Goal: Task Accomplishment & Management: Use online tool/utility

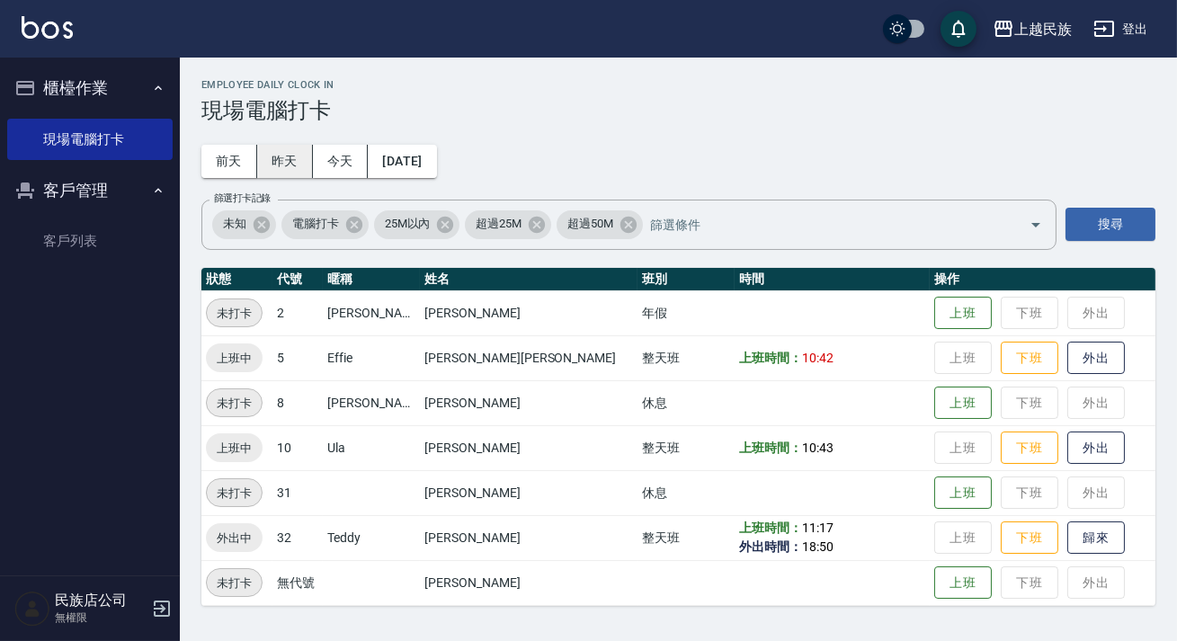
drag, startPoint x: 305, startPoint y: 129, endPoint x: 303, endPoint y: 148, distance: 19.0
click at [304, 130] on div "Employee Daily Clock In 現場電腦打卡 [DATE] [DATE] [DATE] [DATE] 篩選打卡記錄 未知 電腦打卡 25M以內…" at bounding box center [678, 343] width 997 height 570
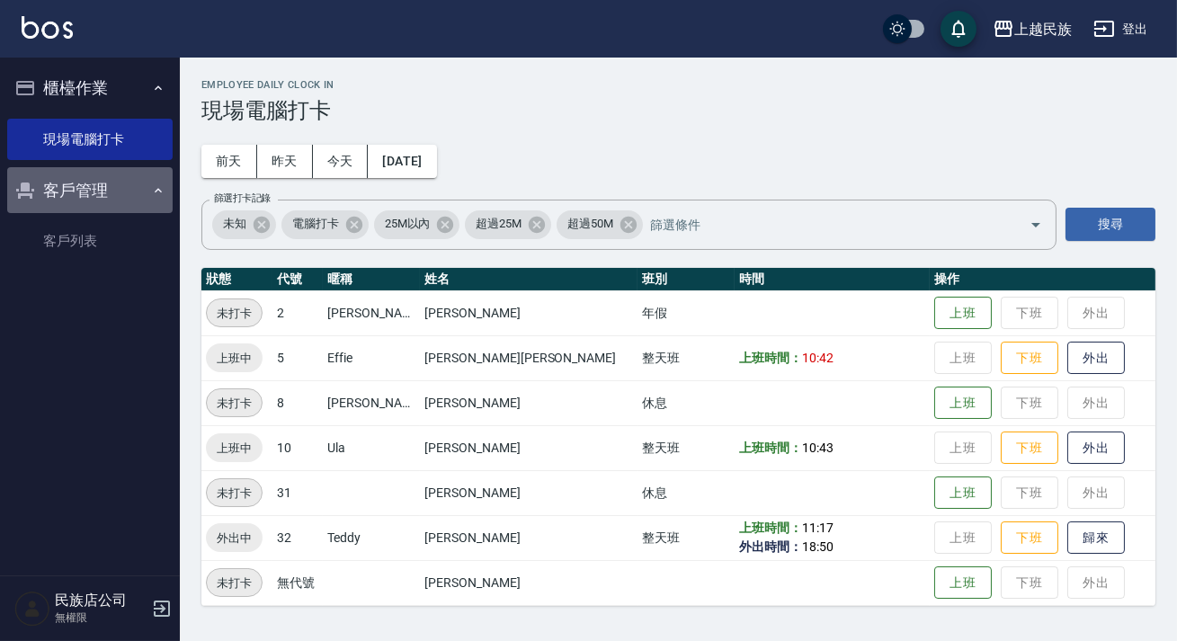
drag, startPoint x: 146, startPoint y: 197, endPoint x: 139, endPoint y: 209, distance: 13.3
click at [146, 198] on button "客戶管理" at bounding box center [89, 190] width 165 height 47
click at [115, 227] on ul "櫃檯作業 現場電腦打卡 客戶管理 客戶列表" at bounding box center [89, 167] width 165 height 219
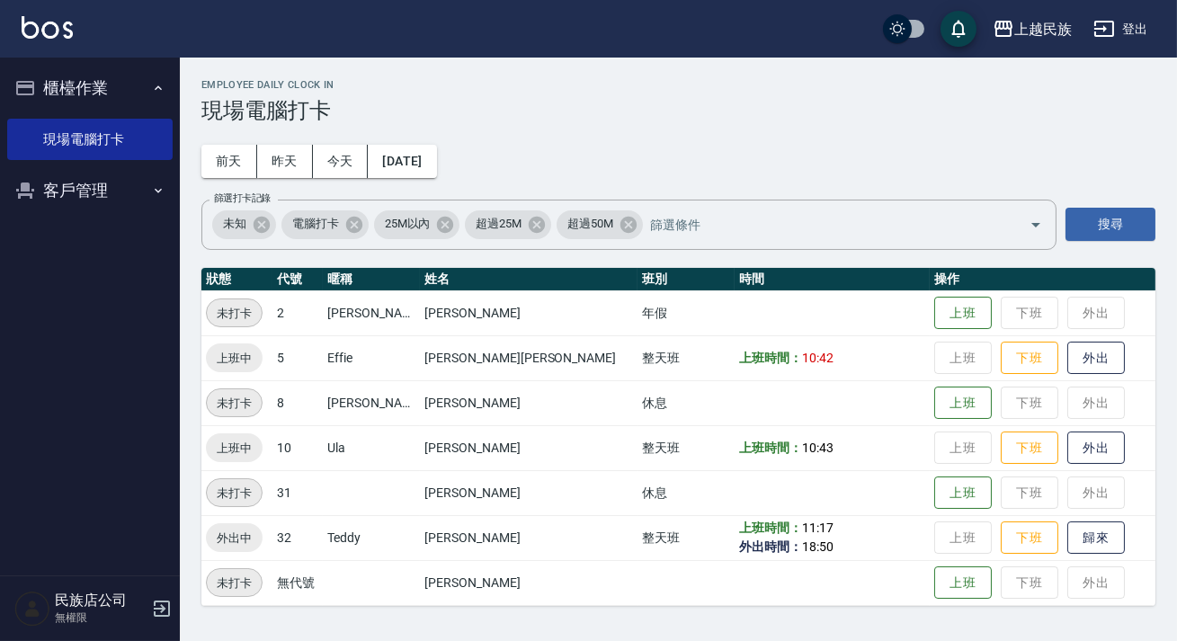
click at [115, 227] on nav "櫃檯作業 現場電腦打卡 客戶管理 客戶列表" at bounding box center [90, 317] width 180 height 518
click at [164, 195] on icon "button" at bounding box center [158, 190] width 14 height 14
click at [135, 231] on link "客戶列表" at bounding box center [89, 240] width 165 height 41
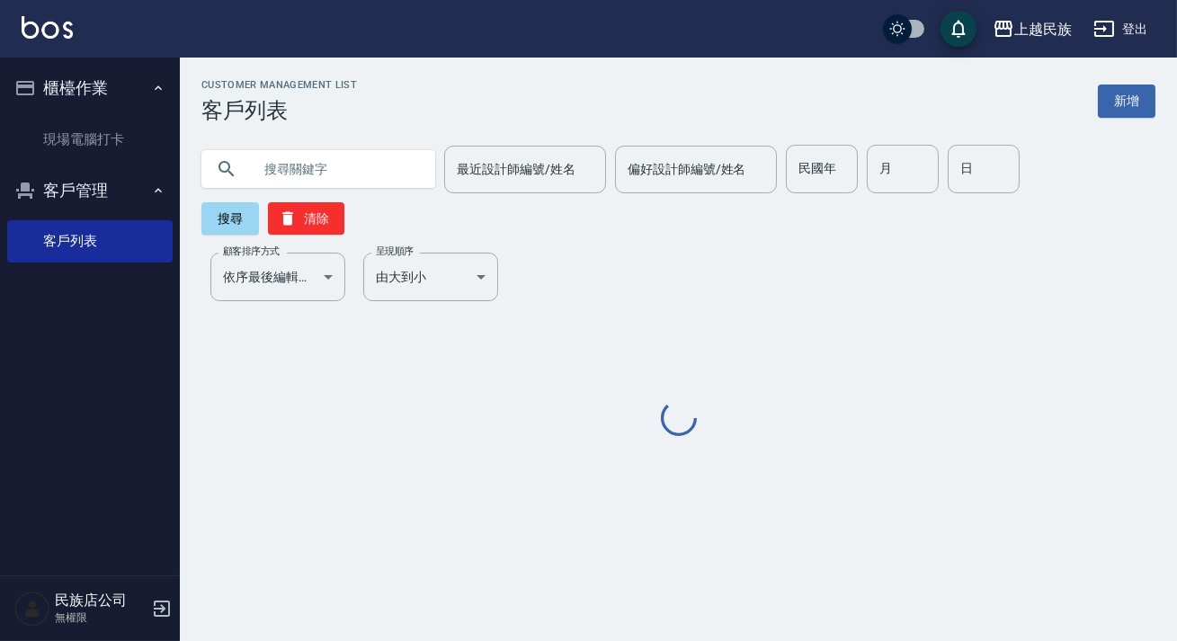
click at [281, 157] on input "text" at bounding box center [336, 169] width 169 height 49
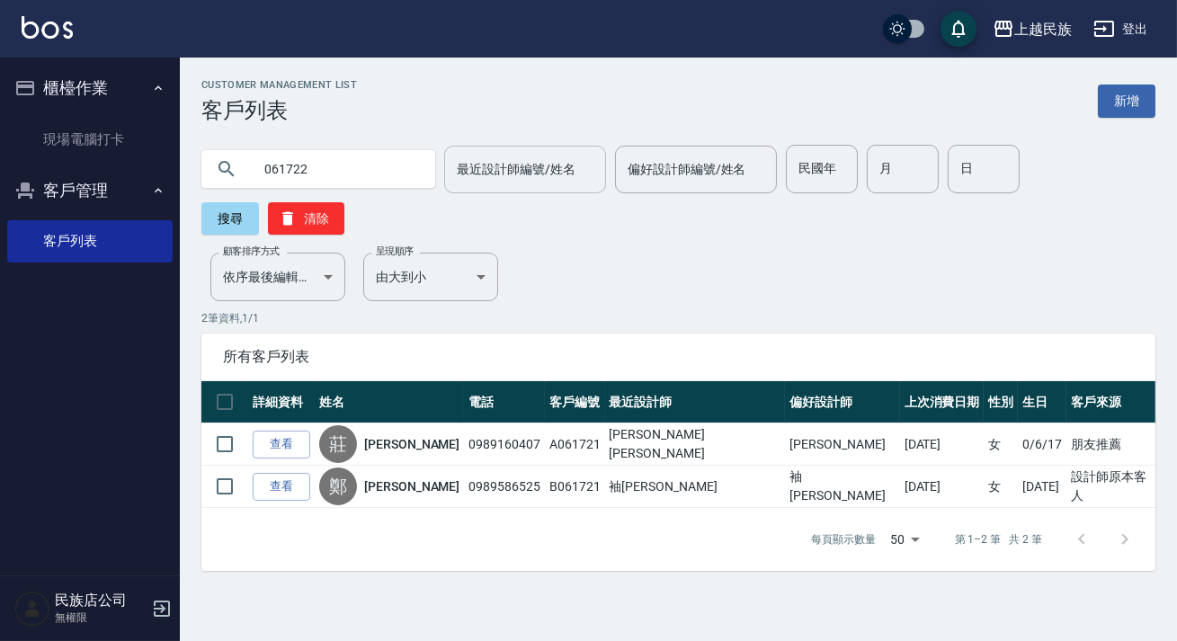
type input "061722"
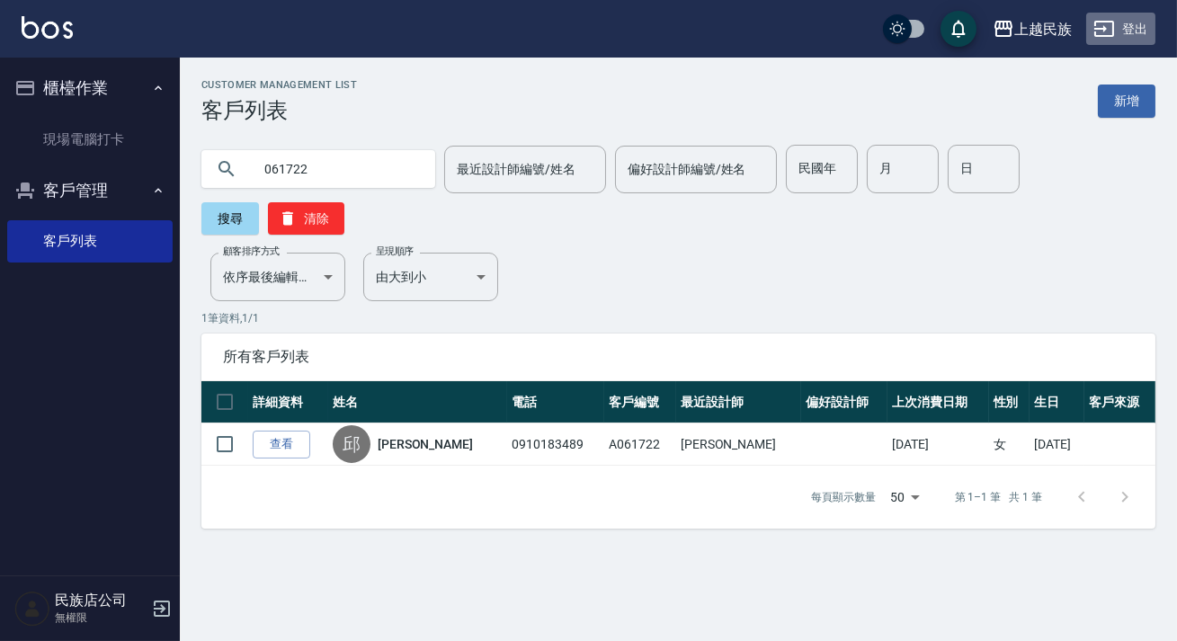
click at [1133, 34] on button "登出" at bounding box center [1120, 29] width 69 height 33
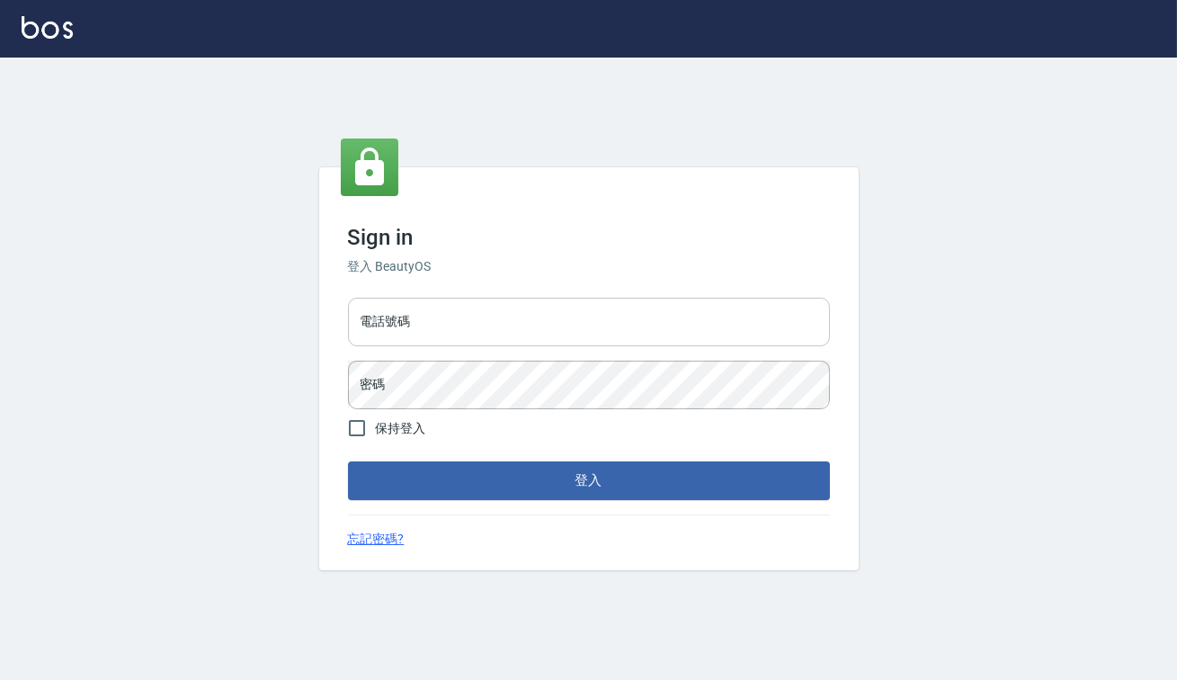
click at [566, 342] on input "電話號碼" at bounding box center [589, 322] width 482 height 49
click at [391, 332] on input "電話號碼" at bounding box center [589, 322] width 482 height 49
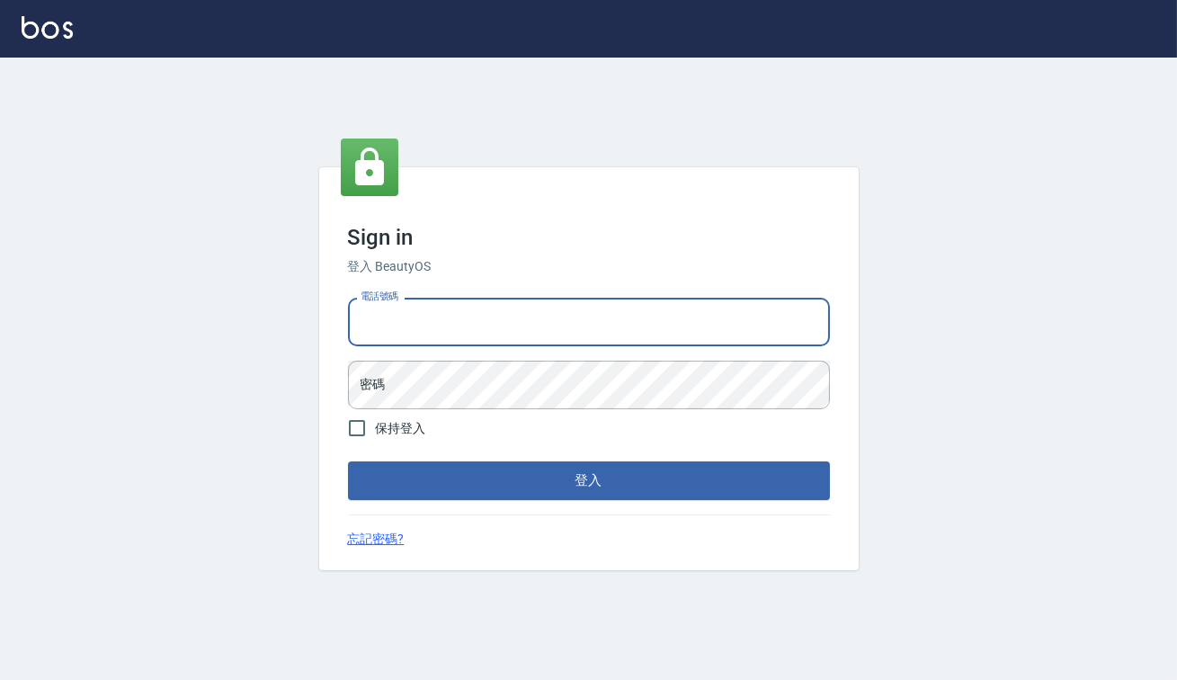
type input "0938917261"
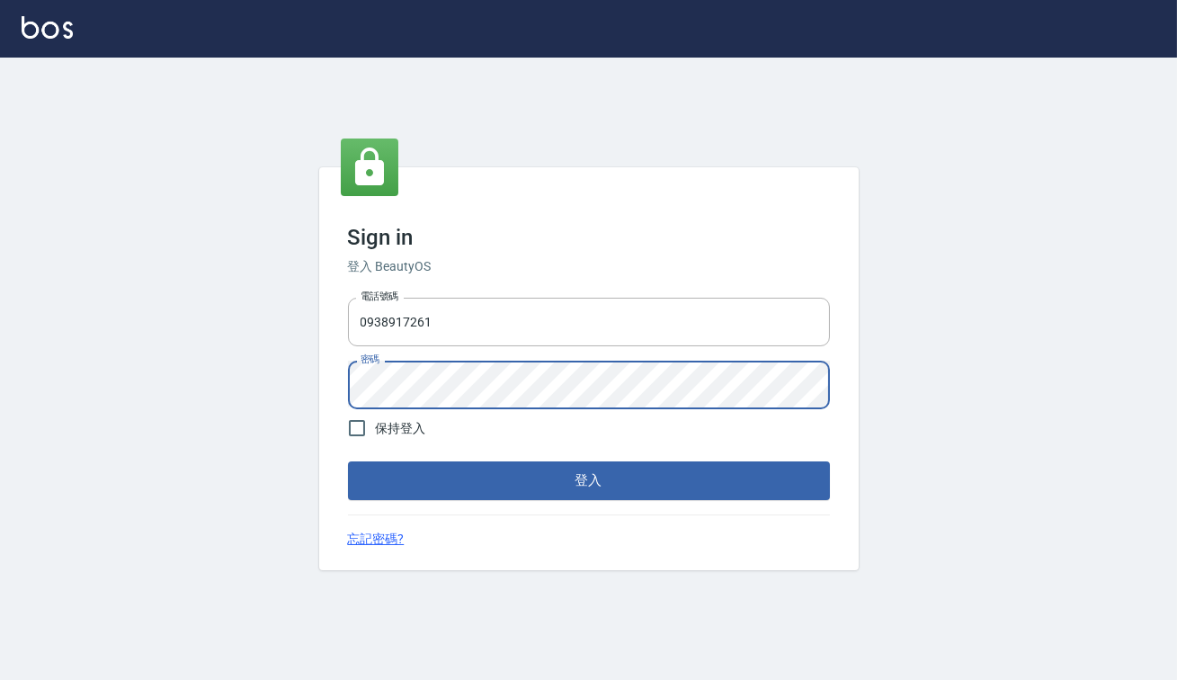
click at [348, 461] on button "登入" at bounding box center [589, 480] width 482 height 38
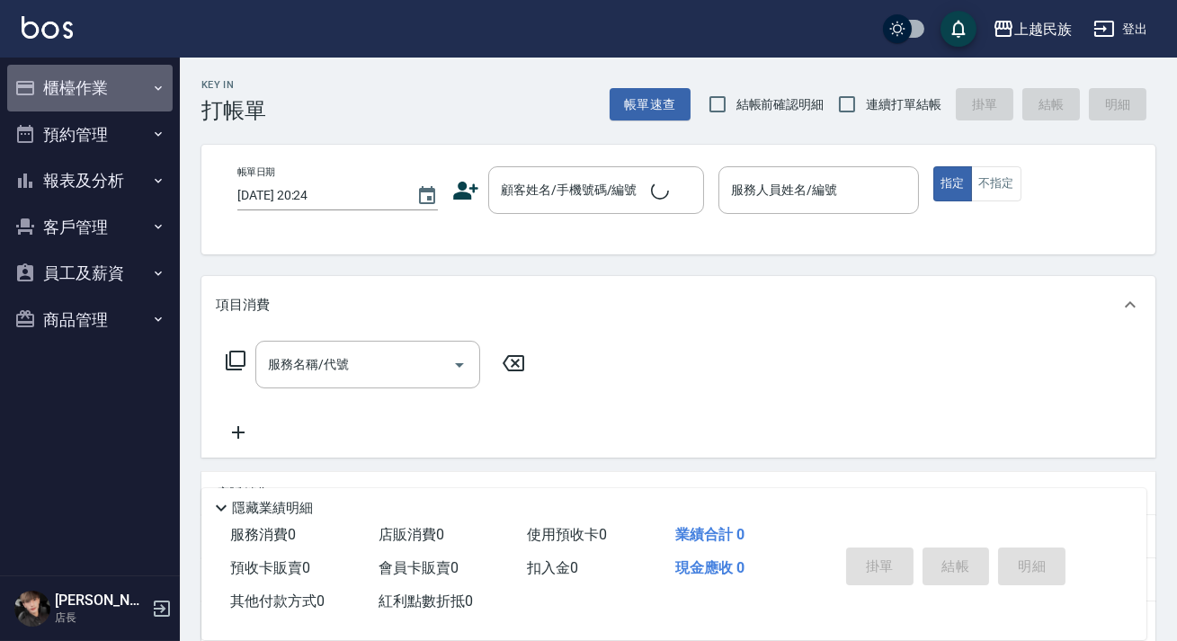
click at [155, 90] on icon "button" at bounding box center [158, 88] width 14 height 14
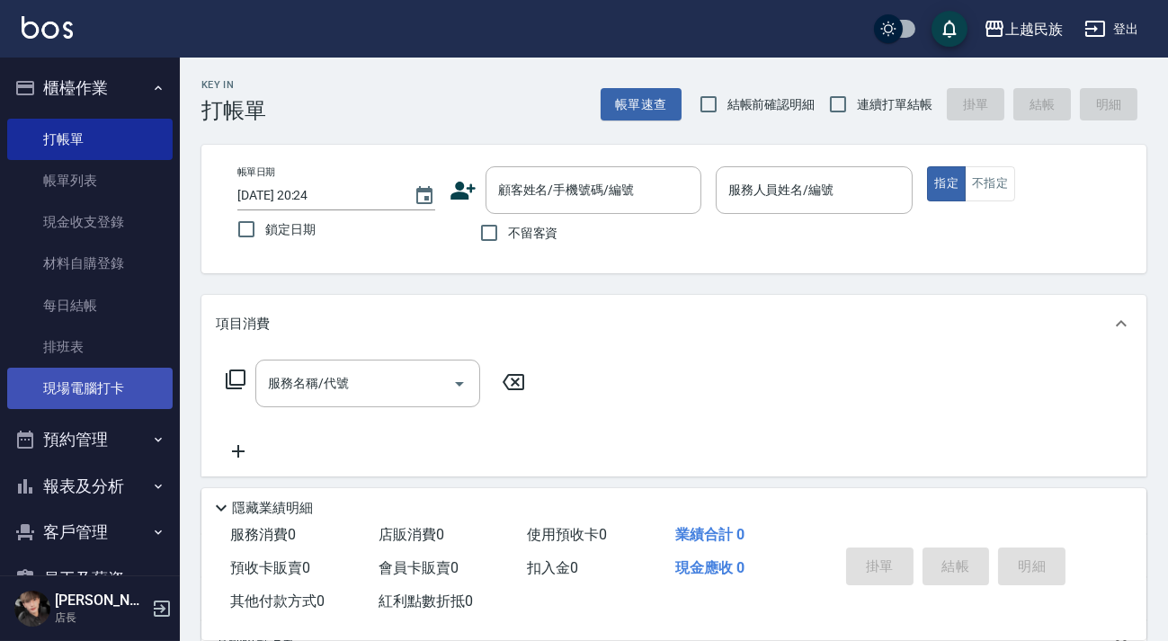
click at [148, 393] on link "現場電腦打卡" at bounding box center [89, 388] width 165 height 41
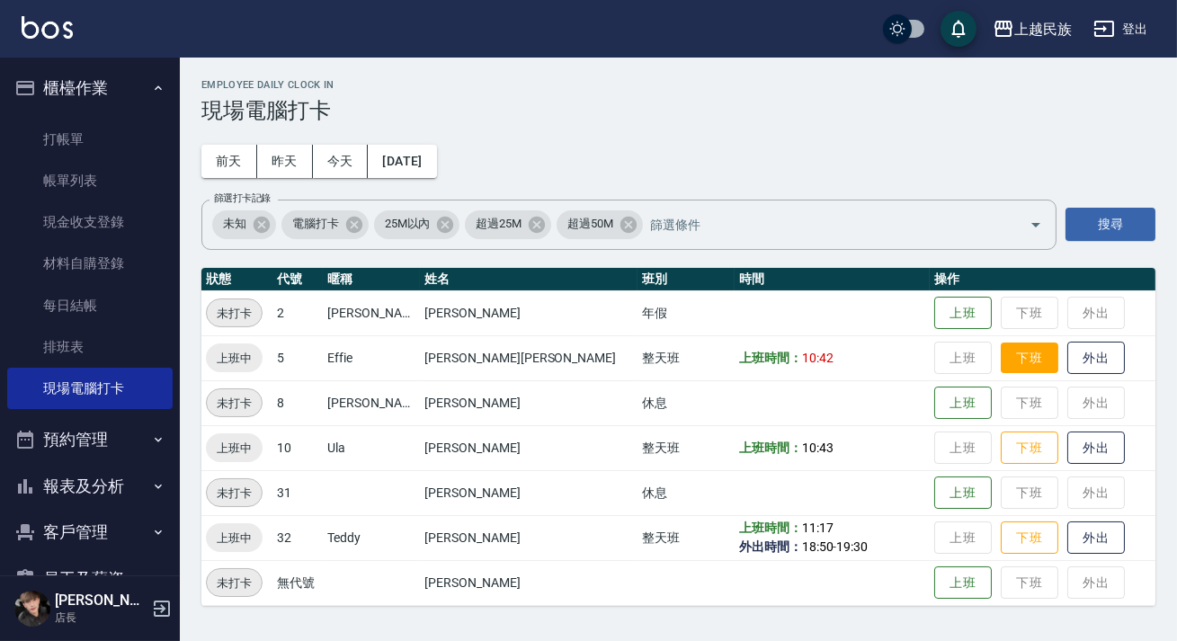
click at [1001, 369] on button "下班" at bounding box center [1030, 358] width 58 height 31
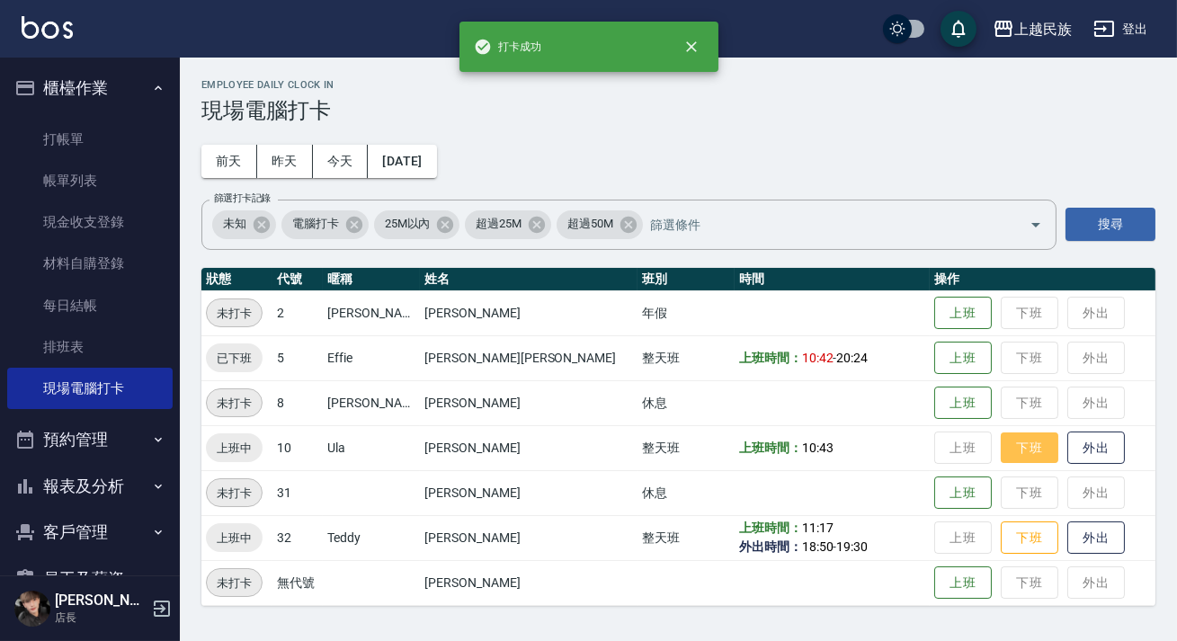
click at [1001, 437] on button "下班" at bounding box center [1030, 447] width 58 height 31
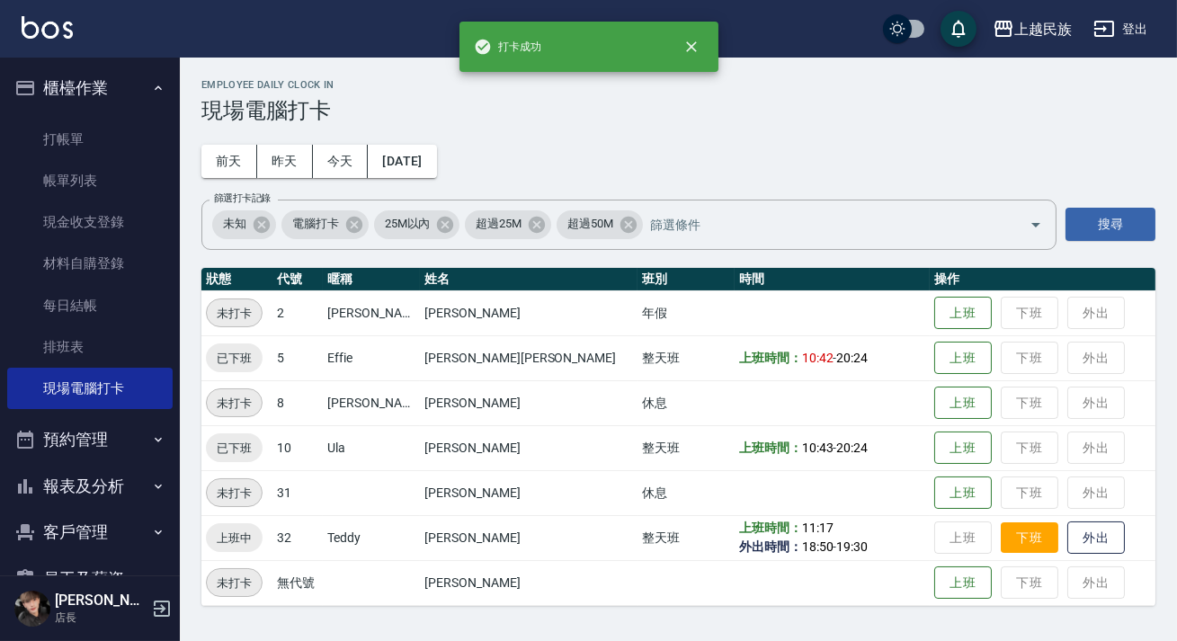
click at [1001, 545] on button "下班" at bounding box center [1030, 537] width 58 height 31
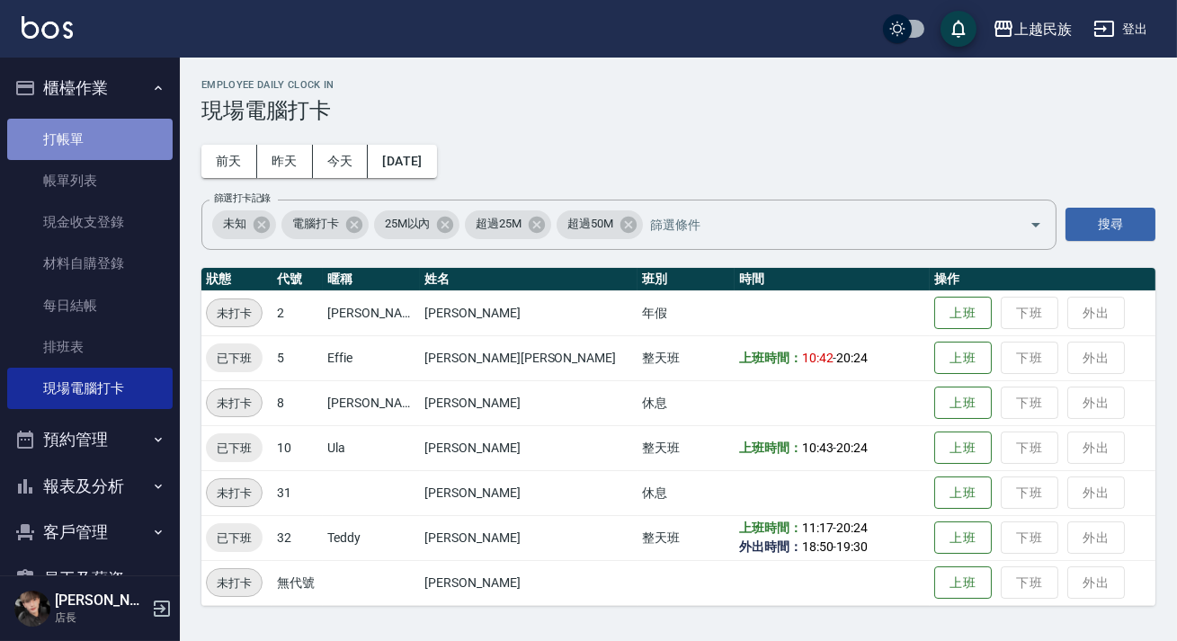
click at [100, 129] on link "打帳單" at bounding box center [89, 139] width 165 height 41
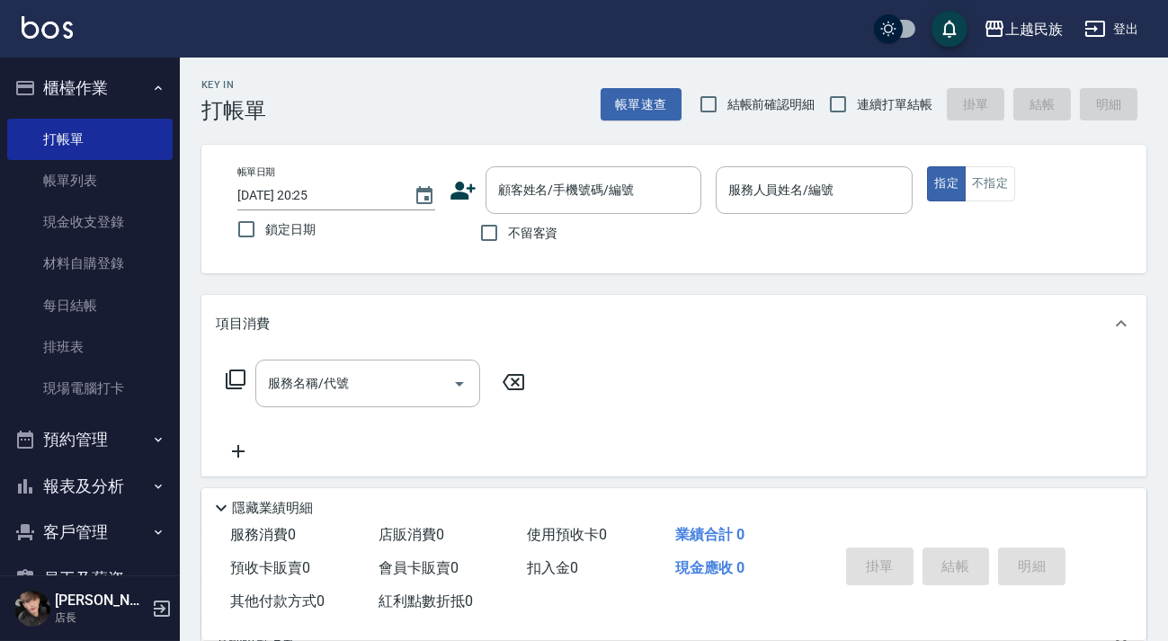
click at [884, 109] on span "連續打單結帳" at bounding box center [895, 104] width 76 height 19
click at [857, 109] on input "連續打單結帳" at bounding box center [838, 104] width 38 height 38
checkbox input "true"
click at [815, 191] on div "服務人員姓名/編號 服務人員姓名/編號" at bounding box center [815, 190] width 198 height 48
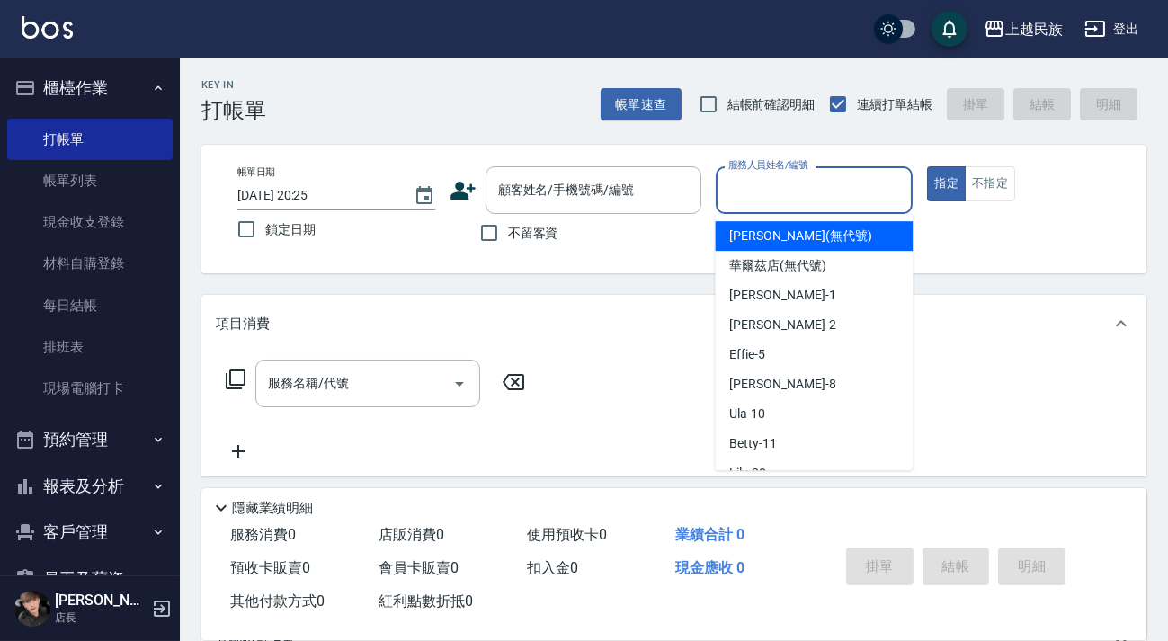
click at [522, 234] on span "不留客資" at bounding box center [533, 233] width 50 height 19
click at [508, 234] on input "不留客資" at bounding box center [489, 233] width 38 height 38
checkbox input "true"
click at [775, 197] on input "服務人員姓名/編號" at bounding box center [815, 189] width 182 height 31
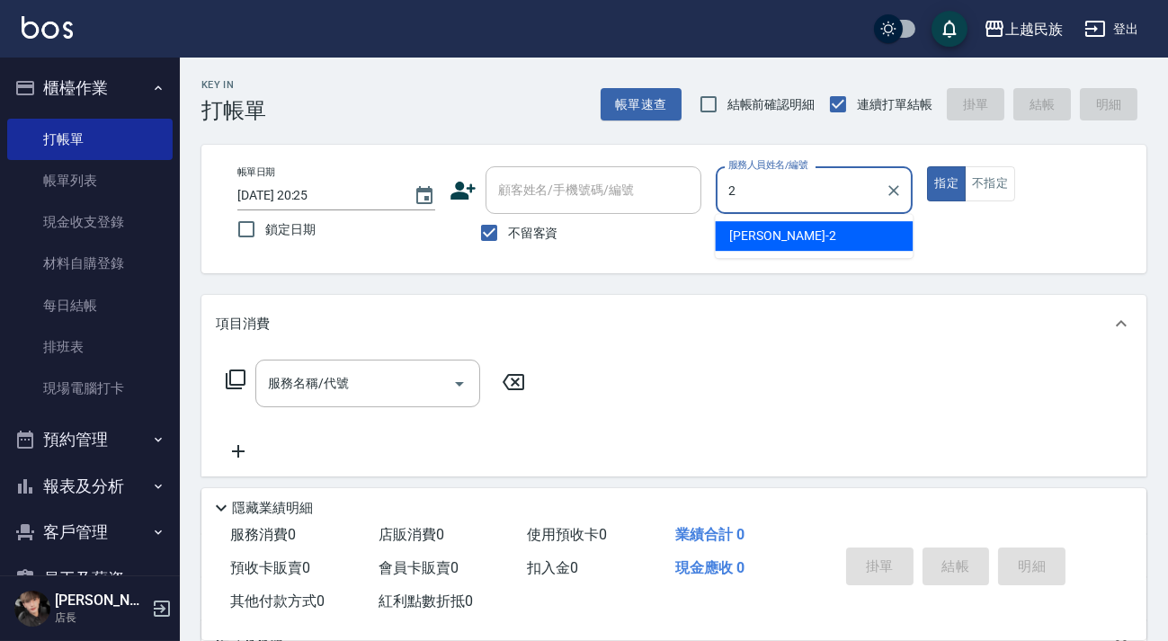
type input "[PERSON_NAME]-2"
type button "true"
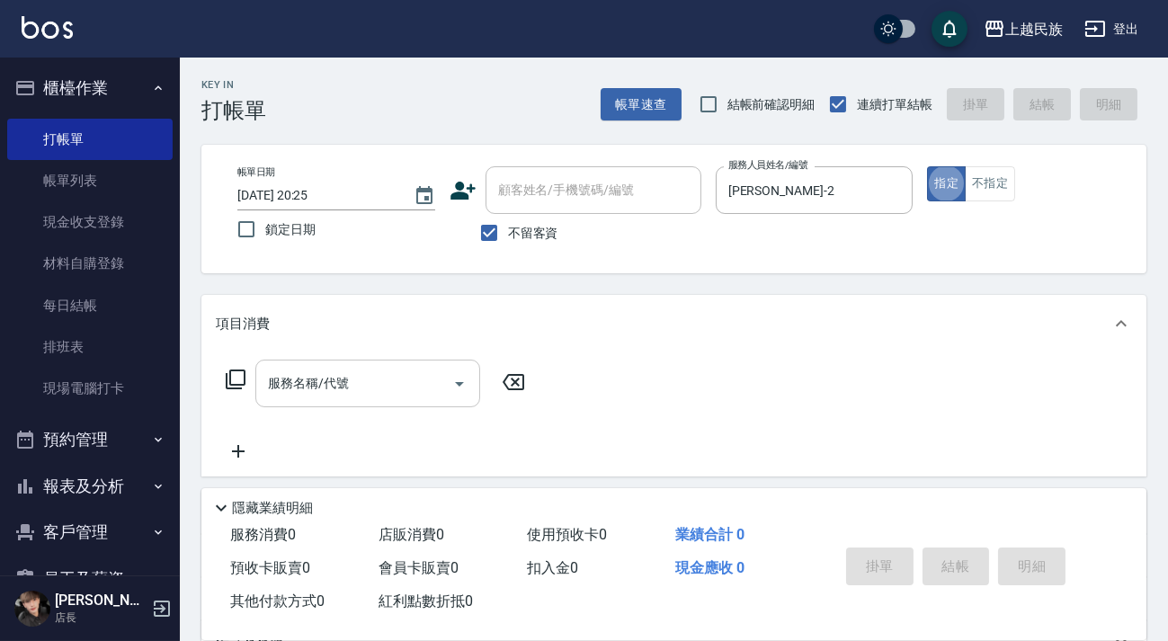
click at [319, 387] on div "服務名稱/代號 服務名稱/代號" at bounding box center [367, 384] width 225 height 48
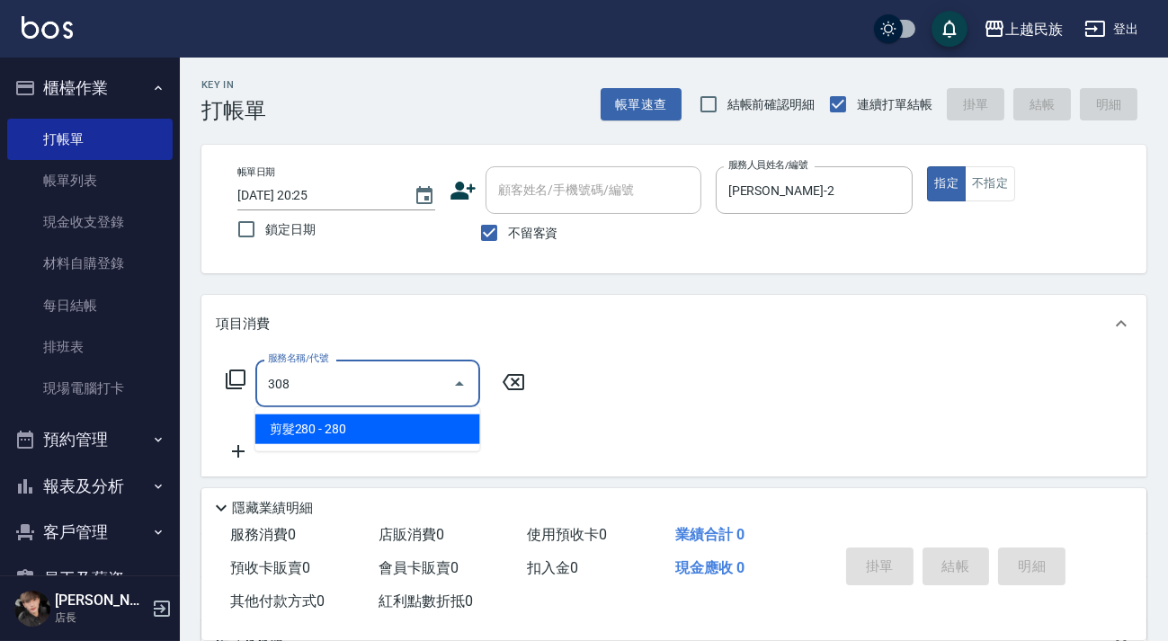
type input "剪髮280(308)"
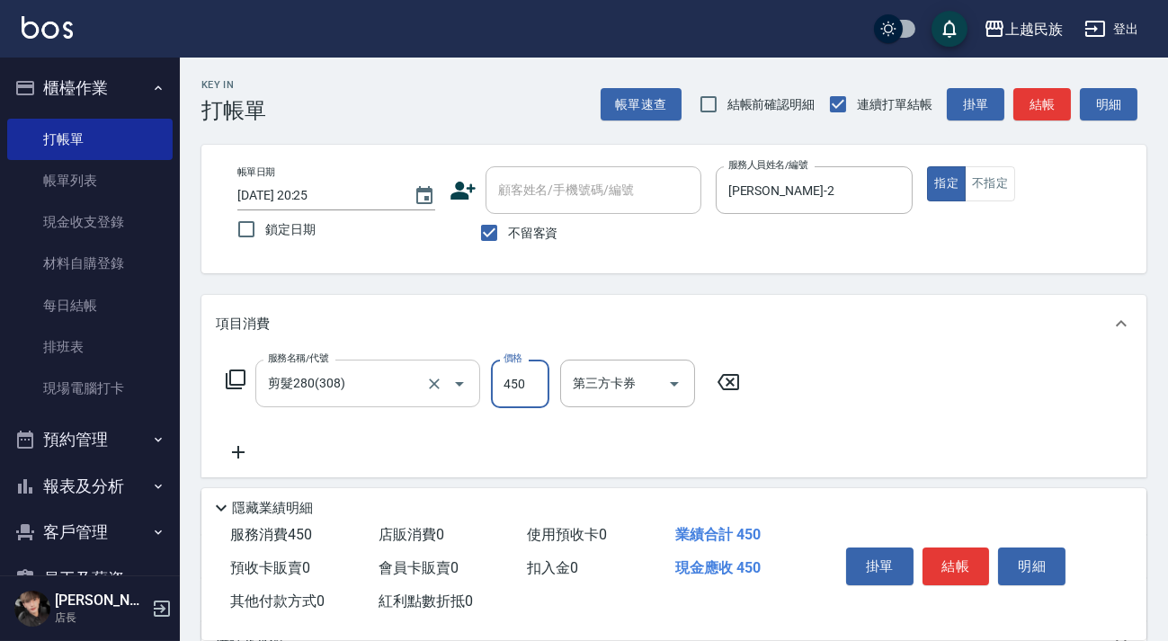
type input "450"
click at [951, 561] on button "結帳" at bounding box center [955, 567] width 67 height 38
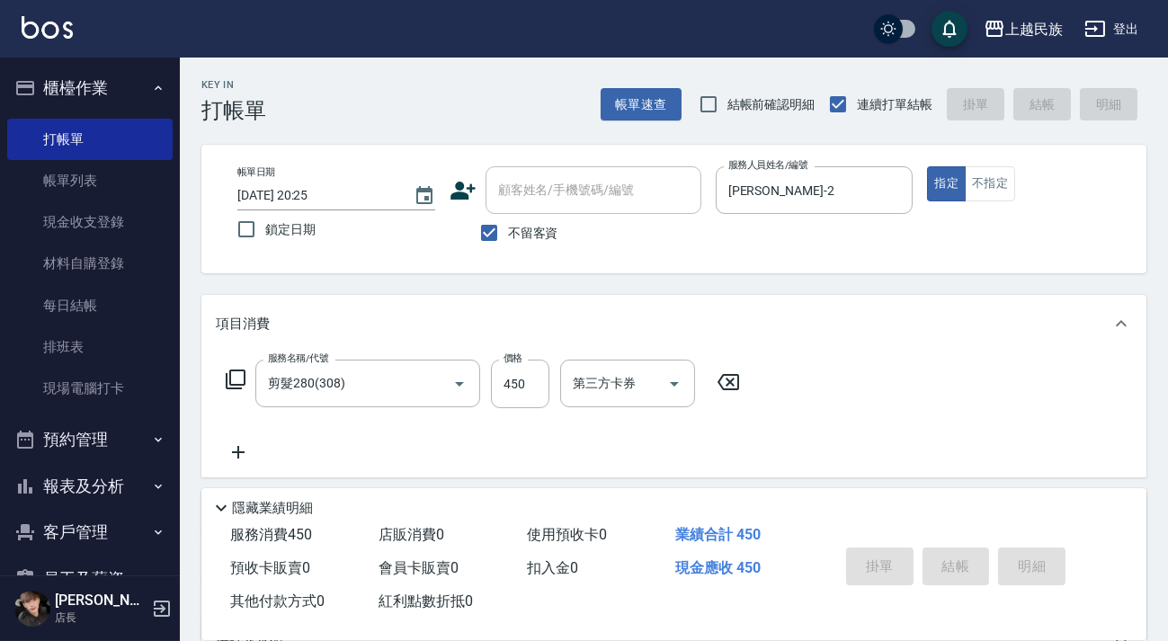
type input "[DATE] 20:27"
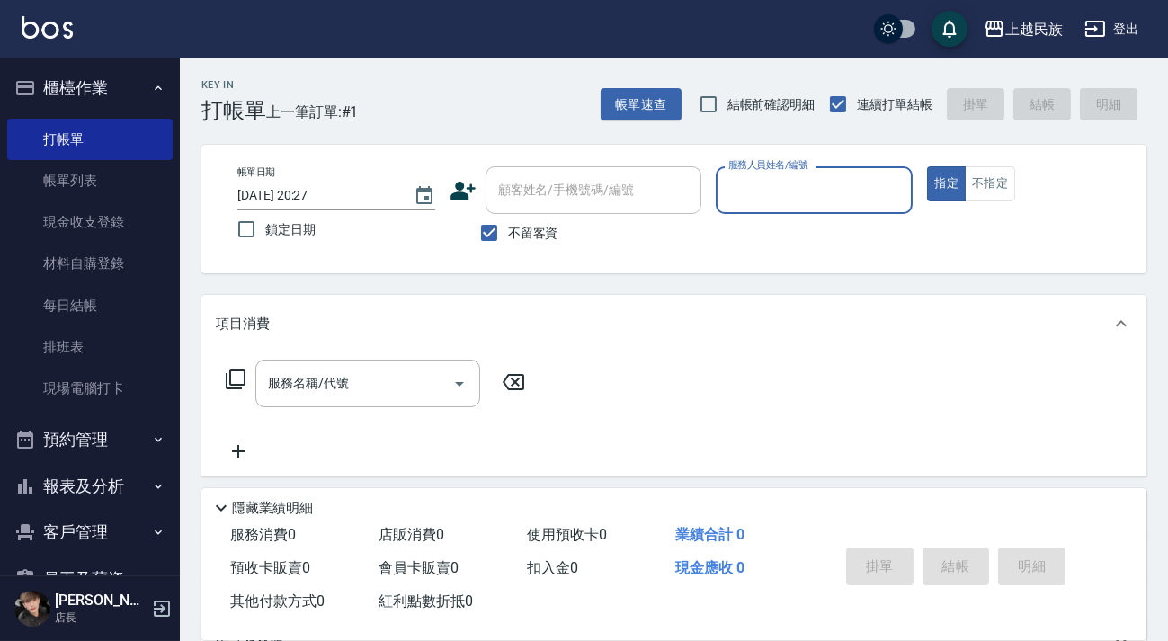
click at [502, 241] on input "不留客資" at bounding box center [489, 233] width 38 height 38
checkbox input "false"
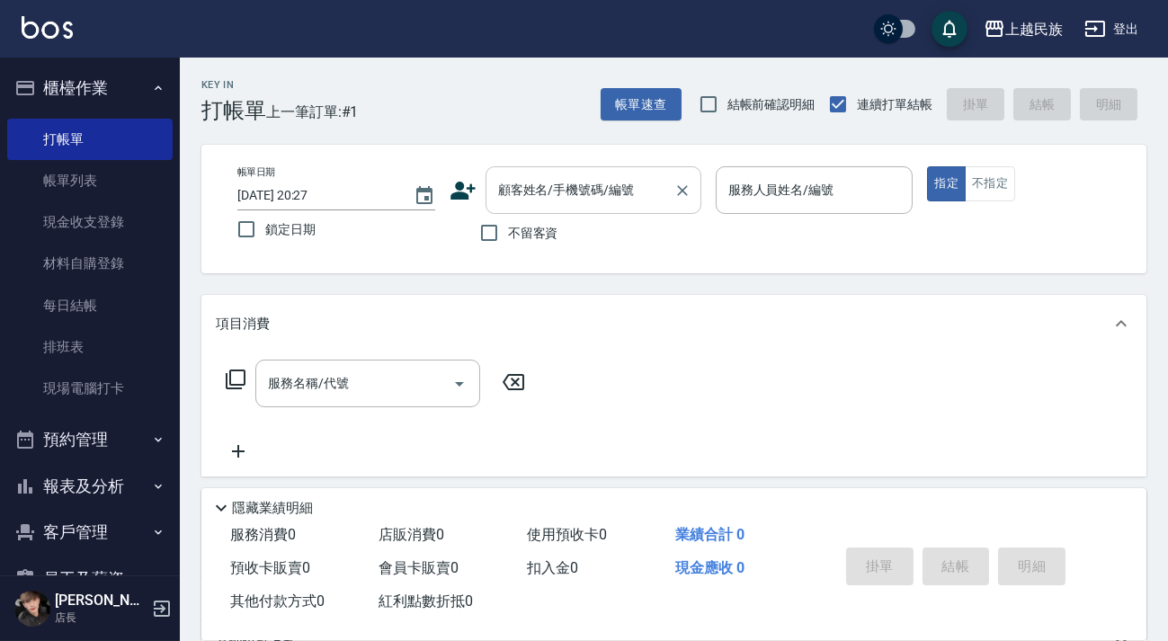
click at [518, 205] on input "顧客姓名/手機號碼/編號" at bounding box center [580, 189] width 173 height 31
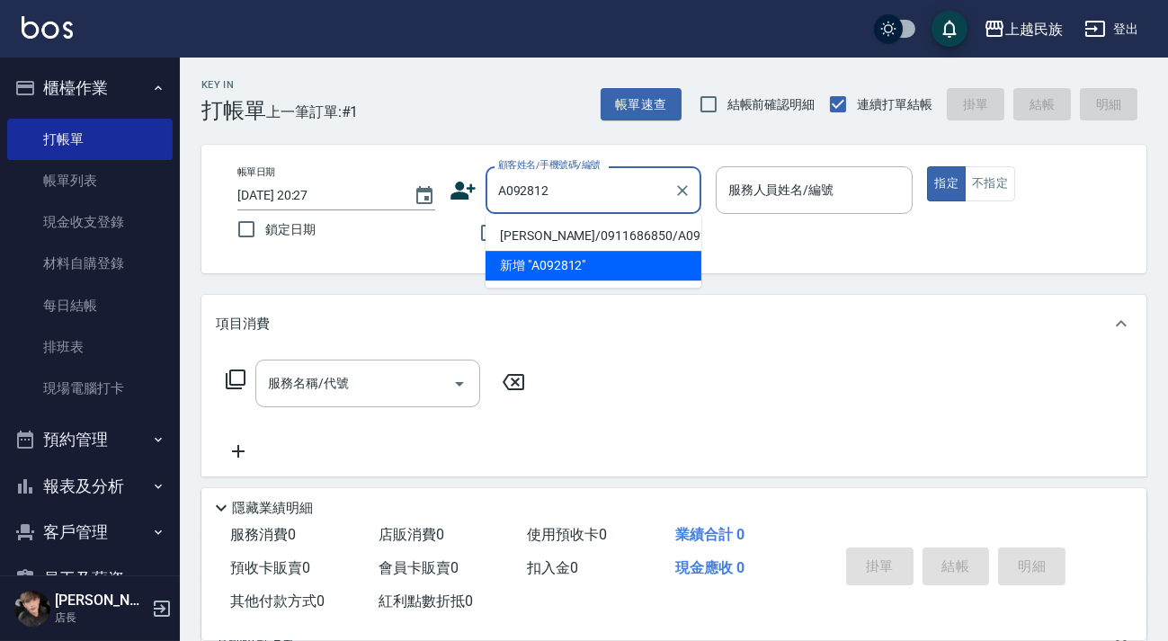
click at [636, 238] on li "[PERSON_NAME]/0911686850/A092812" at bounding box center [593, 236] width 216 height 30
type input "[PERSON_NAME]/0911686850/A092812"
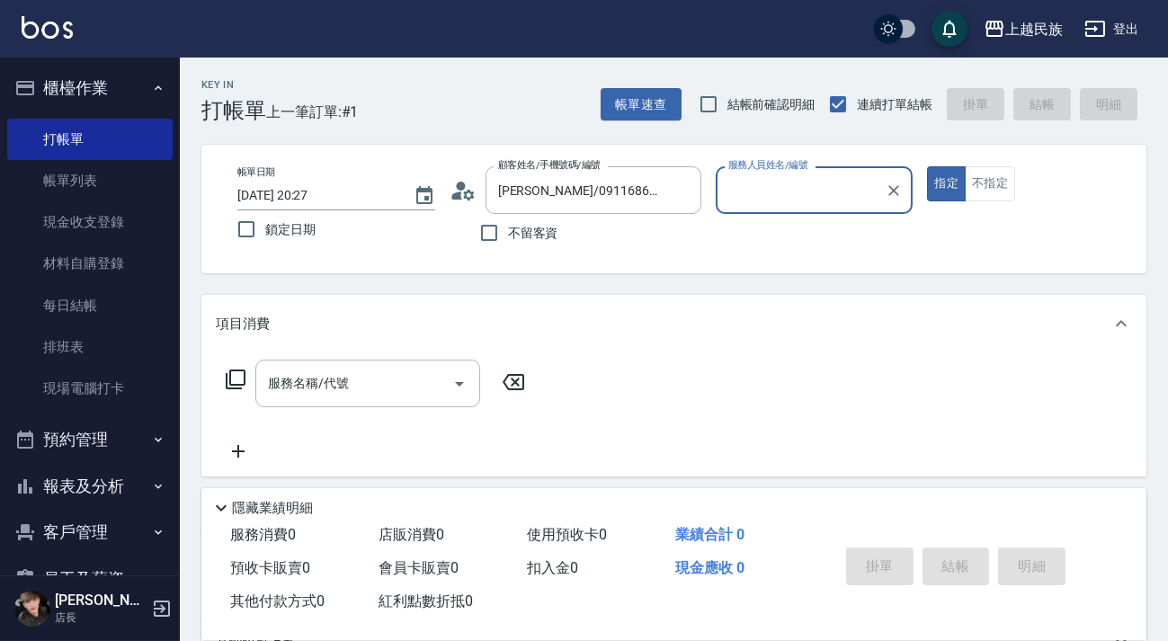
type input "[PERSON_NAME]-2"
click at [282, 404] on div "服務名稱/代號" at bounding box center [367, 384] width 225 height 48
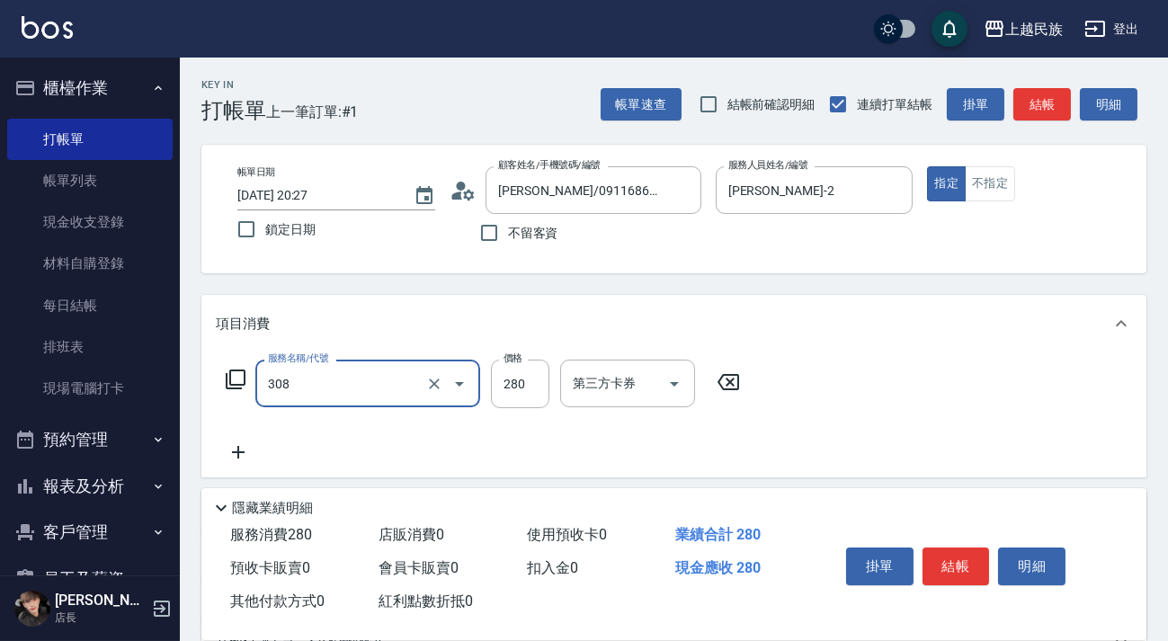
type input "剪髮280(308)"
type input "450"
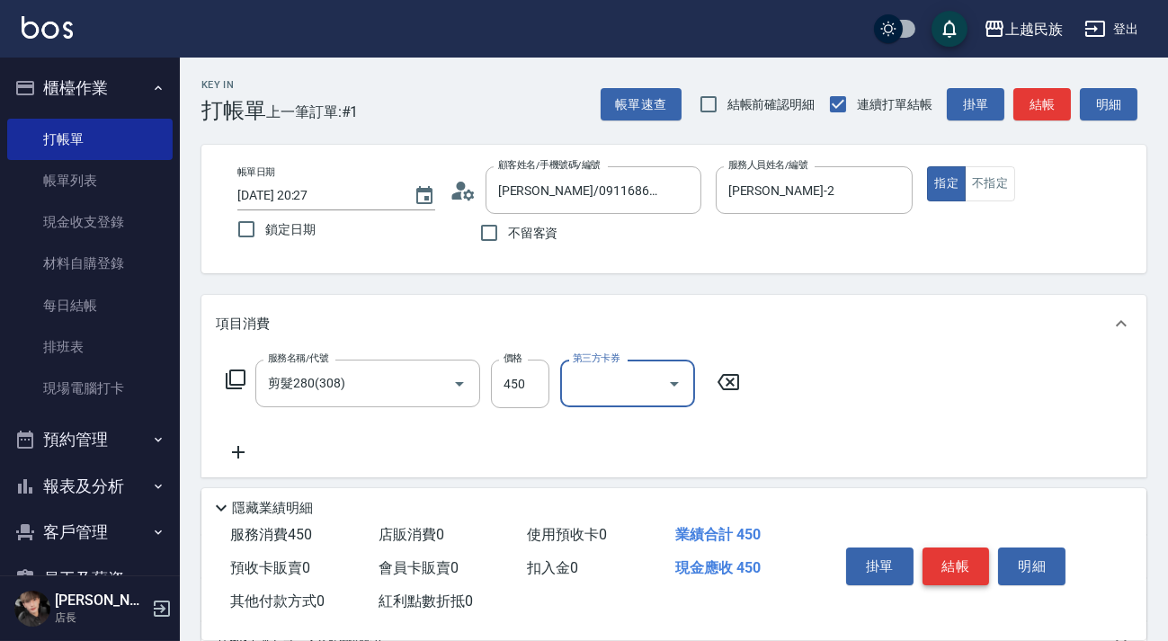
click at [950, 557] on button "結帳" at bounding box center [955, 567] width 67 height 38
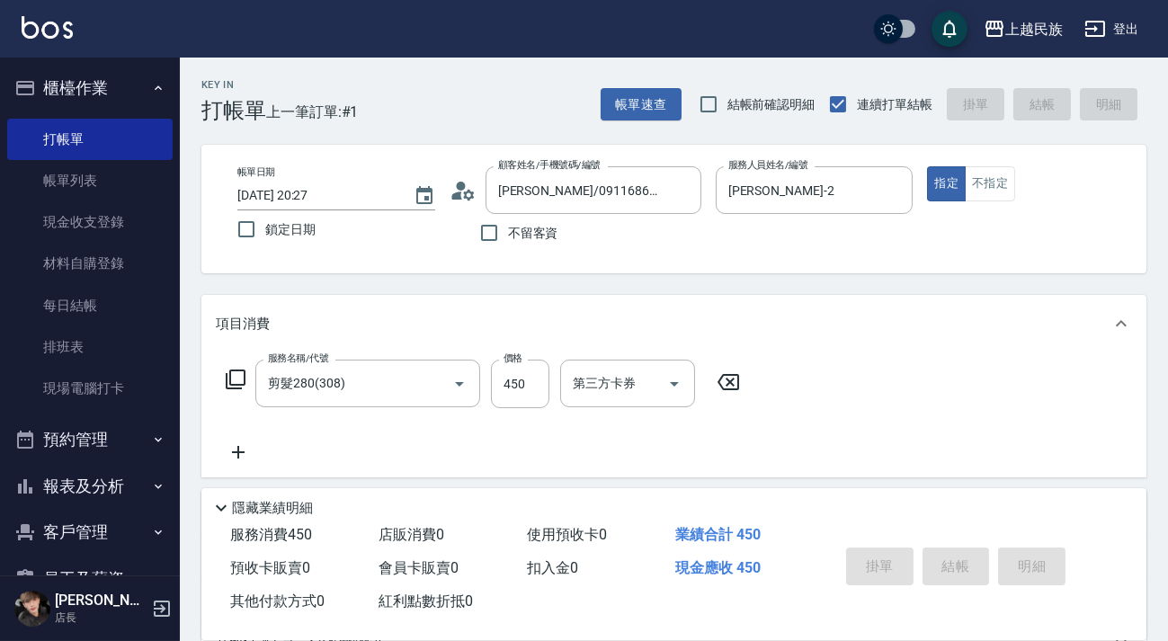
type input "[DATE] 20:28"
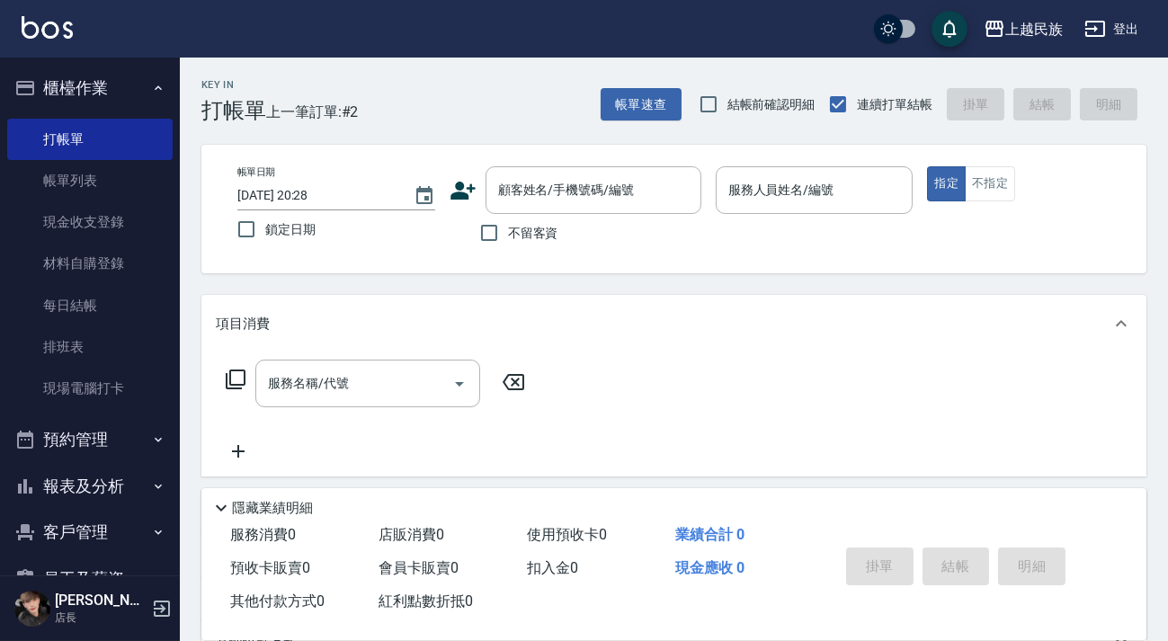
click at [517, 229] on span "不留客資" at bounding box center [533, 233] width 50 height 19
click at [508, 229] on input "不留客資" at bounding box center [489, 233] width 38 height 38
checkbox input "true"
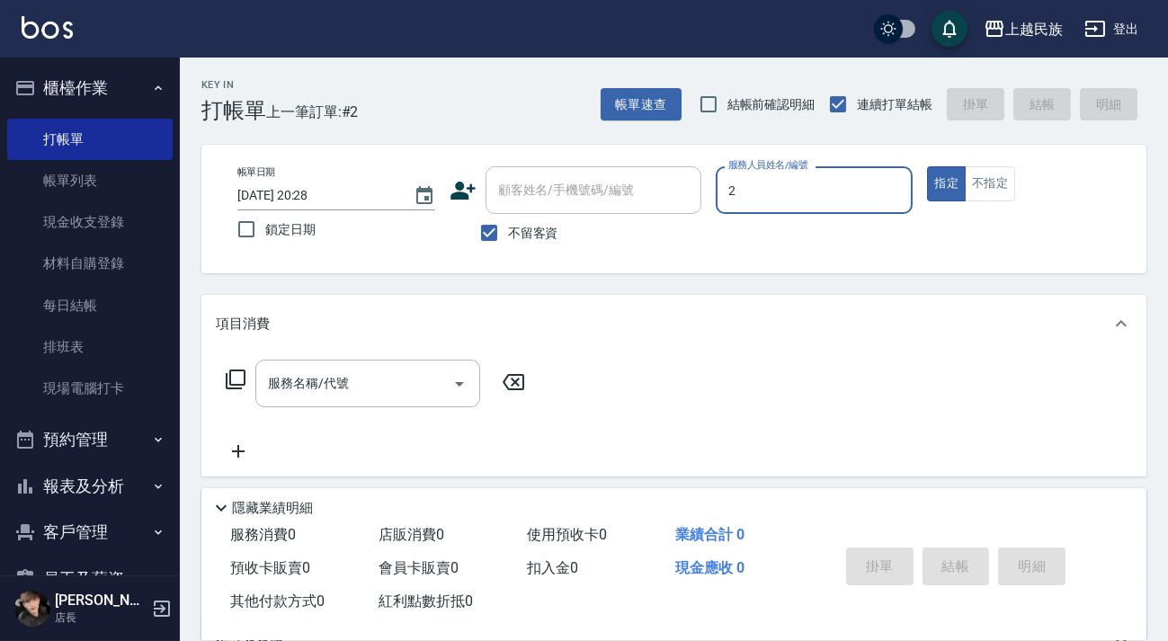
type input "[PERSON_NAME]-2"
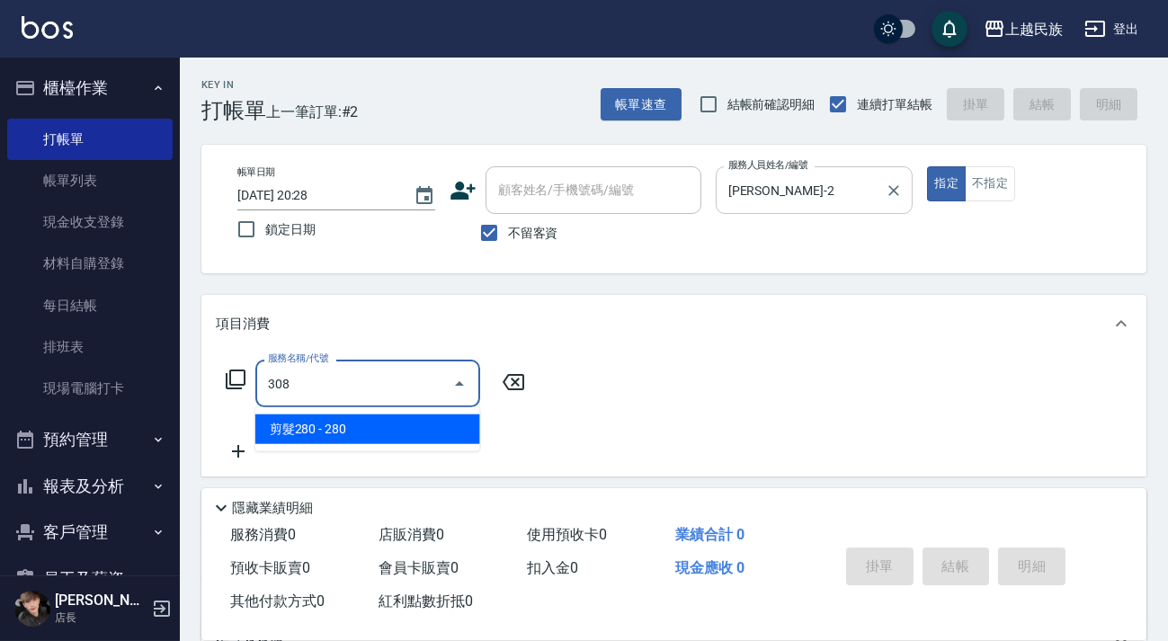
type input "剪髮280(308)"
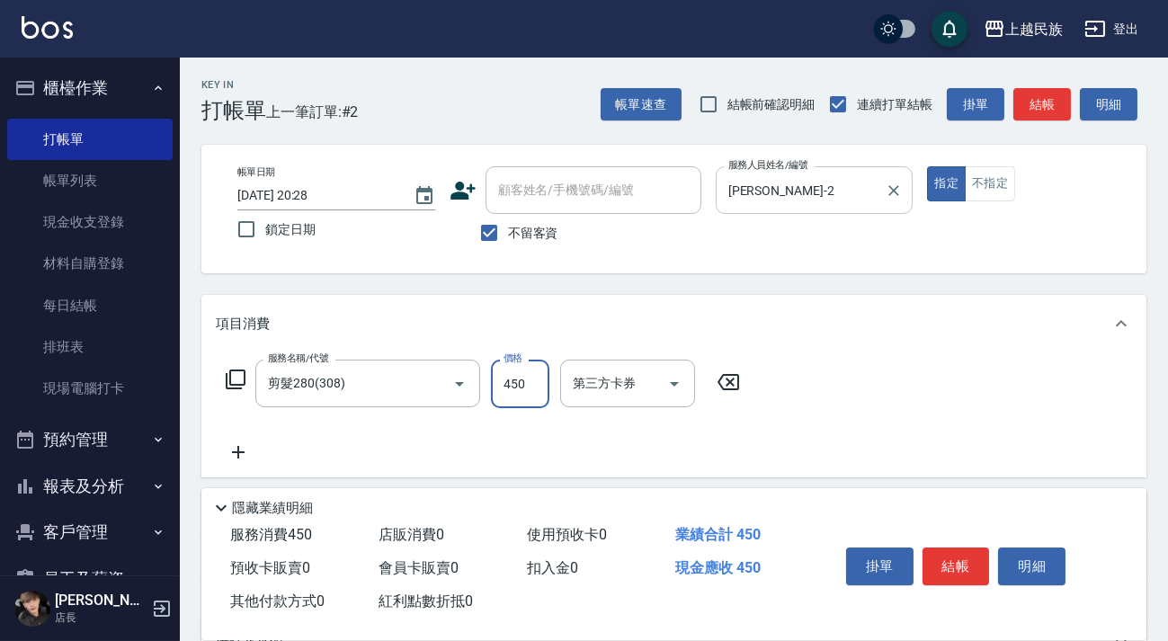
type input "450"
click at [983, 557] on button "結帳" at bounding box center [955, 567] width 67 height 38
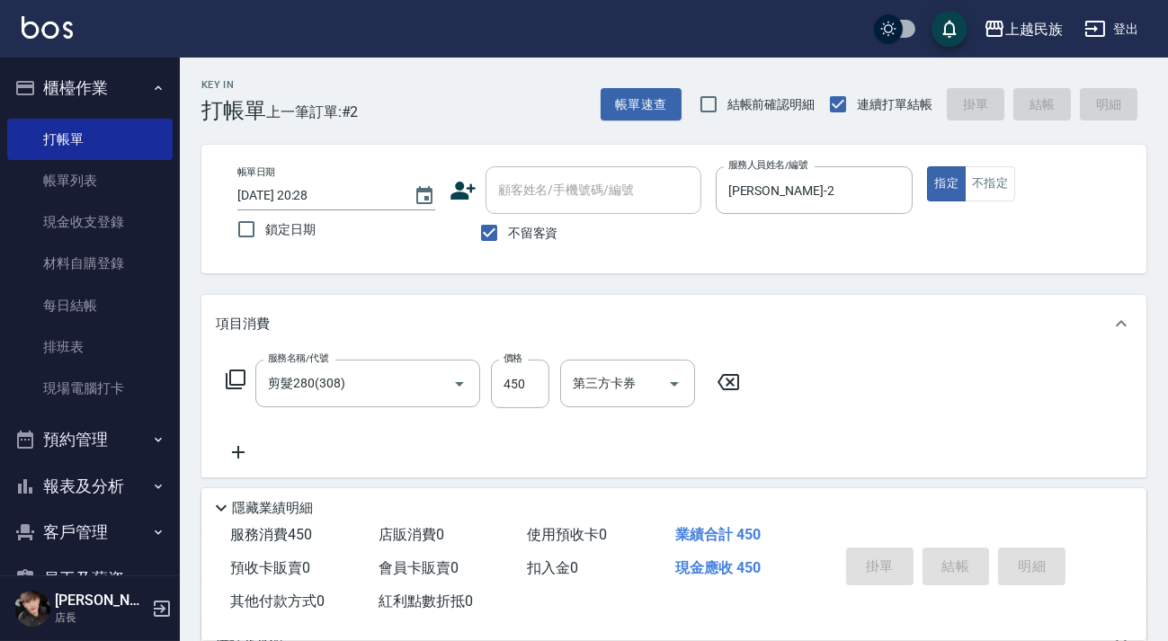
type input "[DATE] 20:29"
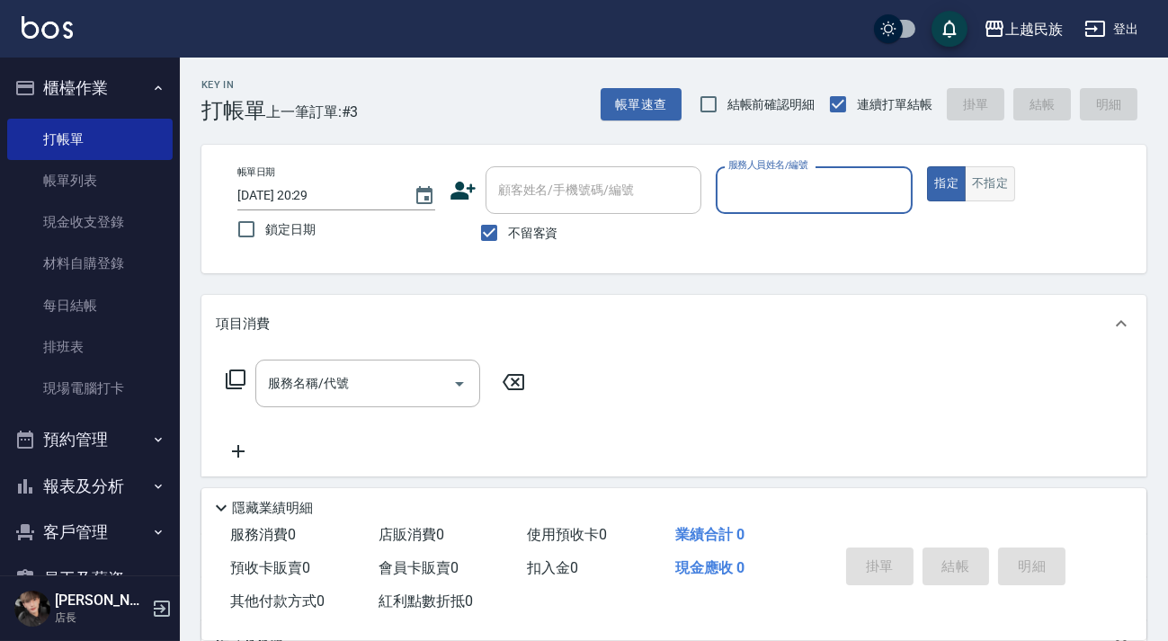
click at [997, 183] on button "不指定" at bounding box center [990, 183] width 50 height 35
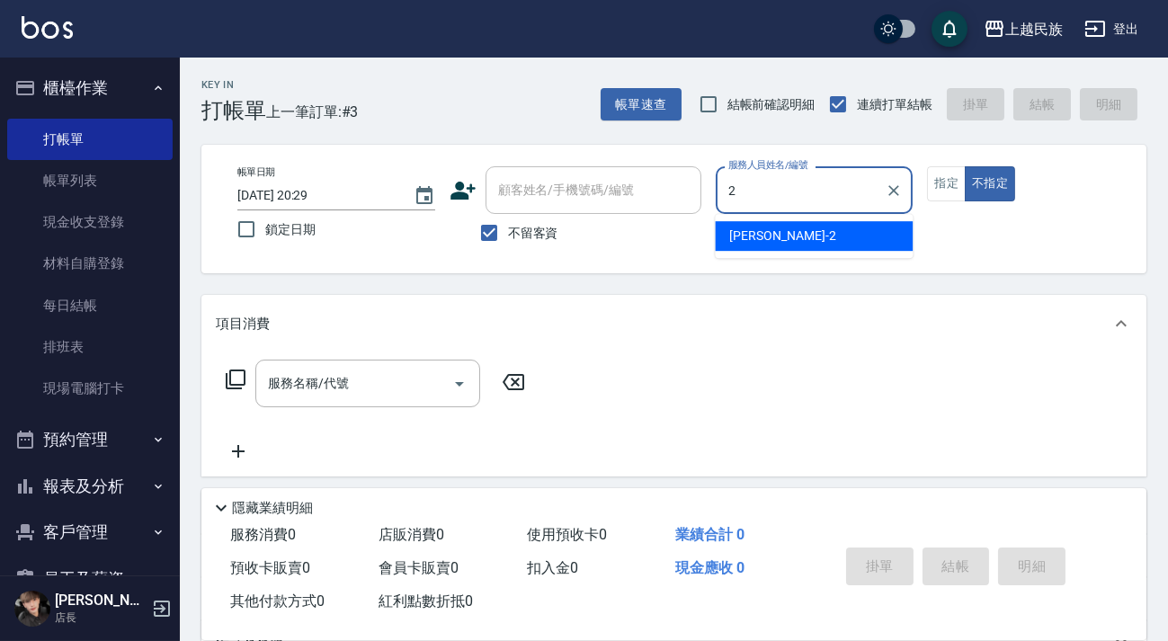
type input "[PERSON_NAME]-2"
type button "false"
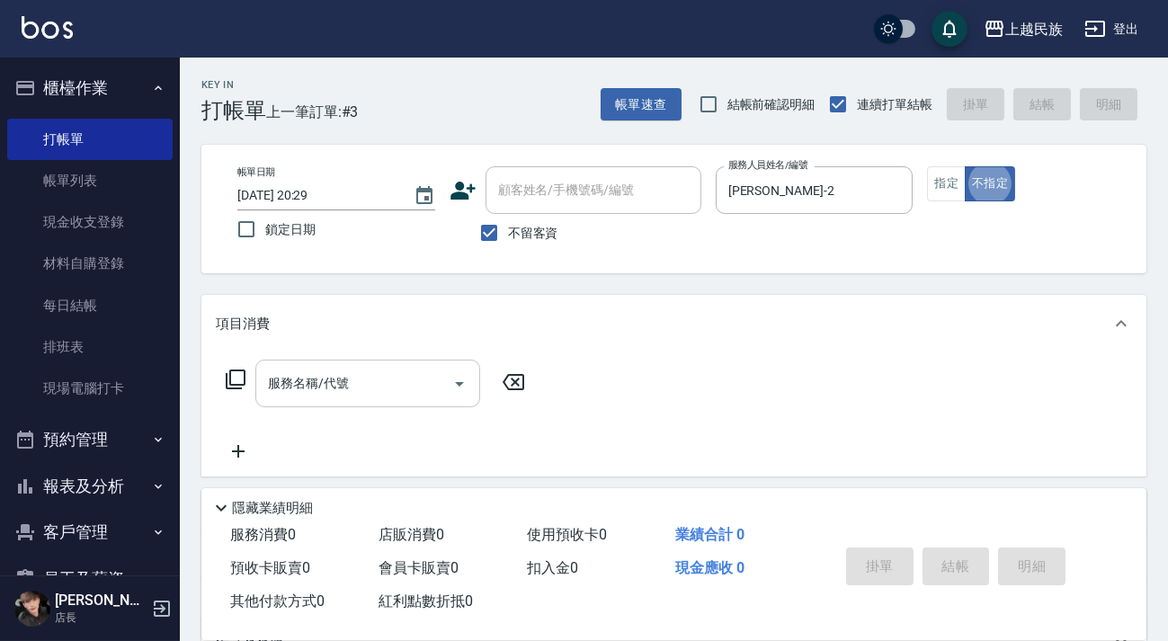
click at [395, 399] on div "服務名稱/代號" at bounding box center [367, 384] width 225 height 48
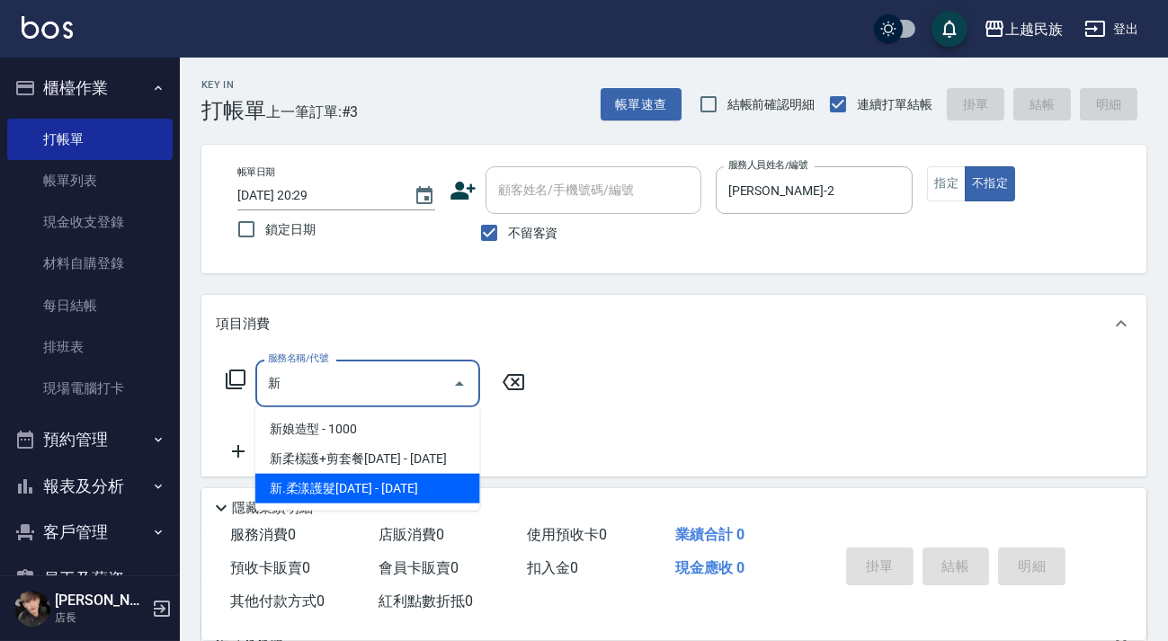
click at [401, 485] on span "新.柔漾護髮[DATE] - [DATE]" at bounding box center [367, 489] width 225 height 30
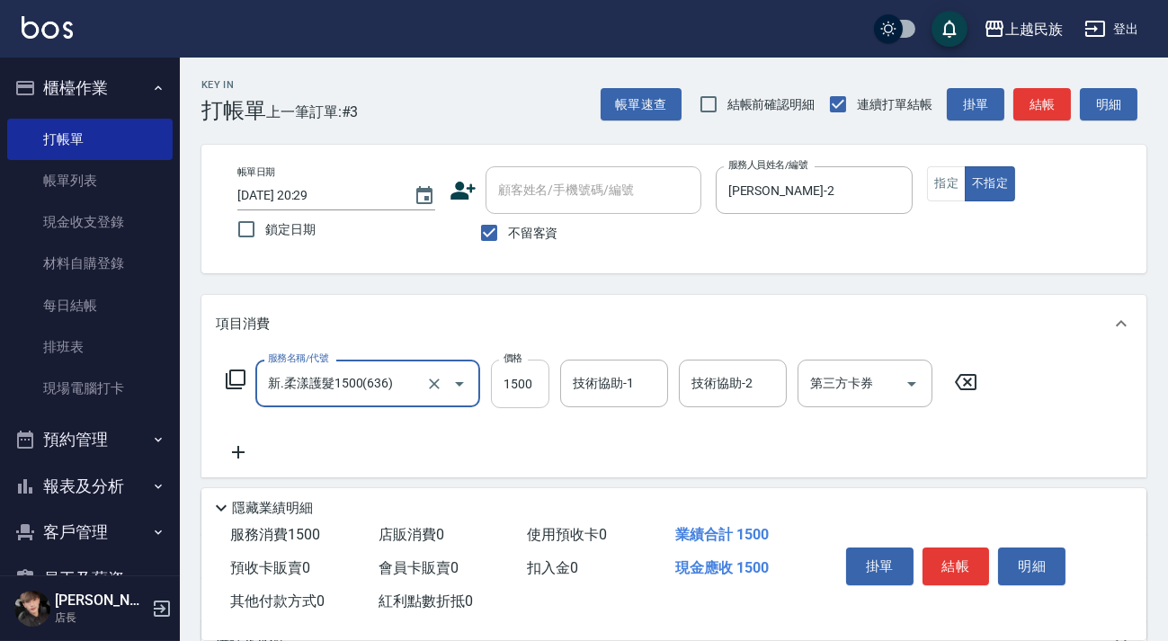
type input "新.柔漾護髮1500(636)"
click at [514, 385] on input "1500" at bounding box center [520, 384] width 58 height 49
type input "2100"
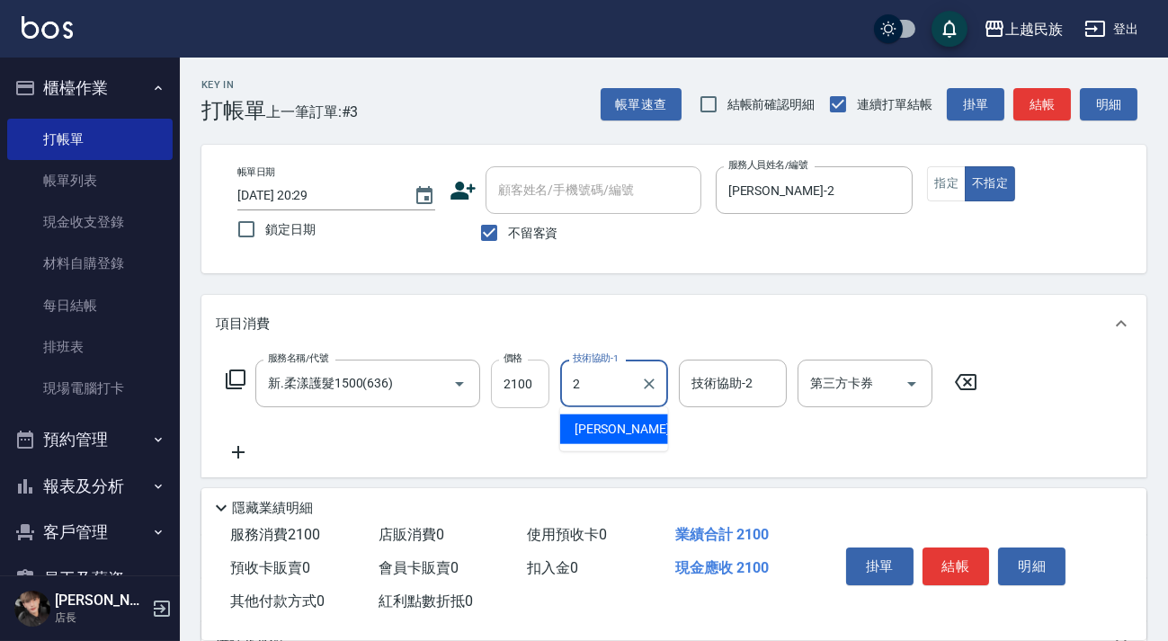
type input "[PERSON_NAME]-2"
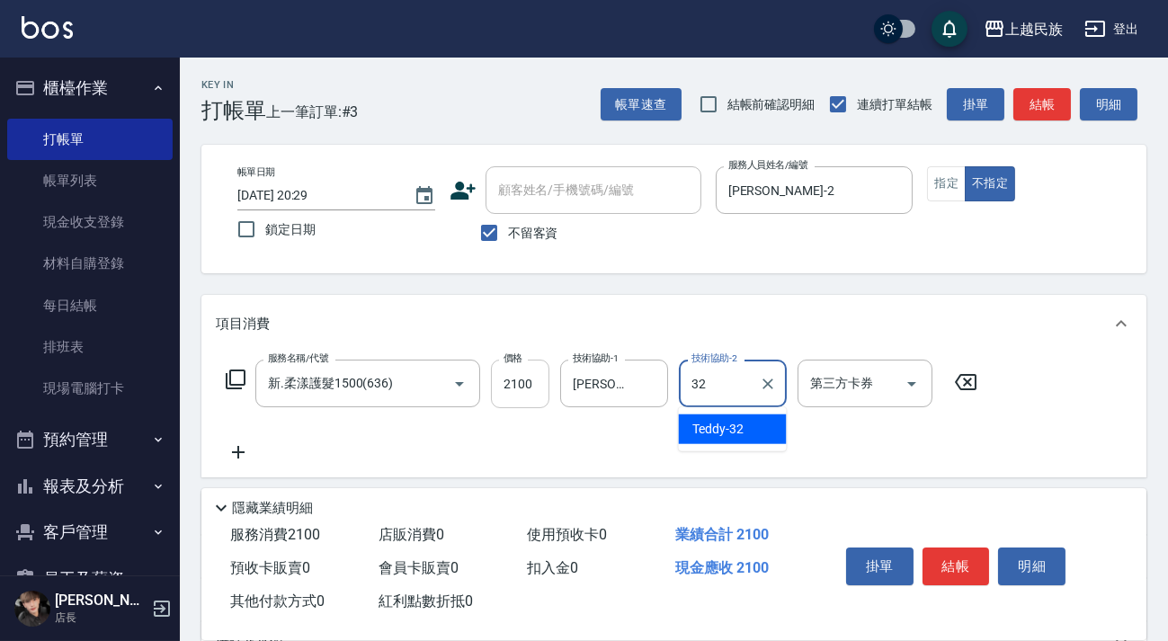
type input "Teddy-32"
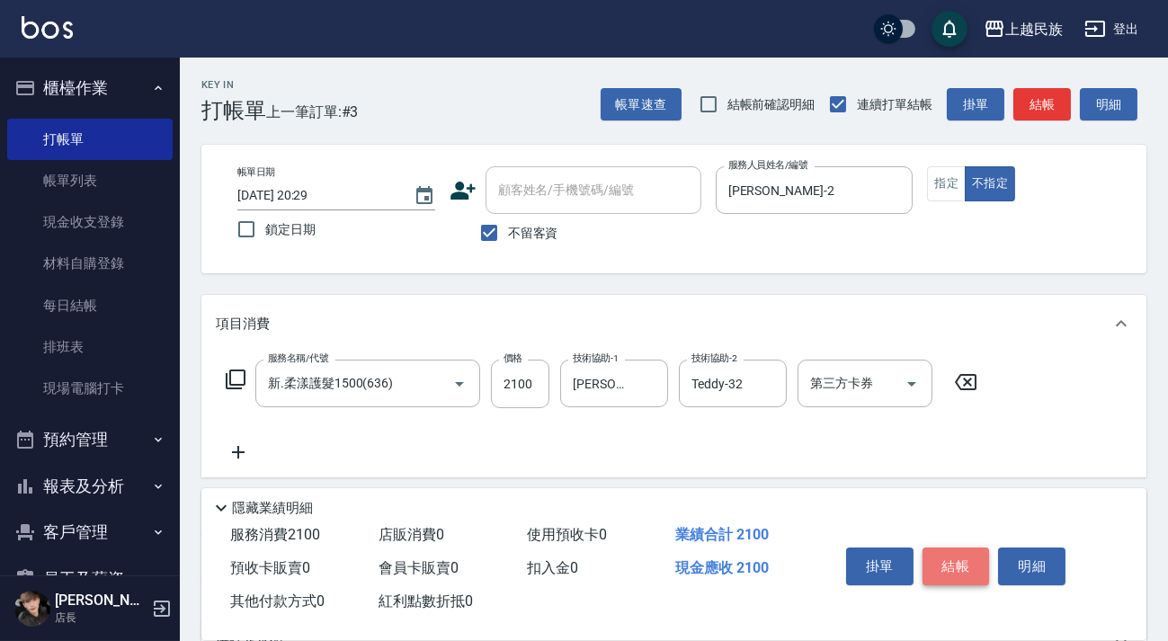
click at [956, 565] on button "結帳" at bounding box center [955, 567] width 67 height 38
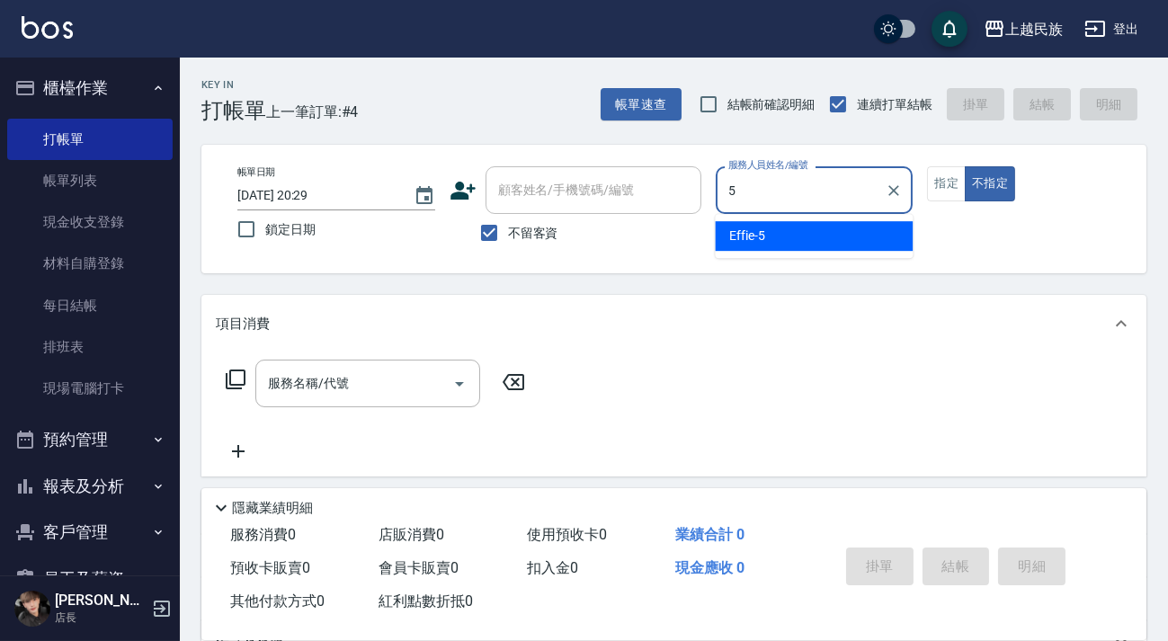
type input "Effie-5"
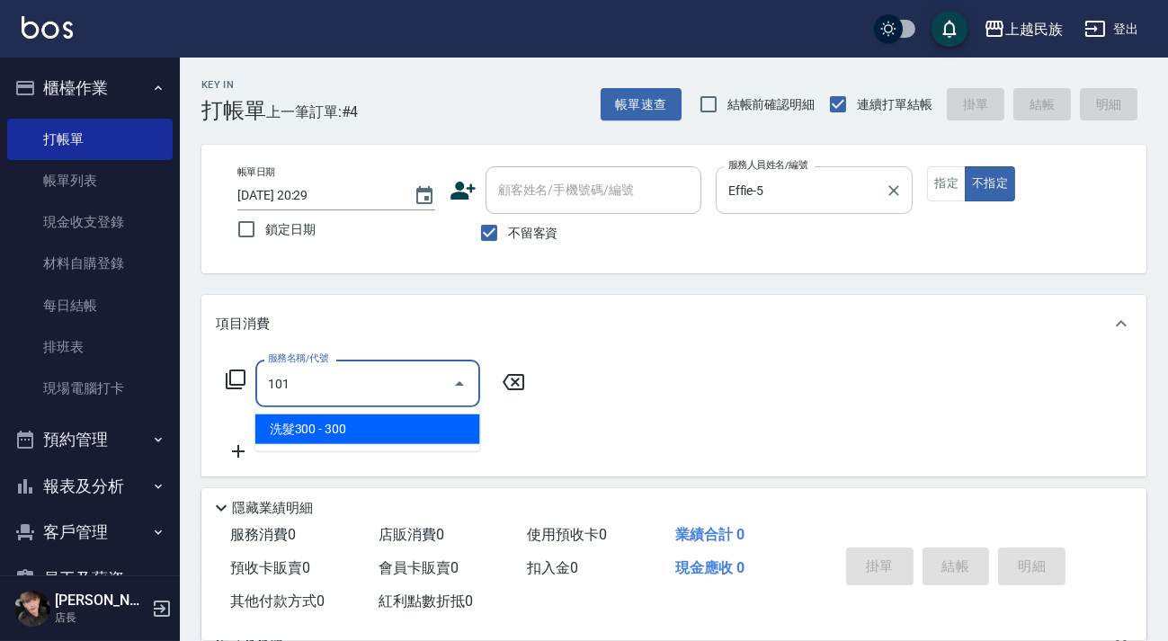
type input "洗髮300(101)"
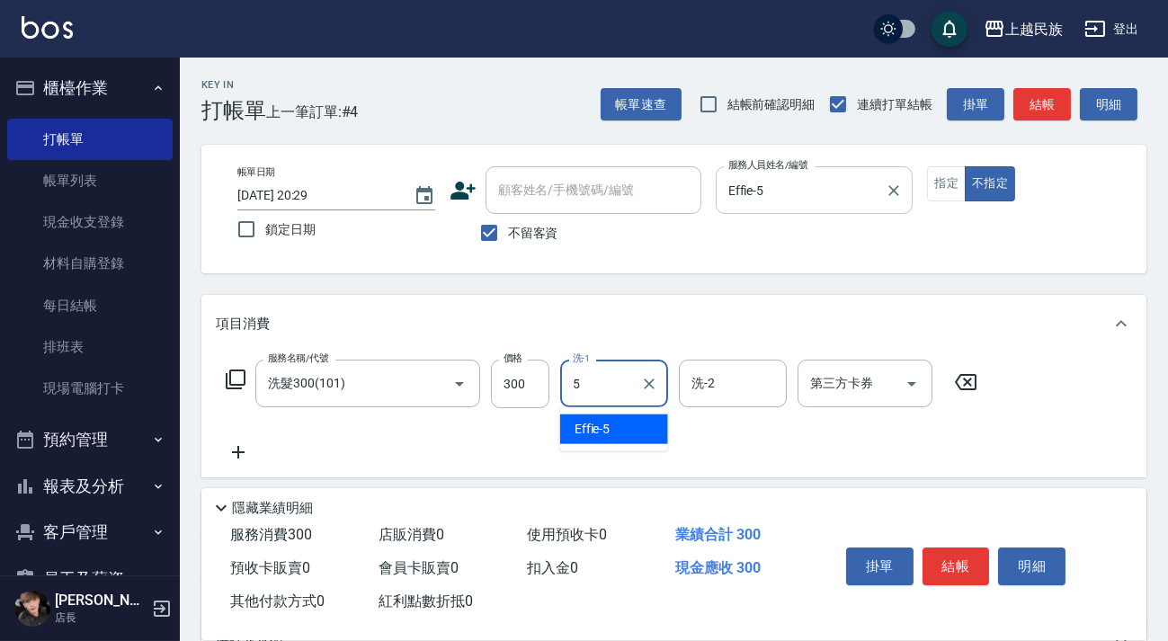
type input "Effie-5"
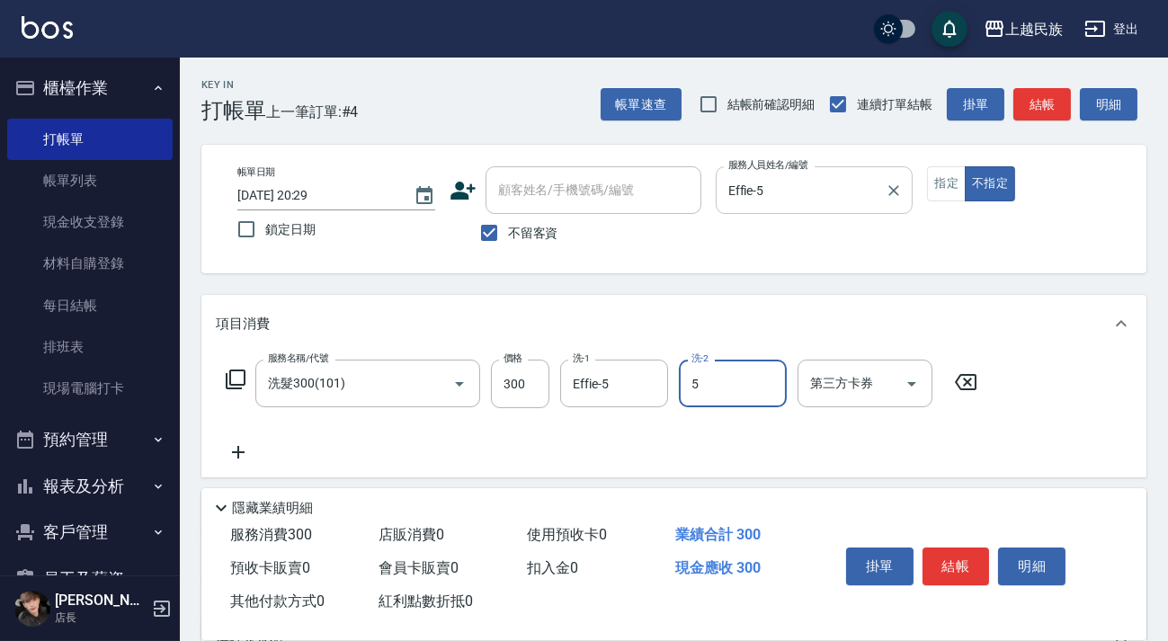
type input "Effie-5"
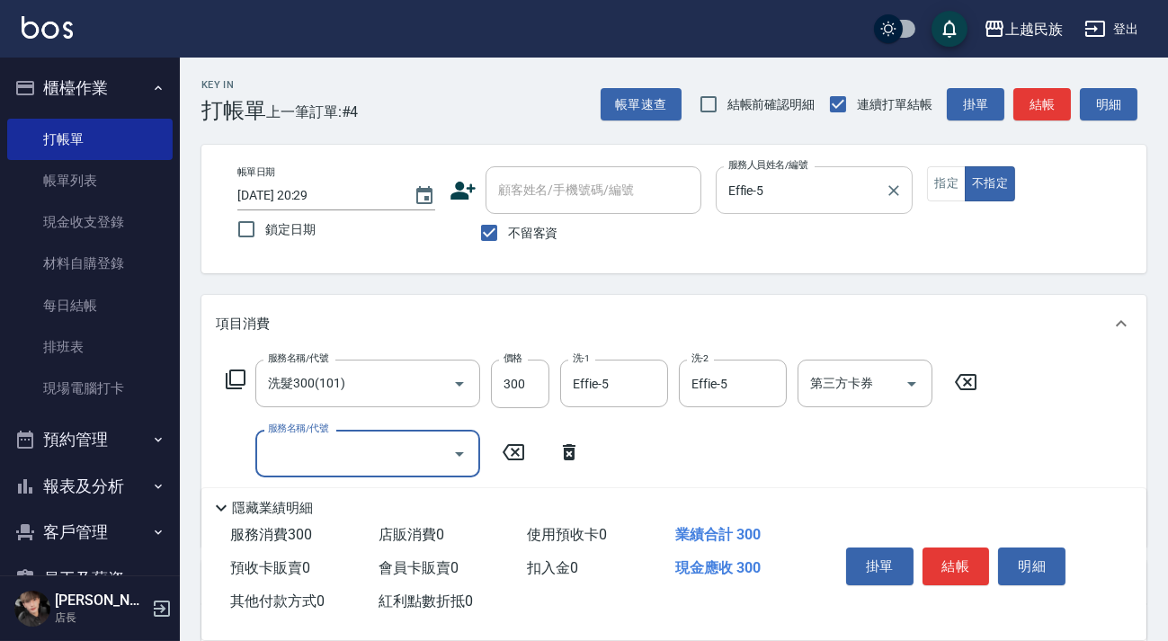
scroll to position [245, 0]
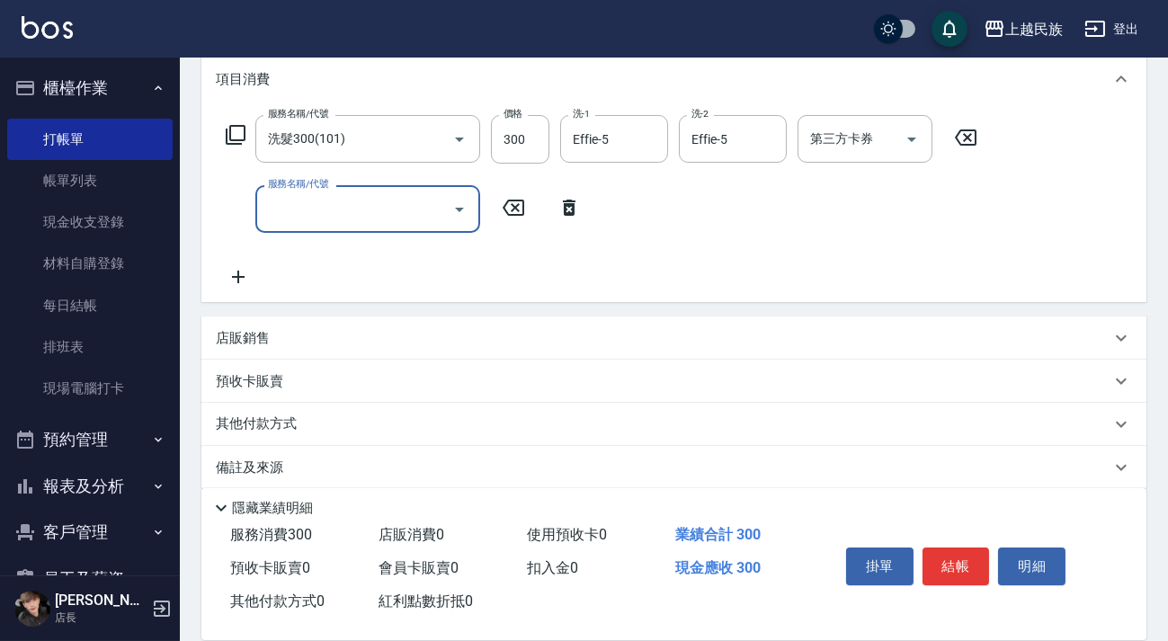
click at [591, 347] on div "店販銷售" at bounding box center [673, 337] width 945 height 43
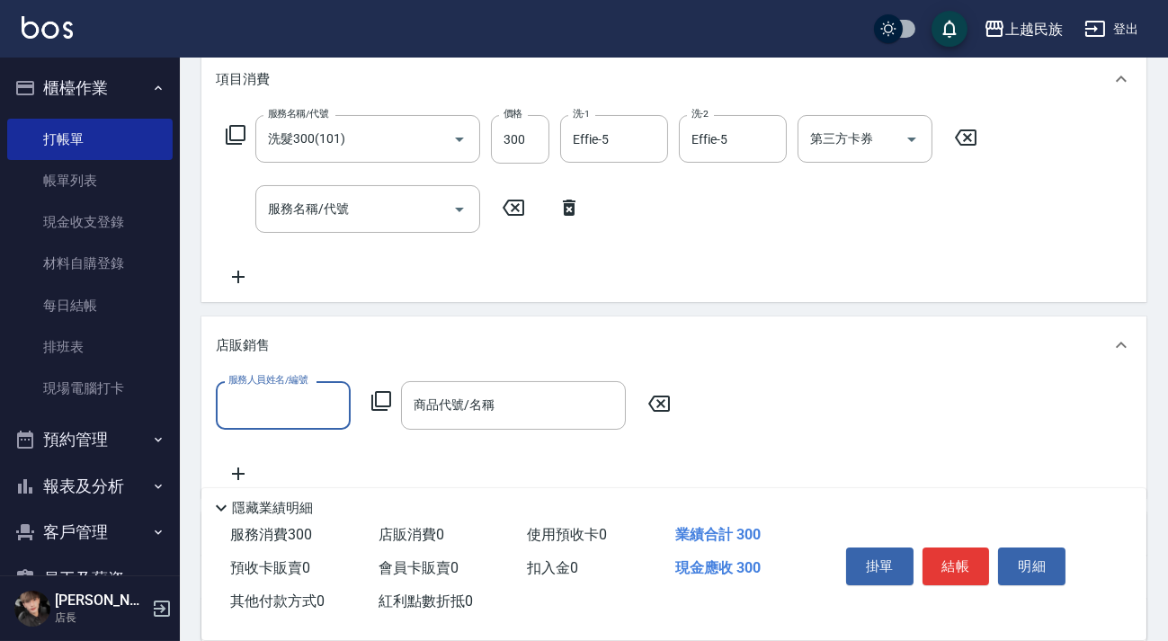
scroll to position [0, 0]
type input "Effie-5"
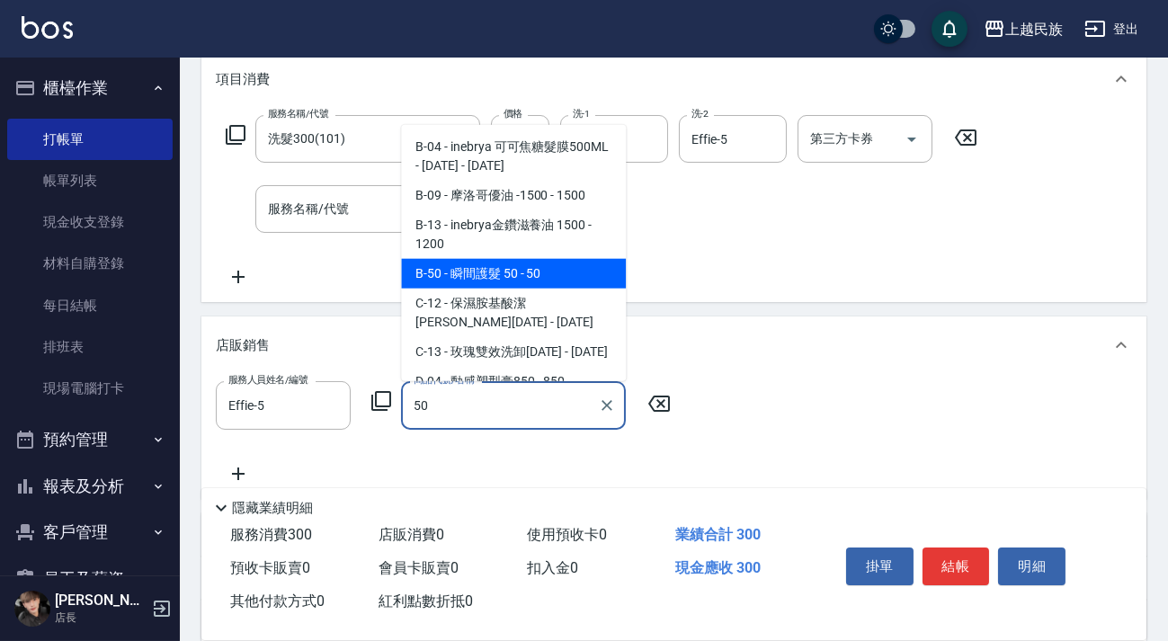
click at [583, 276] on span "B-50 - 瞬間護髮 50 - 50" at bounding box center [513, 274] width 225 height 30
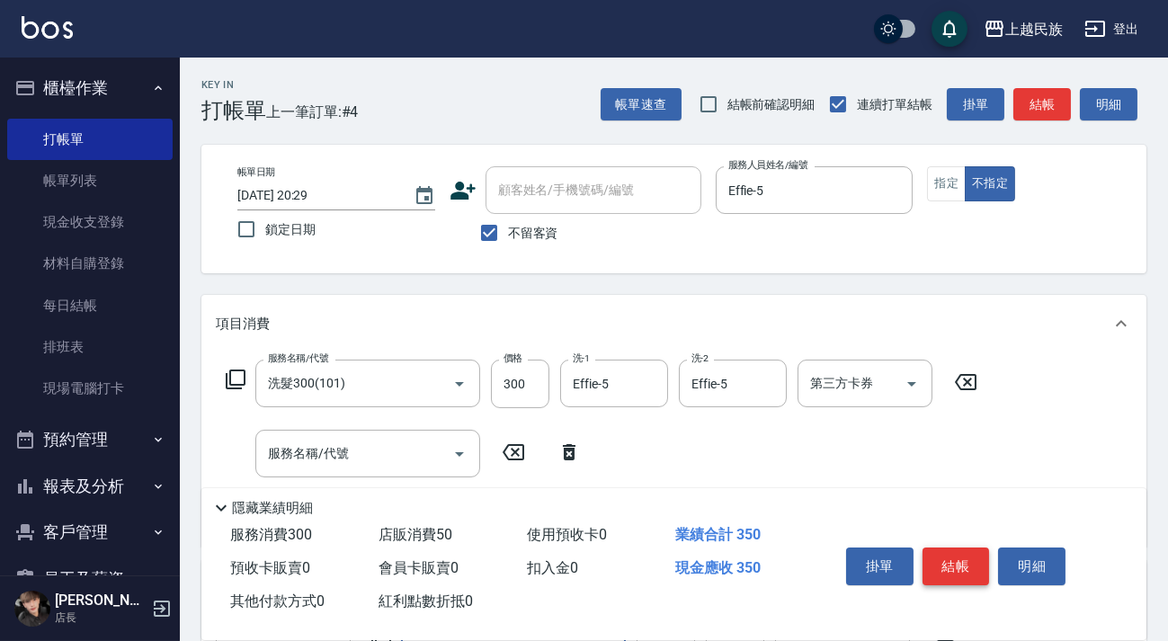
type input "瞬間護髮 50"
click at [935, 559] on button "結帳" at bounding box center [955, 567] width 67 height 38
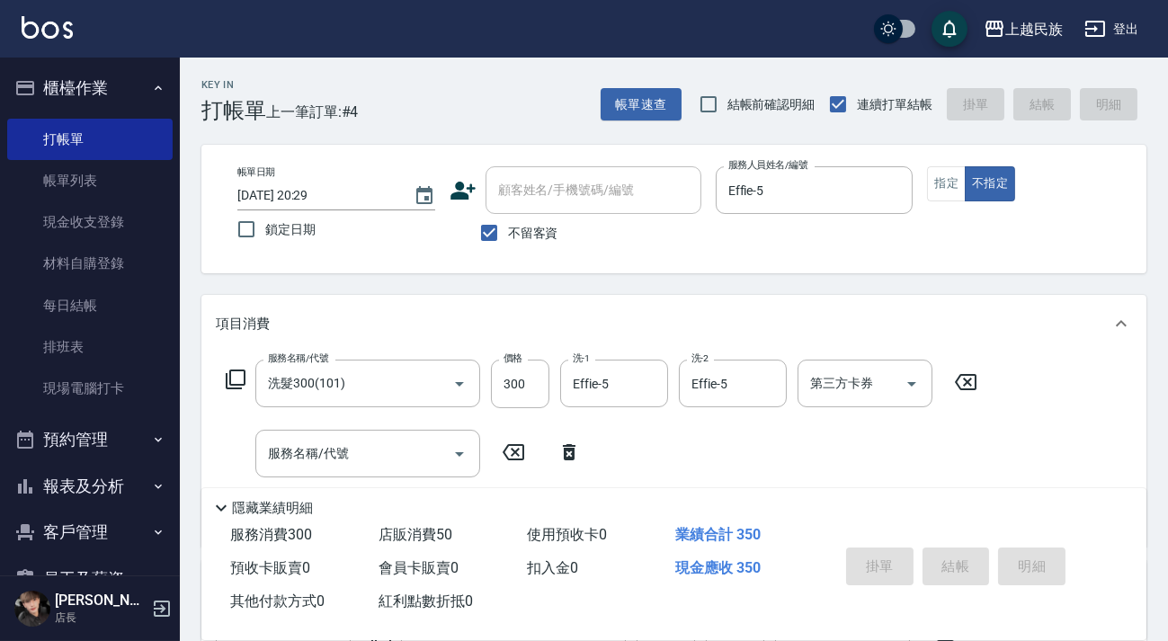
type input "[DATE] 20:32"
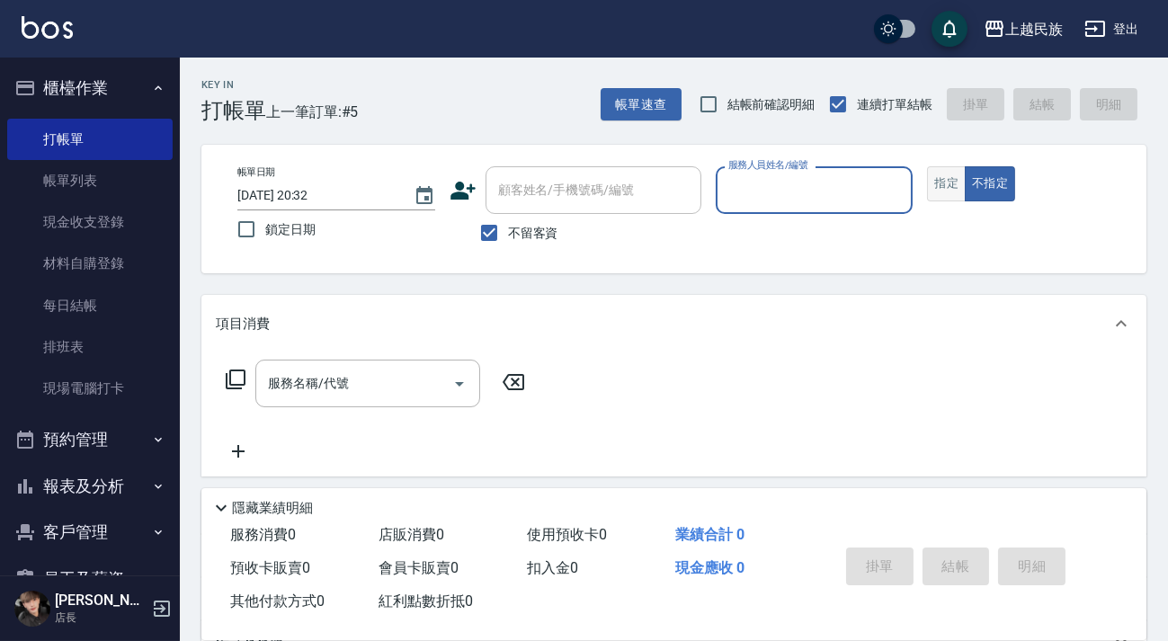
click at [952, 183] on button "指定" at bounding box center [946, 183] width 39 height 35
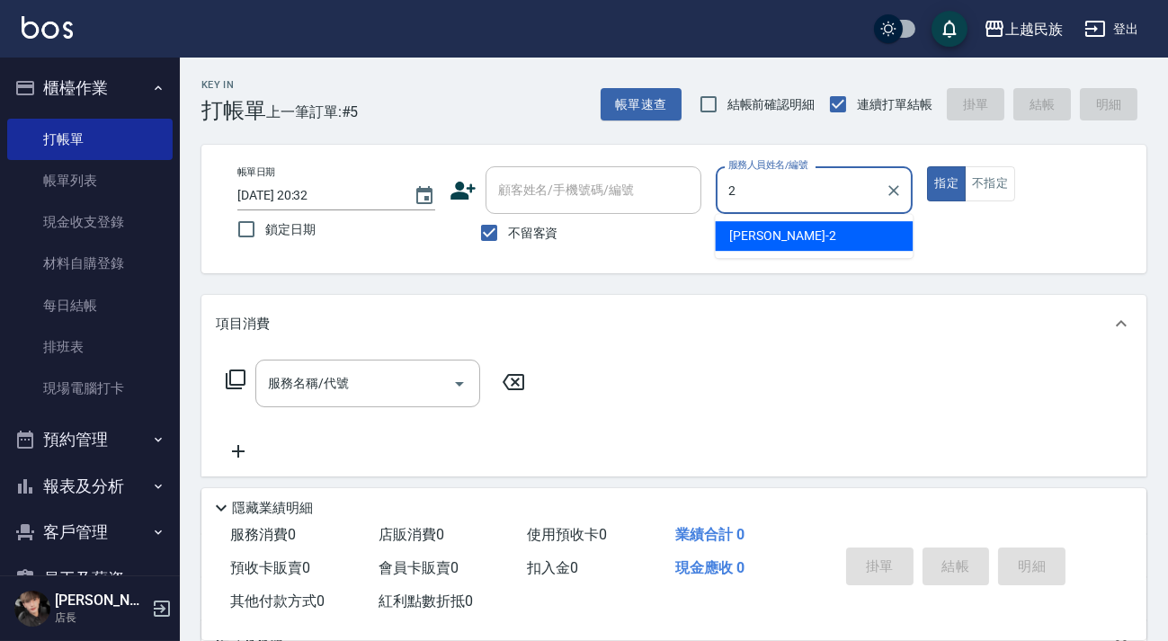
type input "[PERSON_NAME]-2"
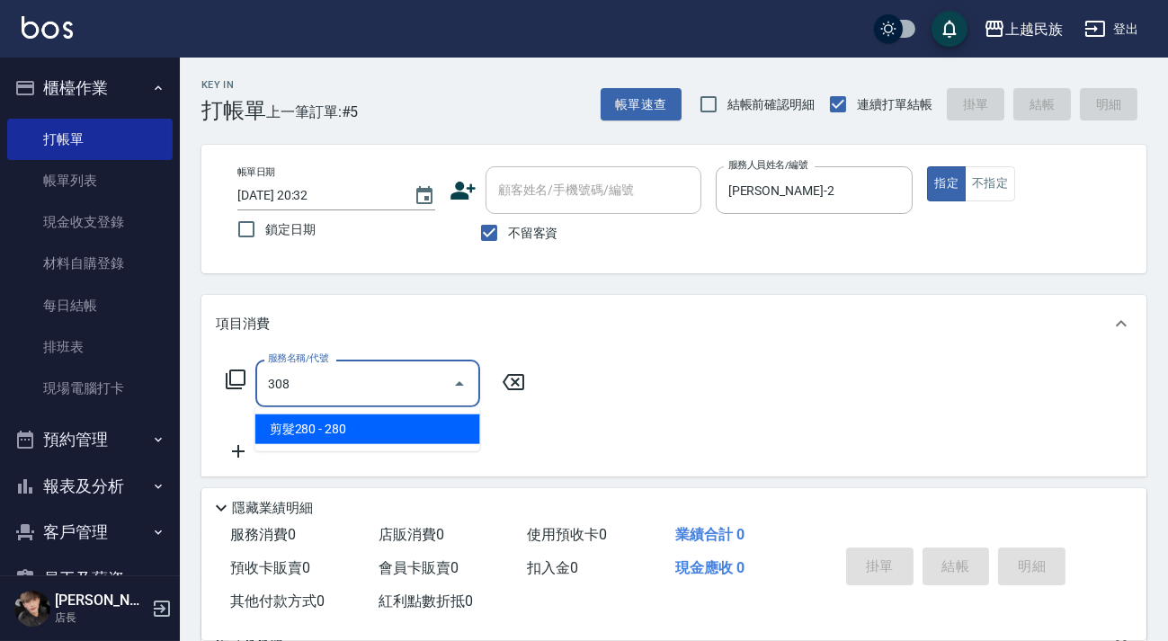
type input "剪髮280(308)"
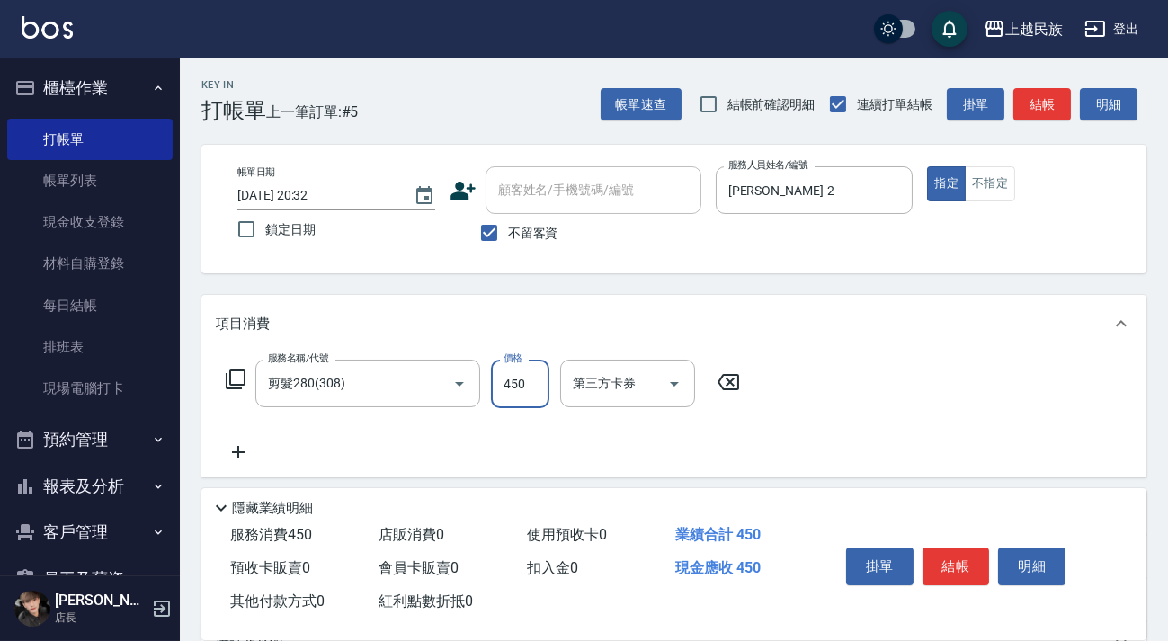
type input "450"
click at [969, 551] on button "結帳" at bounding box center [955, 567] width 67 height 38
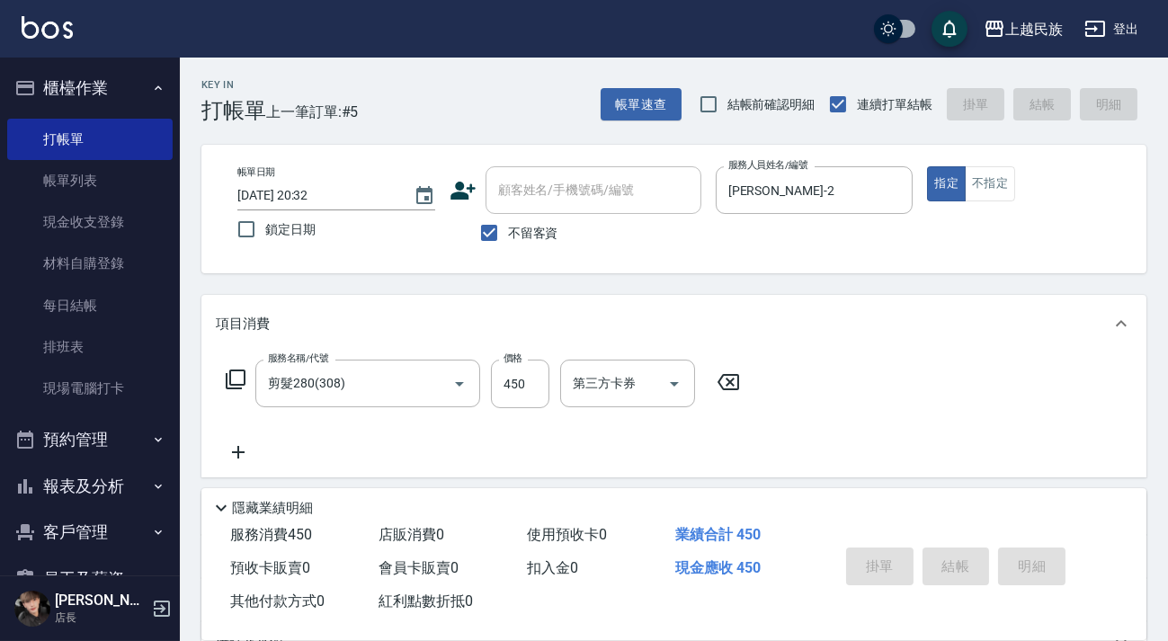
type input "[DATE] 20:36"
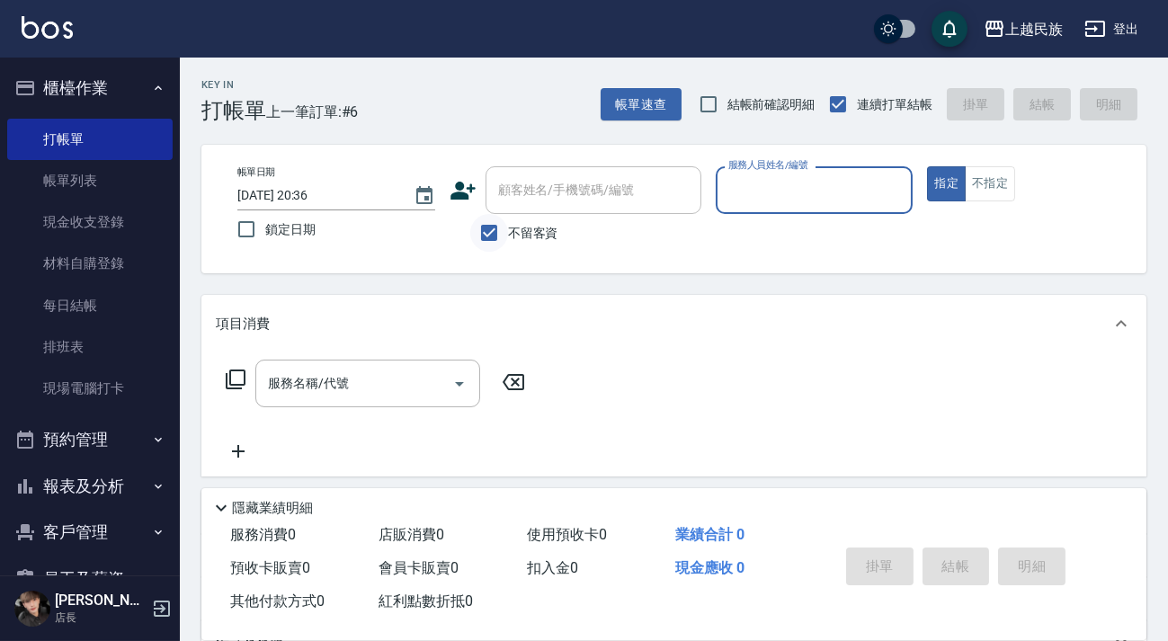
click at [503, 227] on input "不留客資" at bounding box center [489, 233] width 38 height 38
checkbox input "false"
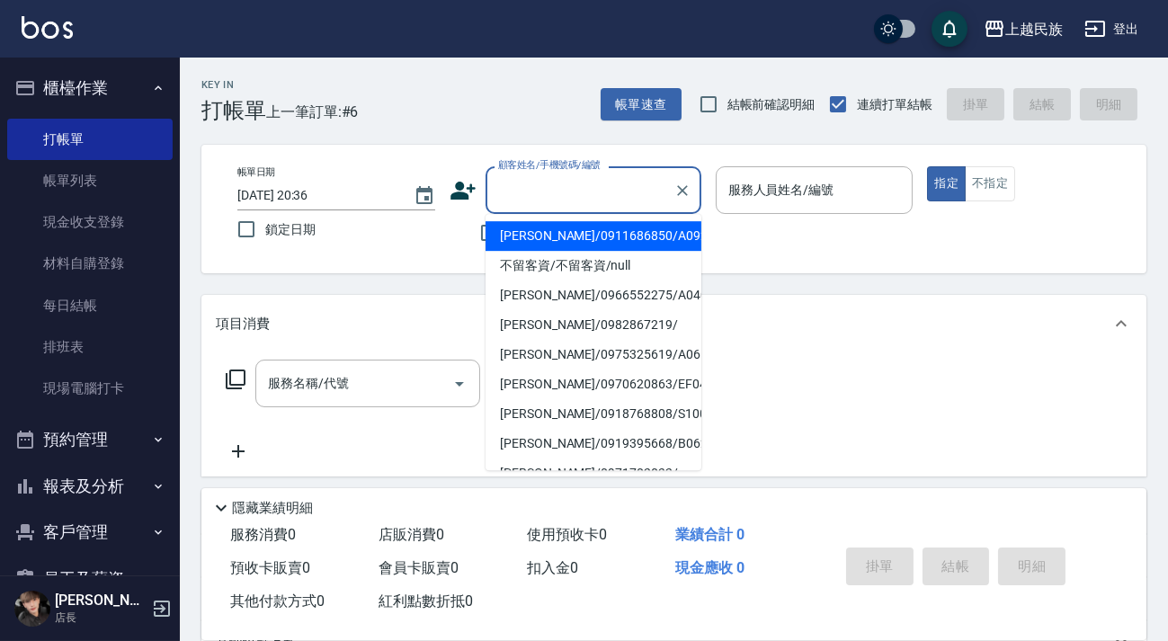
click at [530, 183] on div "顧客姓名/手機號碼/編號 顧客姓名/手機號碼/編號" at bounding box center [593, 190] width 216 height 48
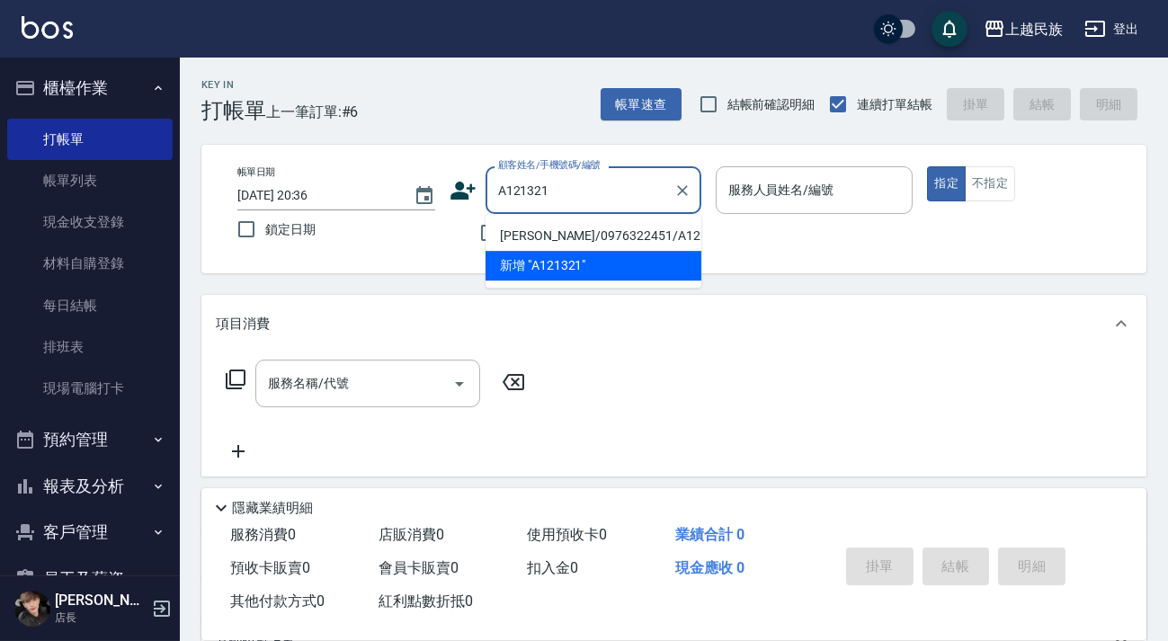
click at [549, 235] on li "[PERSON_NAME]/0976322451/A121321" at bounding box center [593, 236] width 216 height 30
type input "[PERSON_NAME]/0976322451/A121321"
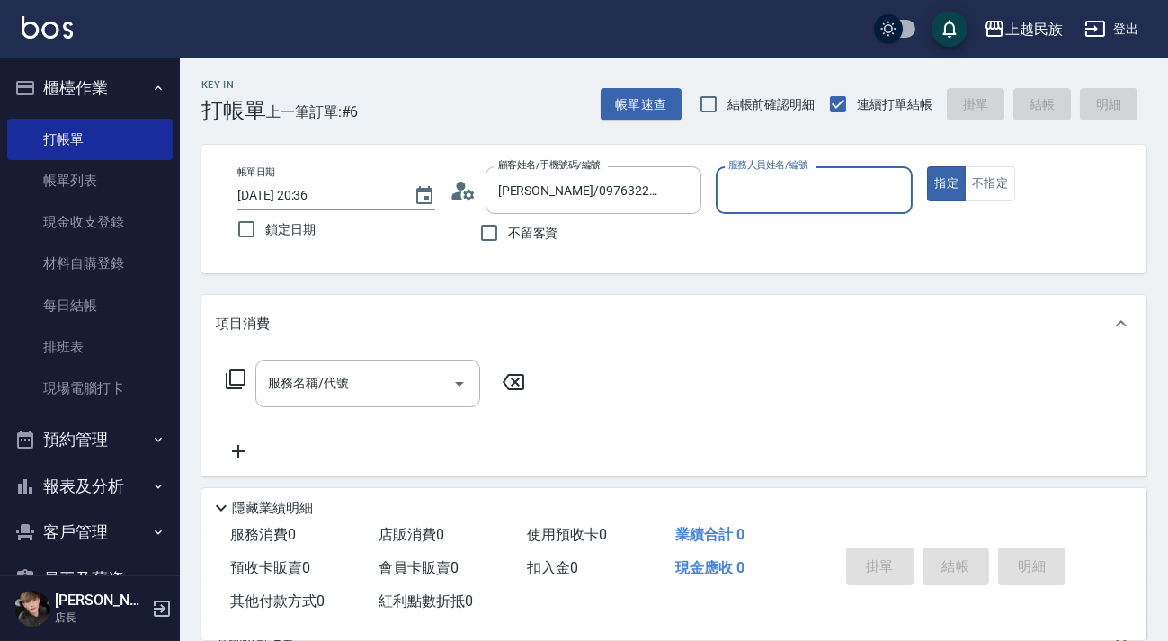
type input "[PERSON_NAME]-2"
click at [383, 389] on input "服務名稱/代號" at bounding box center [354, 383] width 182 height 31
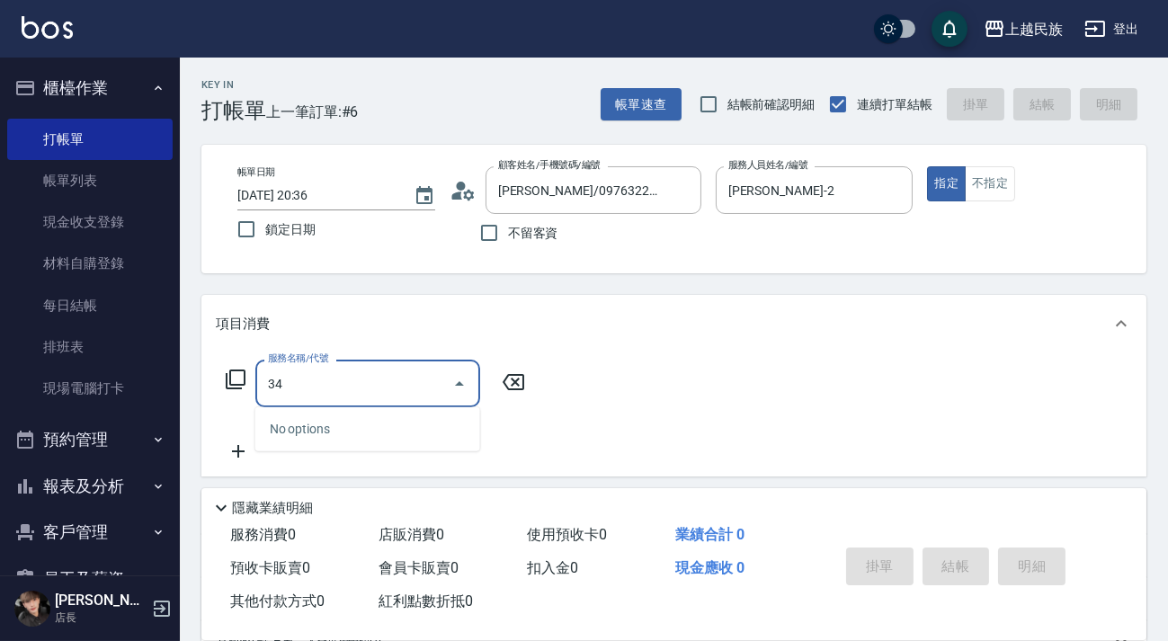
type input "3"
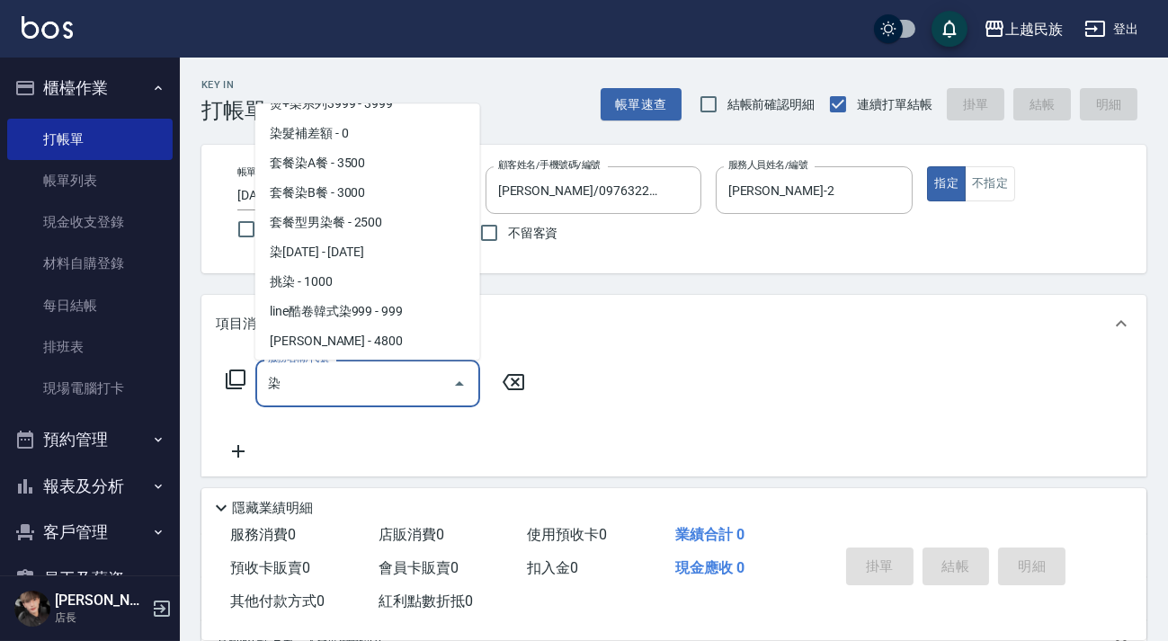
scroll to position [221, 0]
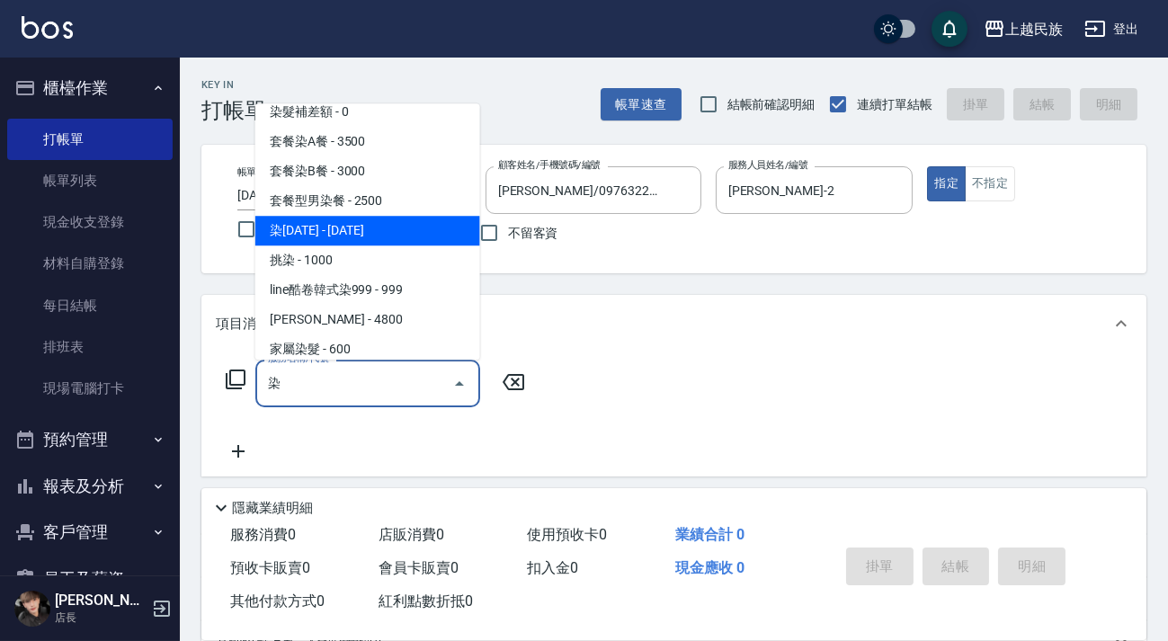
click at [425, 237] on span "染[DATE] - [DATE]" at bounding box center [367, 231] width 225 height 30
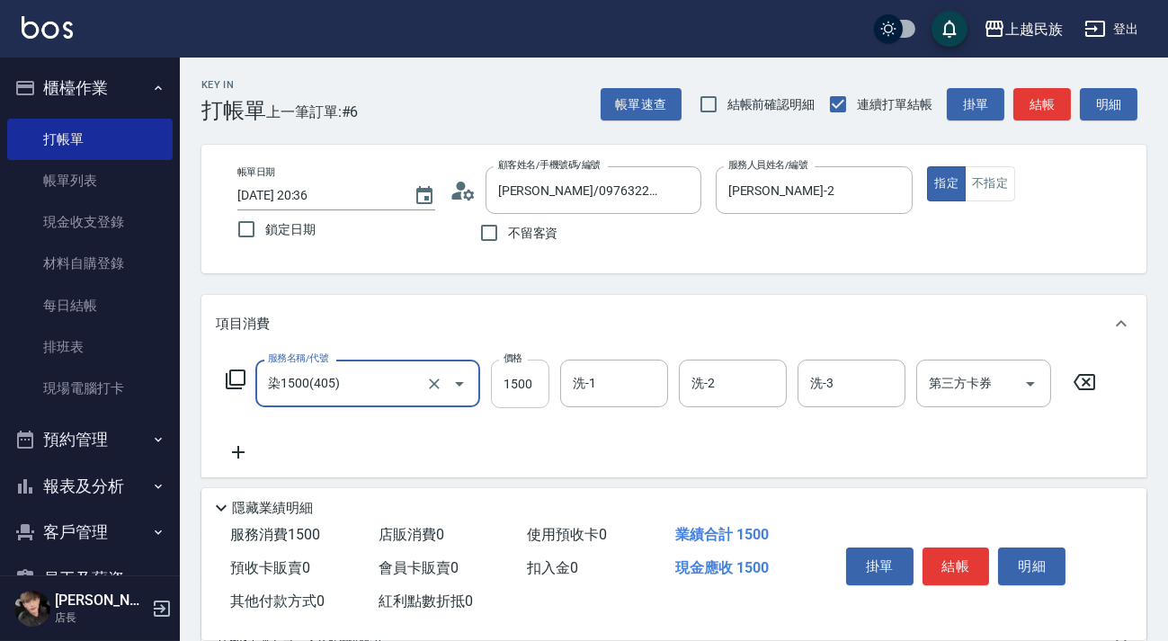
type input "染1500(405)"
click at [501, 385] on input "1500" at bounding box center [520, 384] width 58 height 49
type input "3400"
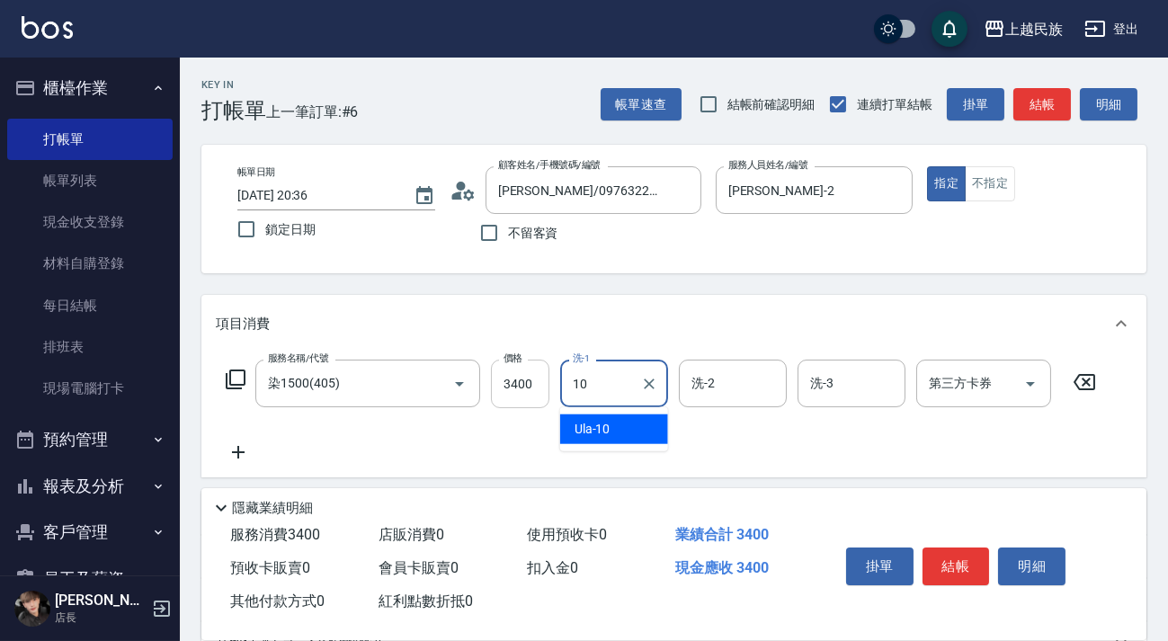
type input "Ula-10"
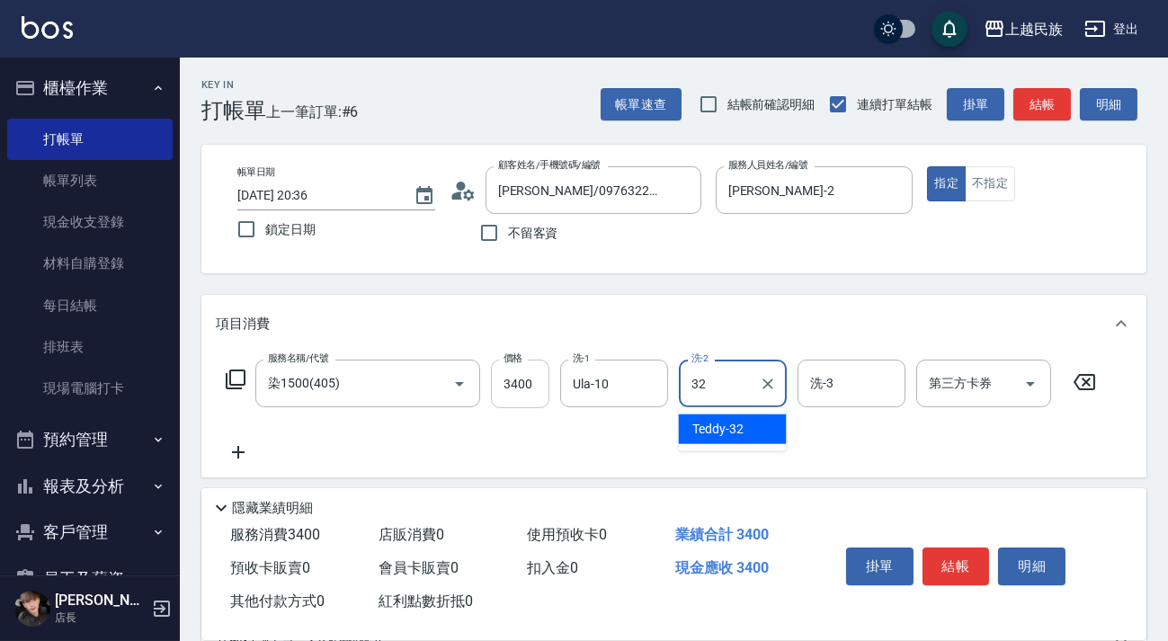
type input "Teddy-32"
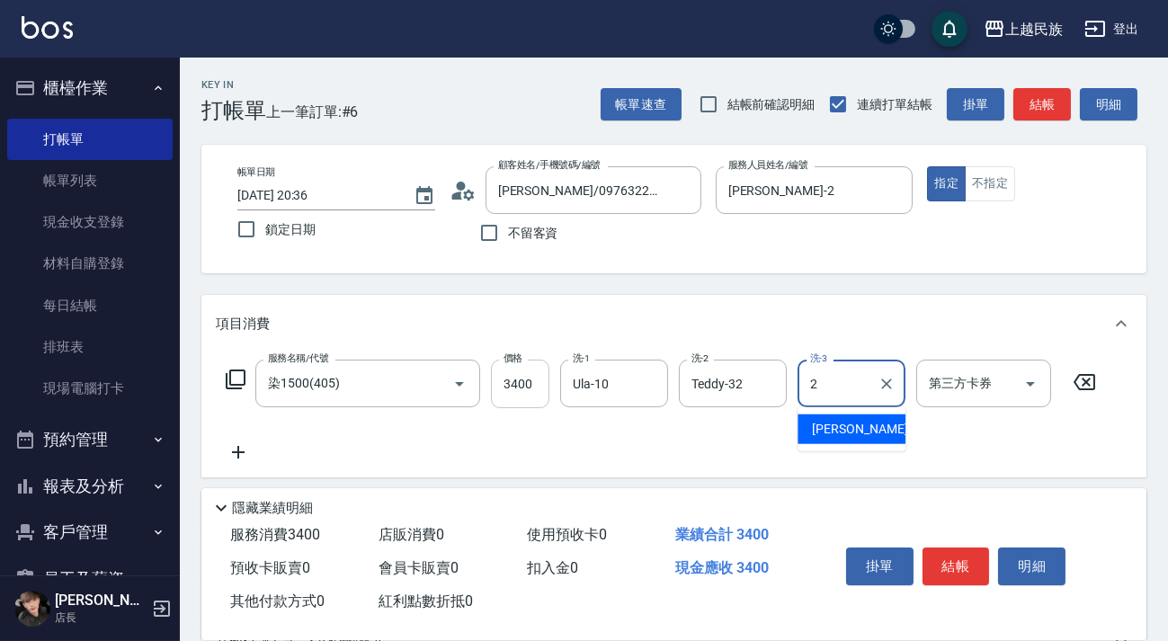
type input "[PERSON_NAME]-2"
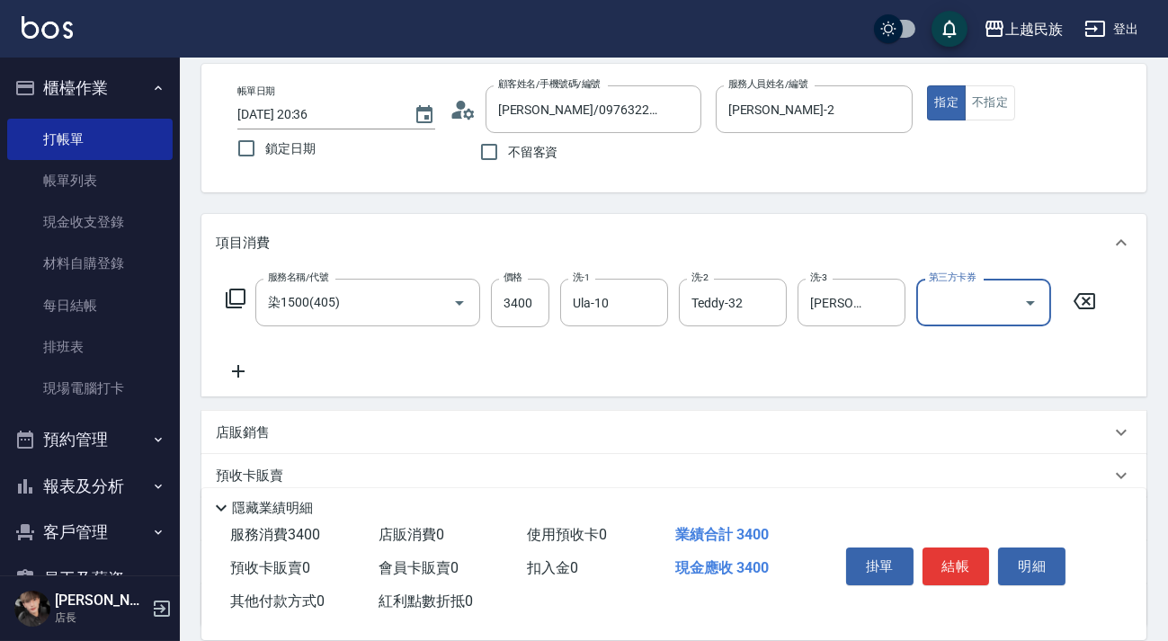
scroll to position [163, 0]
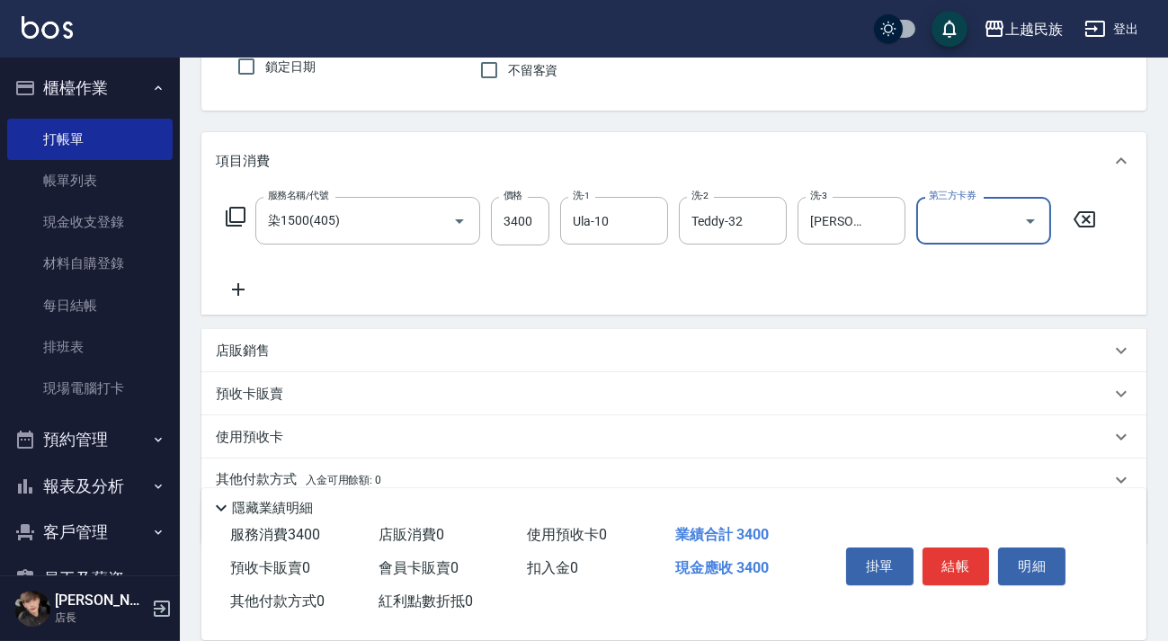
click at [406, 358] on div "店販銷售" at bounding box center [663, 351] width 895 height 19
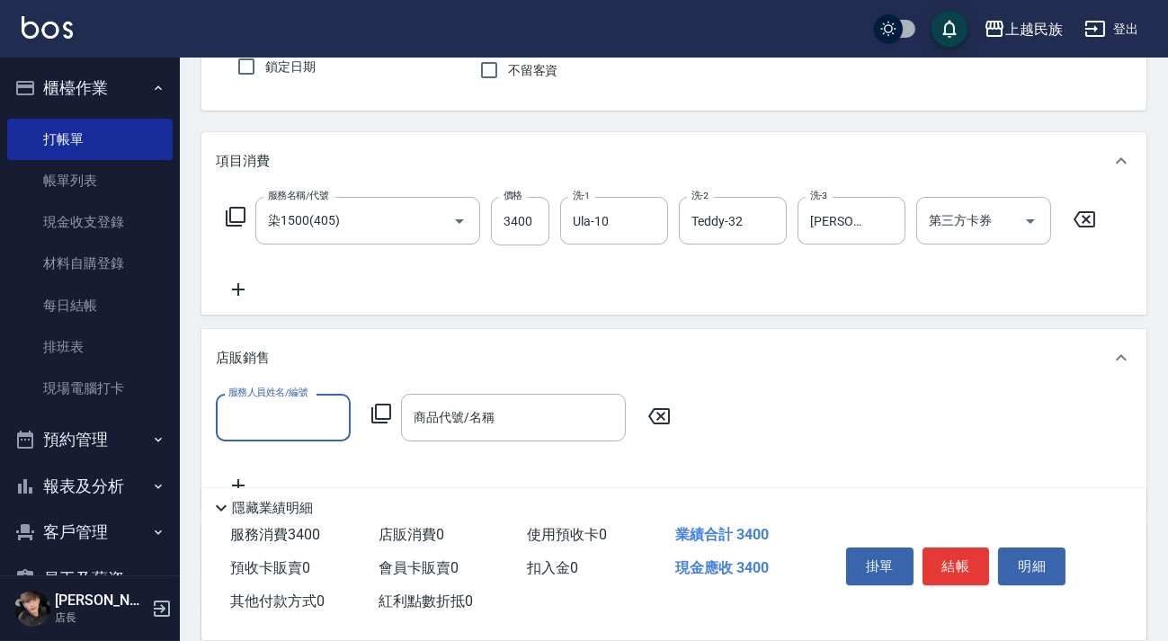
scroll to position [0, 0]
type input "[PERSON_NAME]-2"
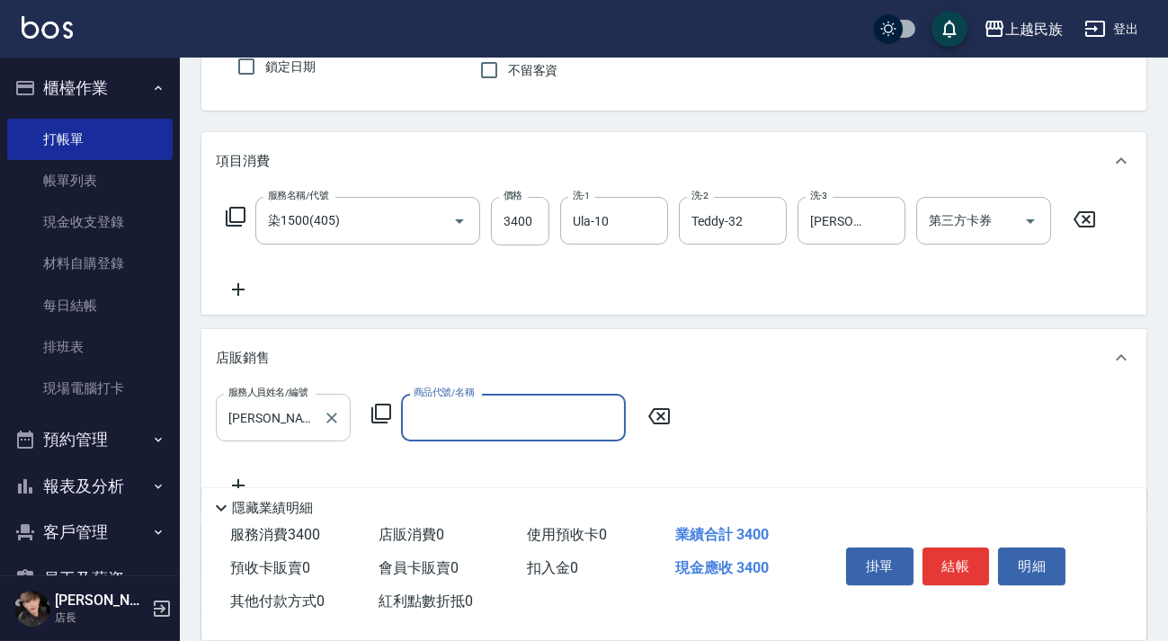
type input "5"
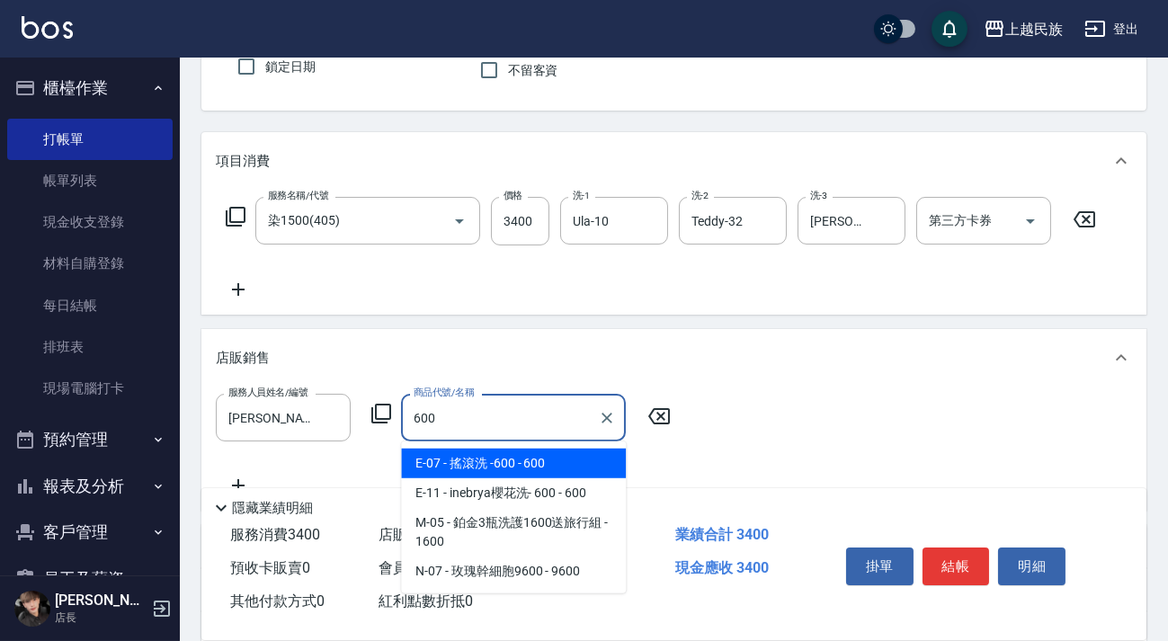
scroll to position [81, 0]
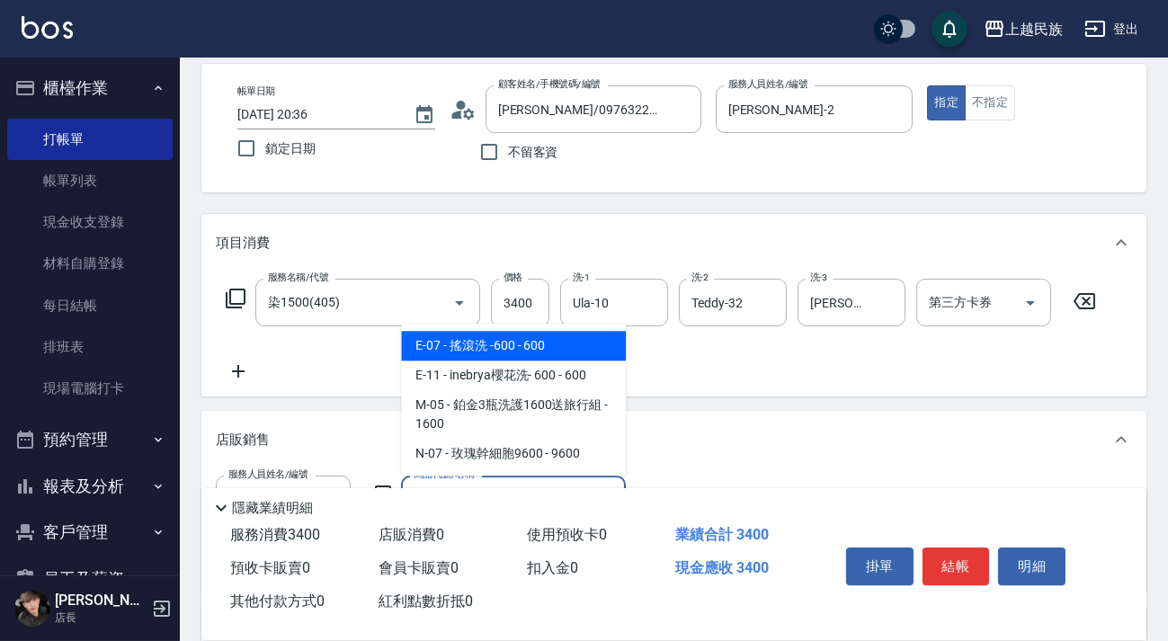
click at [581, 352] on span "E-07 - 搖滾洗 -600 - 600" at bounding box center [513, 346] width 225 height 30
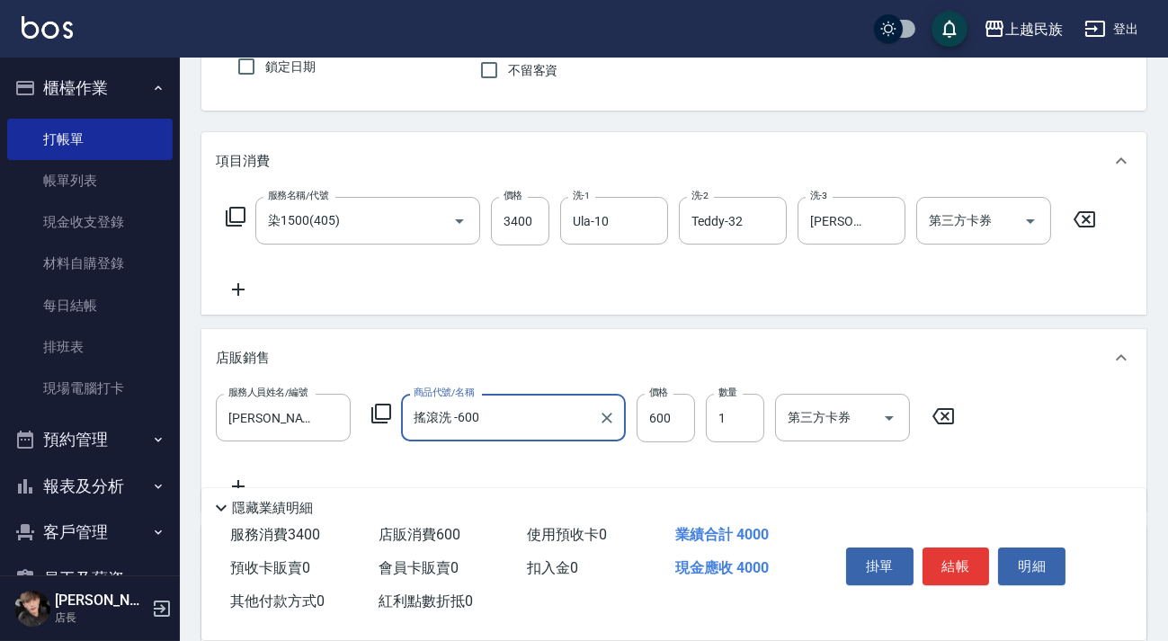
scroll to position [0, 0]
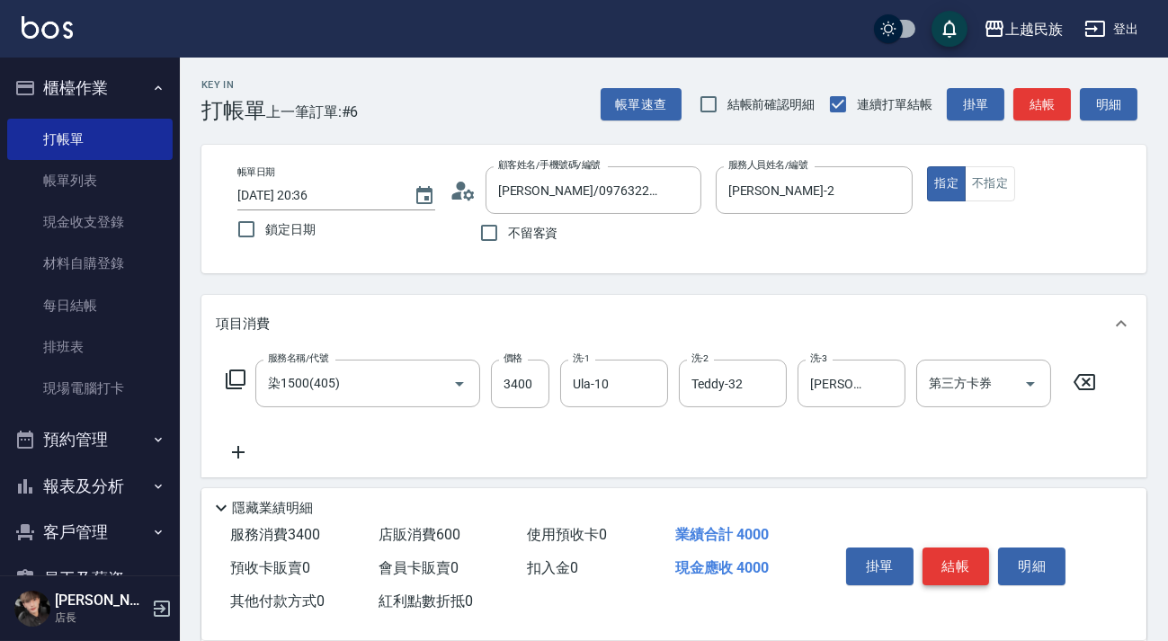
type input "搖滾洗 -600"
click at [957, 551] on button "結帳" at bounding box center [955, 567] width 67 height 38
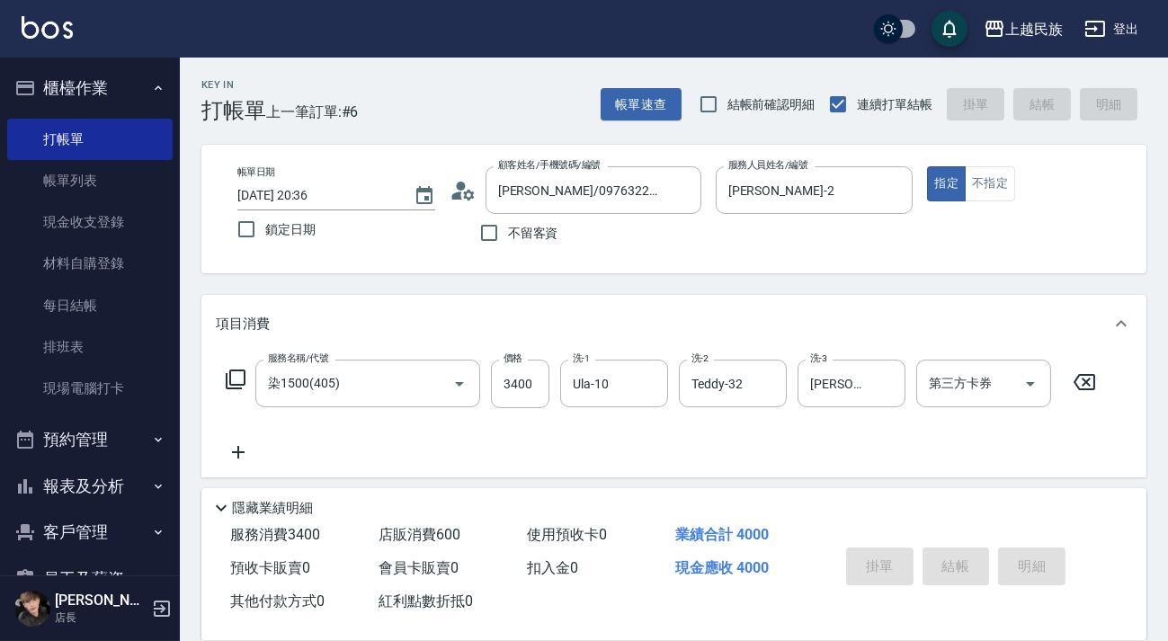
type input "[DATE] 20:37"
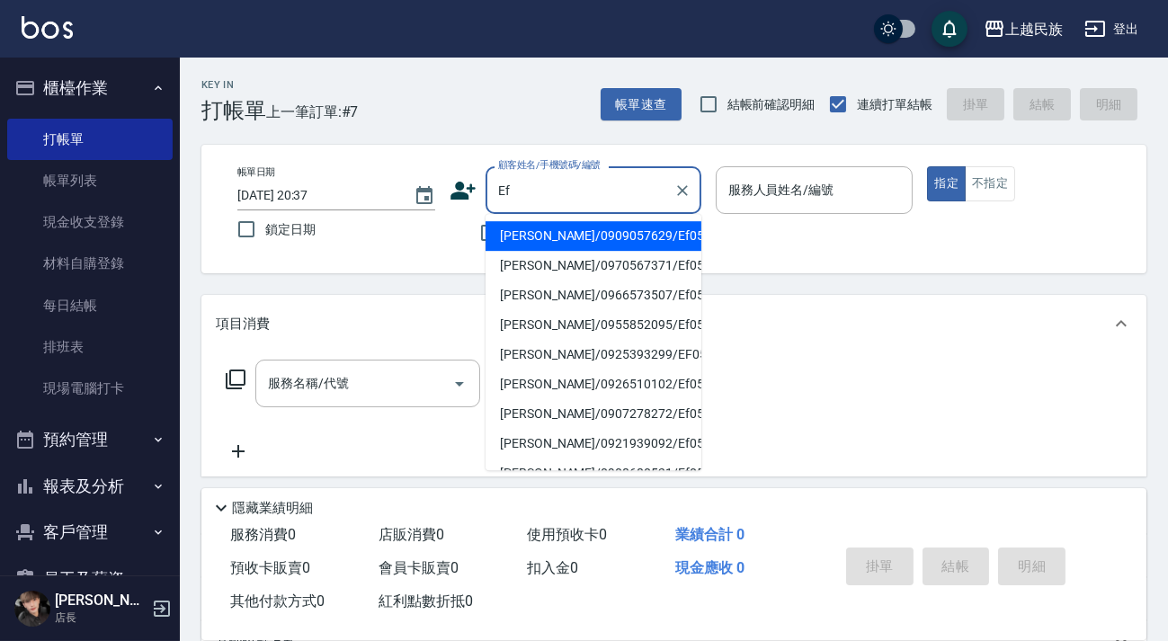
type input "E"
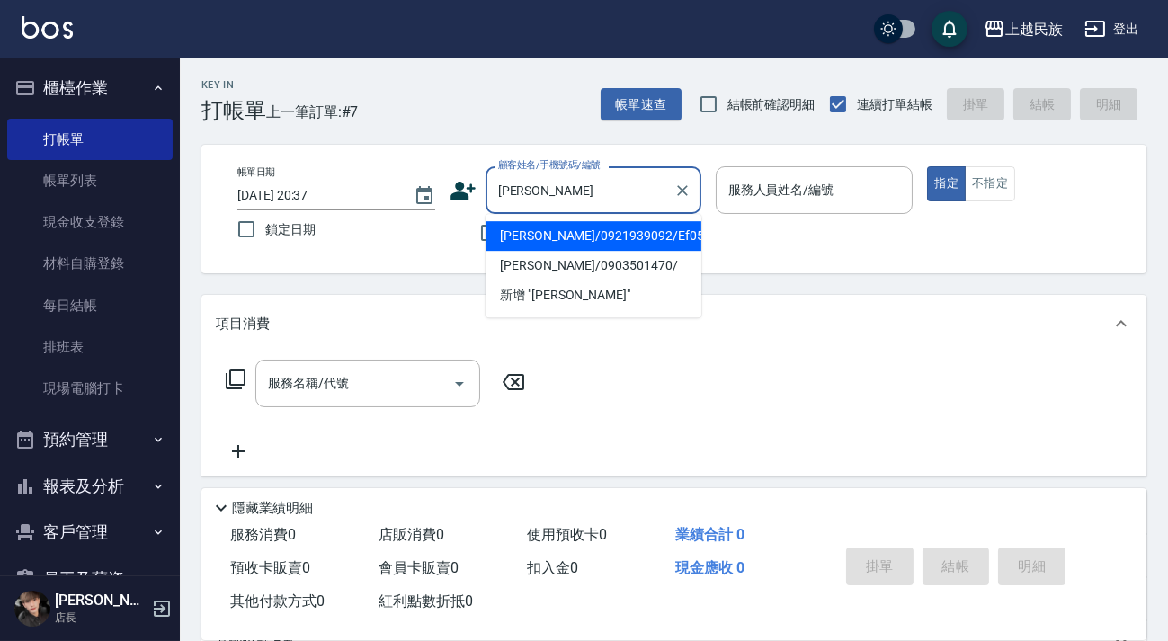
click at [670, 242] on li "[PERSON_NAME]/0921939092/Ef051211" at bounding box center [593, 236] width 216 height 30
type input "[PERSON_NAME]/0921939092/Ef051211"
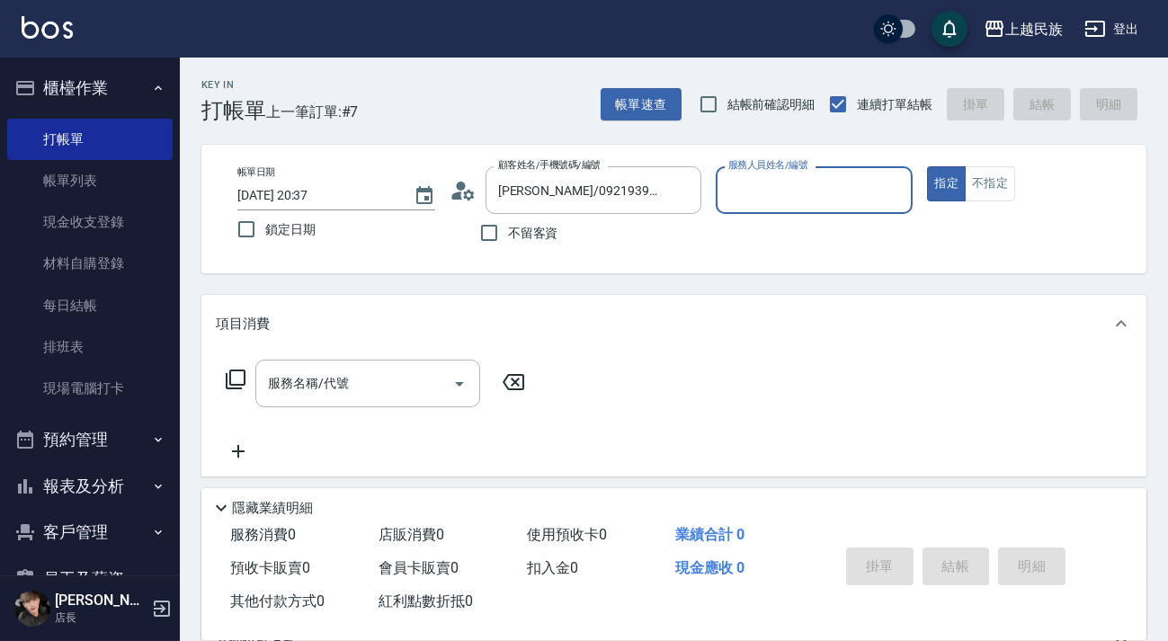
type input "Effie-5"
click at [379, 383] on input "服務名稱/代號" at bounding box center [354, 383] width 182 height 31
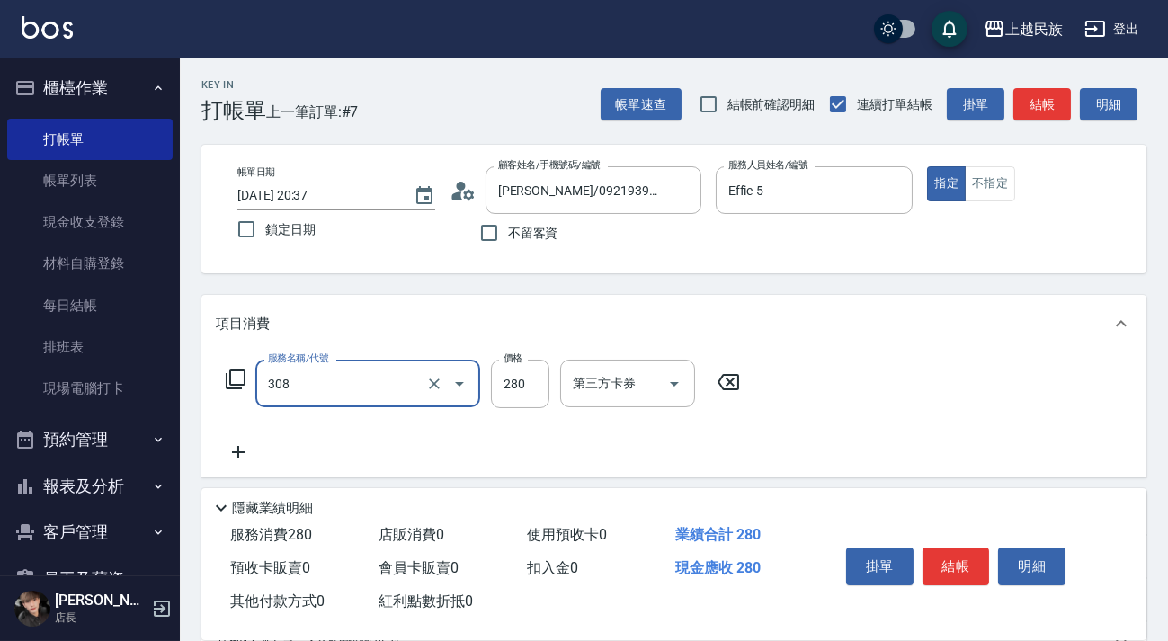
type input "剪髮280(308)"
type input "400"
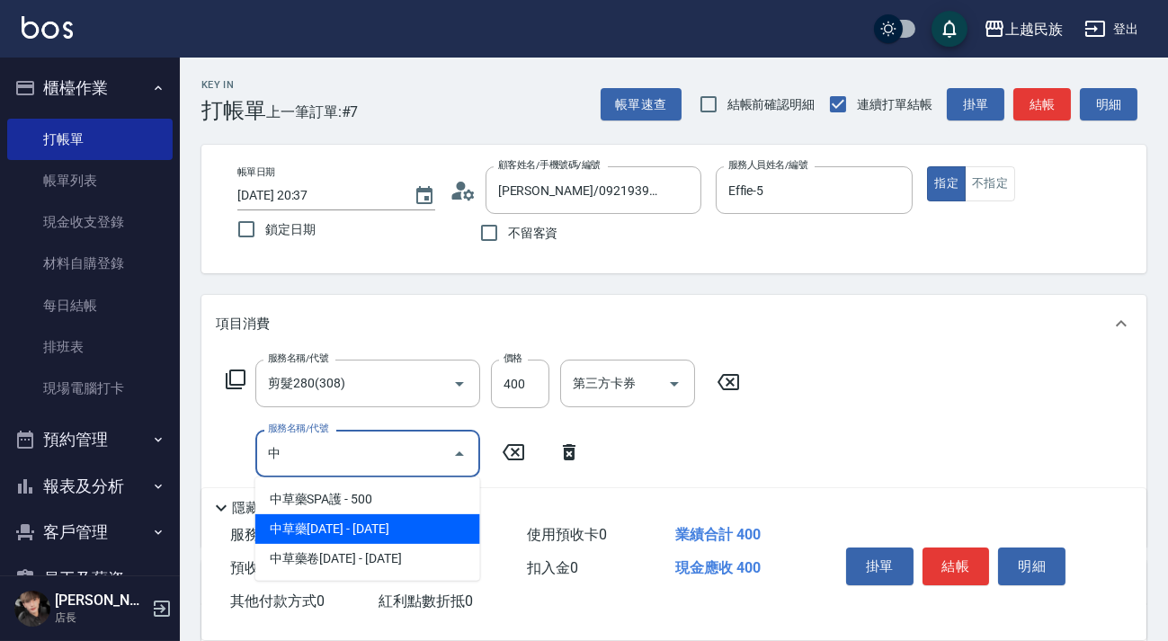
click at [411, 533] on span "中草藥[DATE] - [DATE]" at bounding box center [367, 529] width 225 height 30
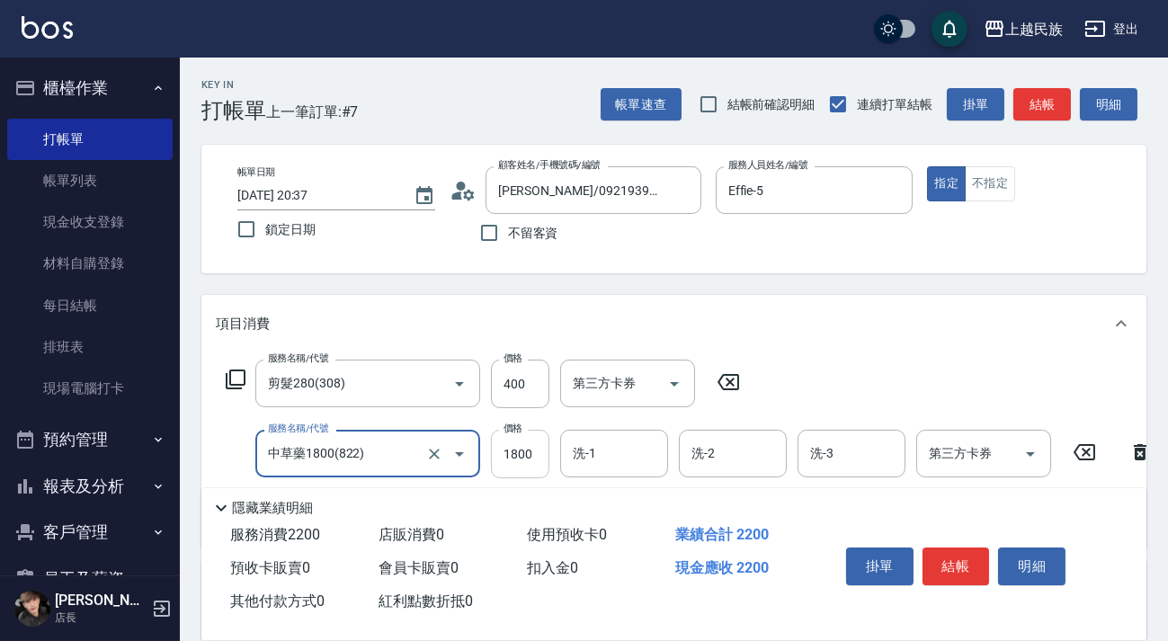
type input "中草藥1800(822)"
click at [533, 460] on input "1800" at bounding box center [520, 454] width 58 height 49
type input "1530"
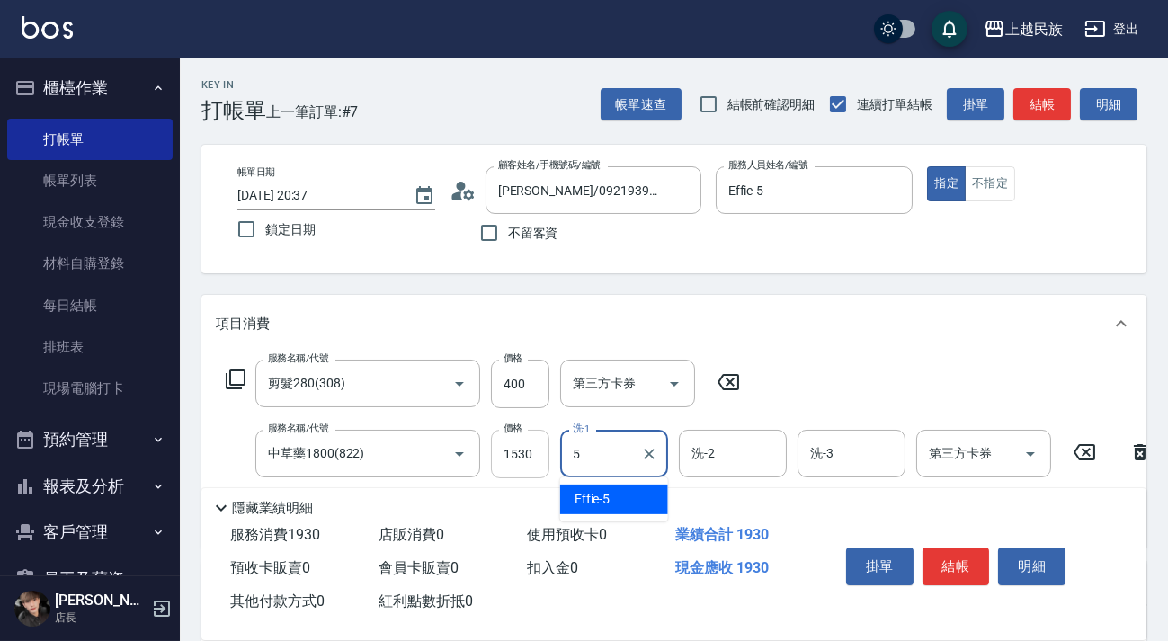
type input "Effie-5"
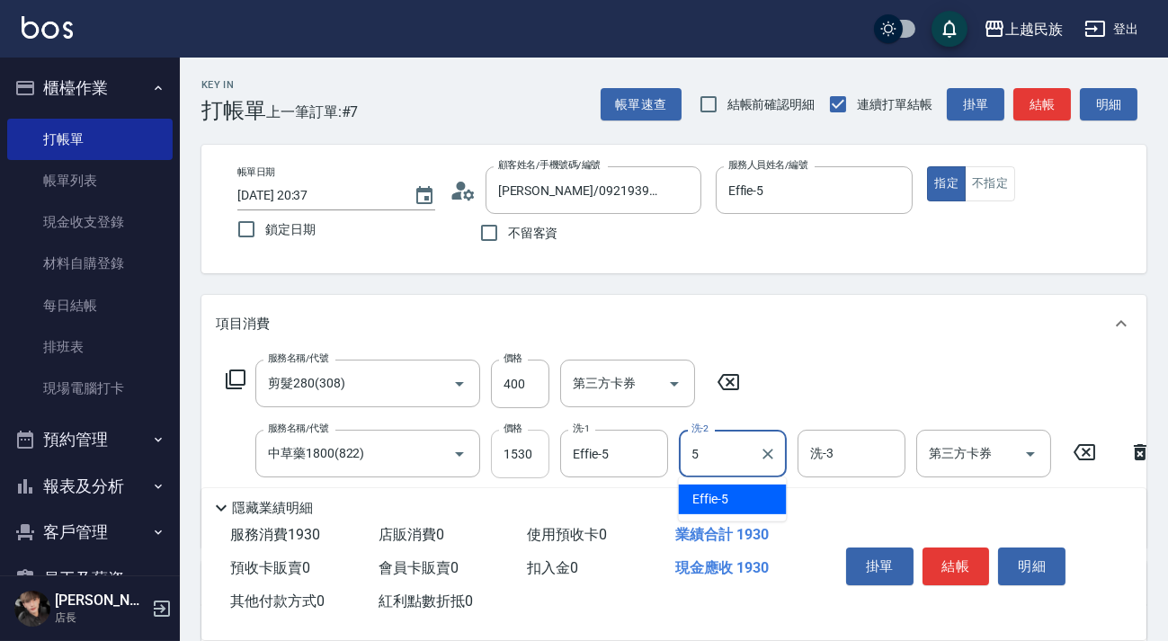
type input "Effie-5"
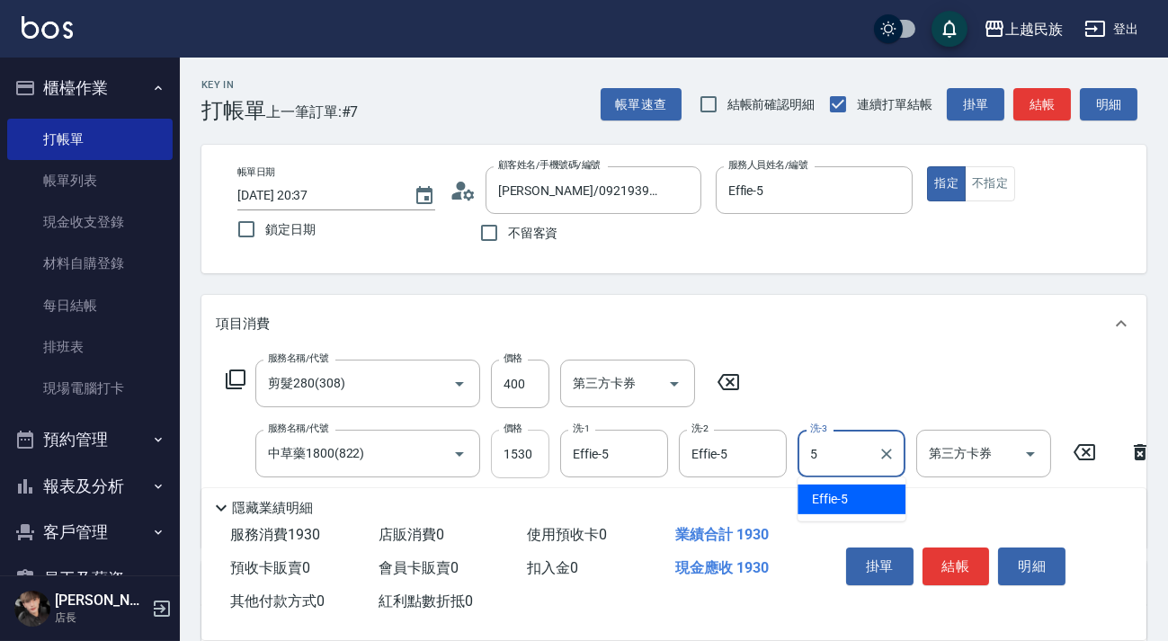
type input "Effie-5"
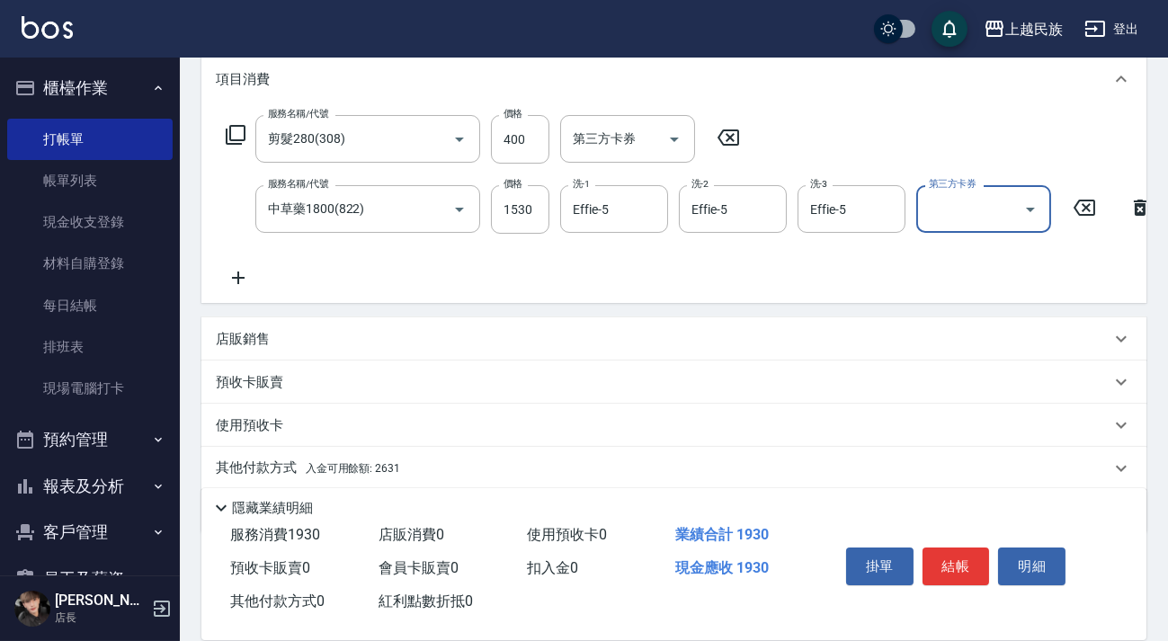
scroll to position [319, 0]
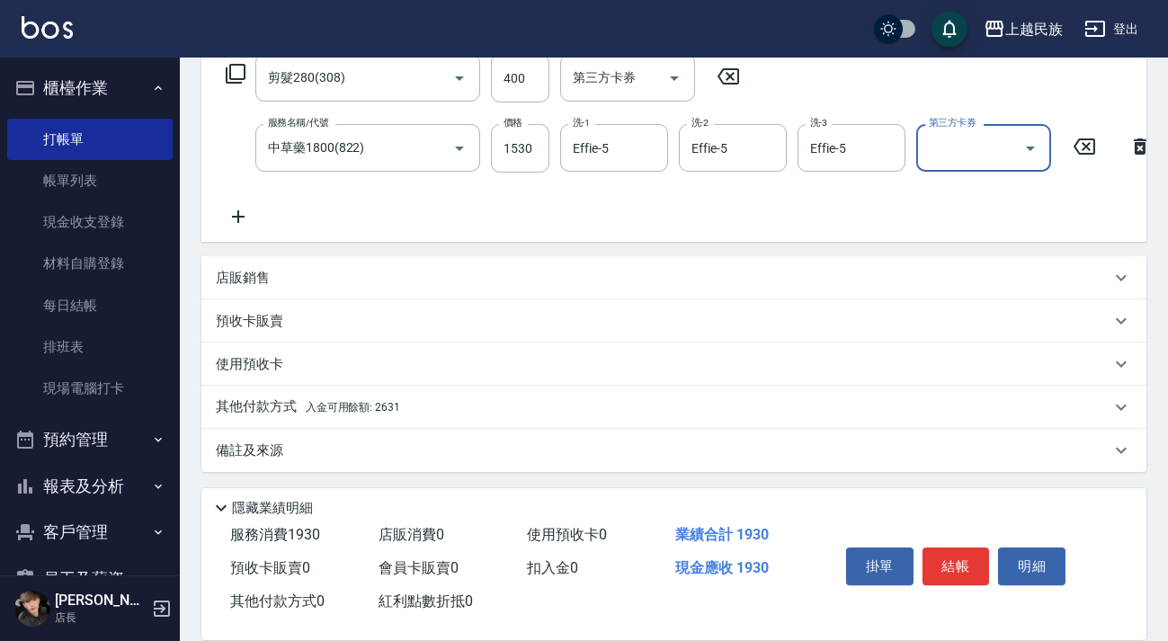
click at [476, 404] on div "其他付款方式 入金可用餘額: 2631" at bounding box center [663, 407] width 895 height 20
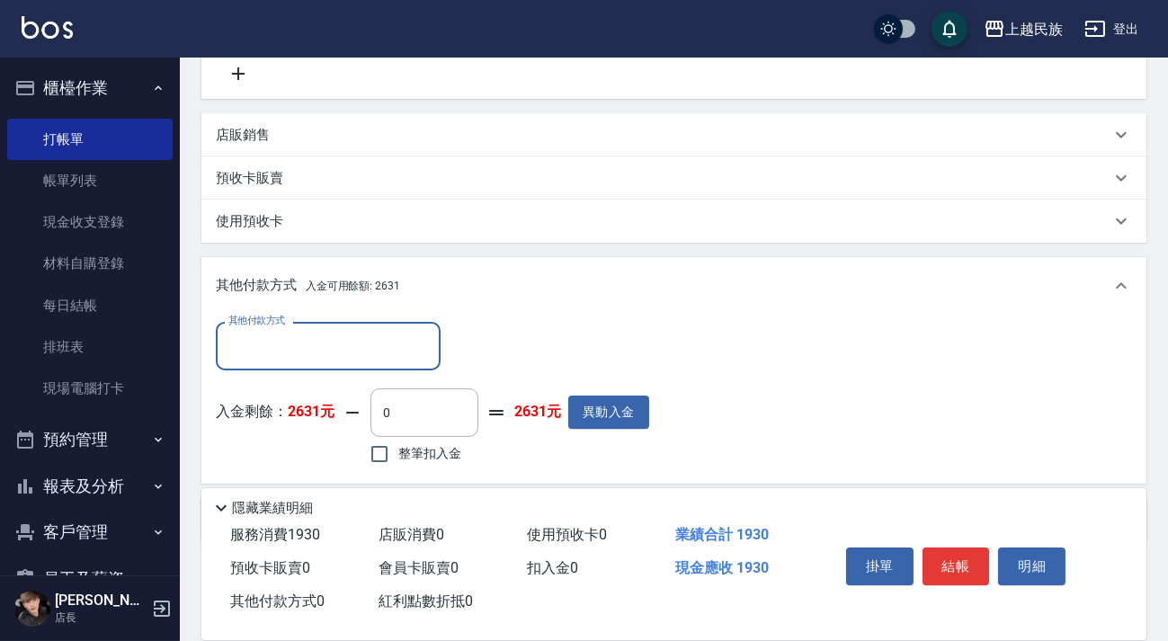
scroll to position [530, 0]
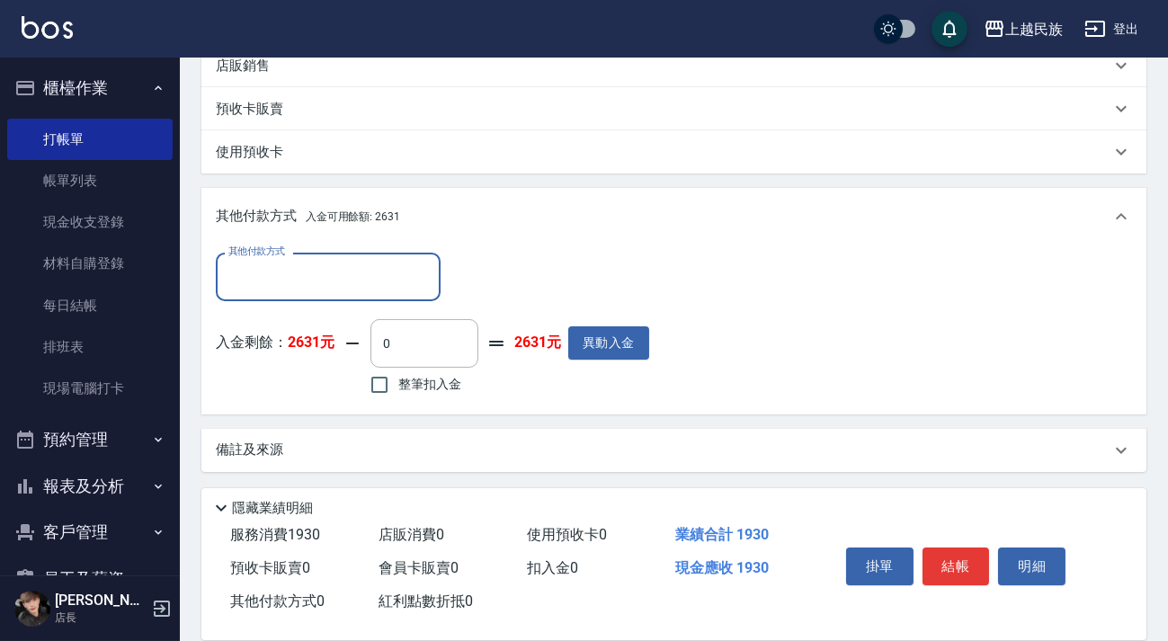
click at [436, 387] on span "整筆扣入金" at bounding box center [429, 384] width 63 height 19
click at [398, 387] on input "整筆扣入金" at bounding box center [380, 385] width 38 height 38
checkbox input "true"
type input "1930"
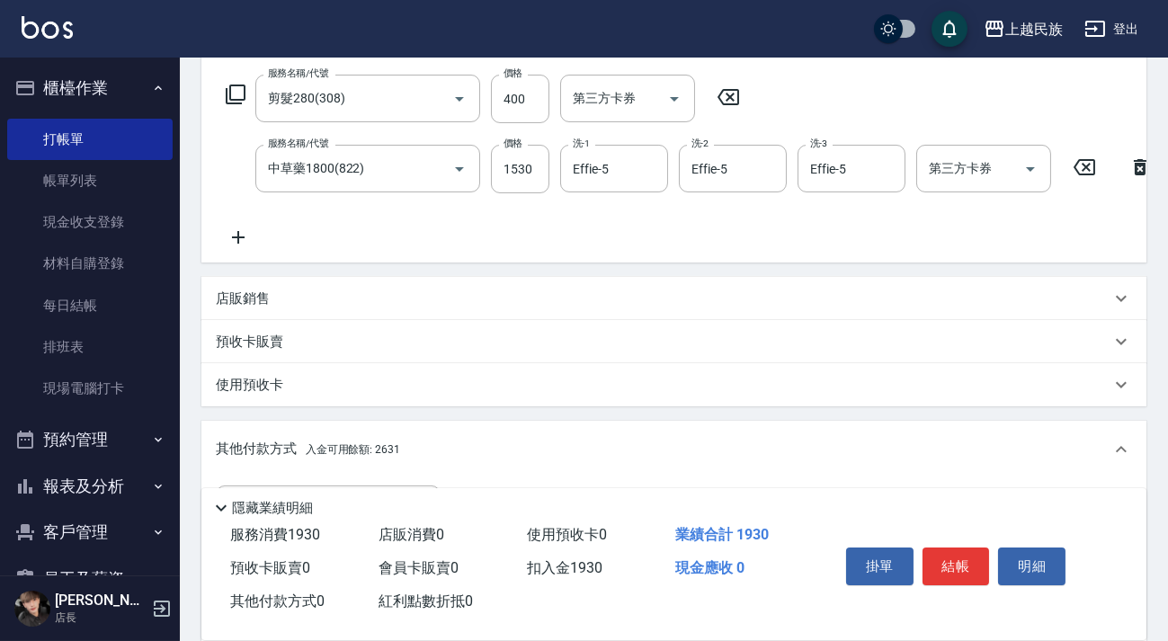
scroll to position [203, 0]
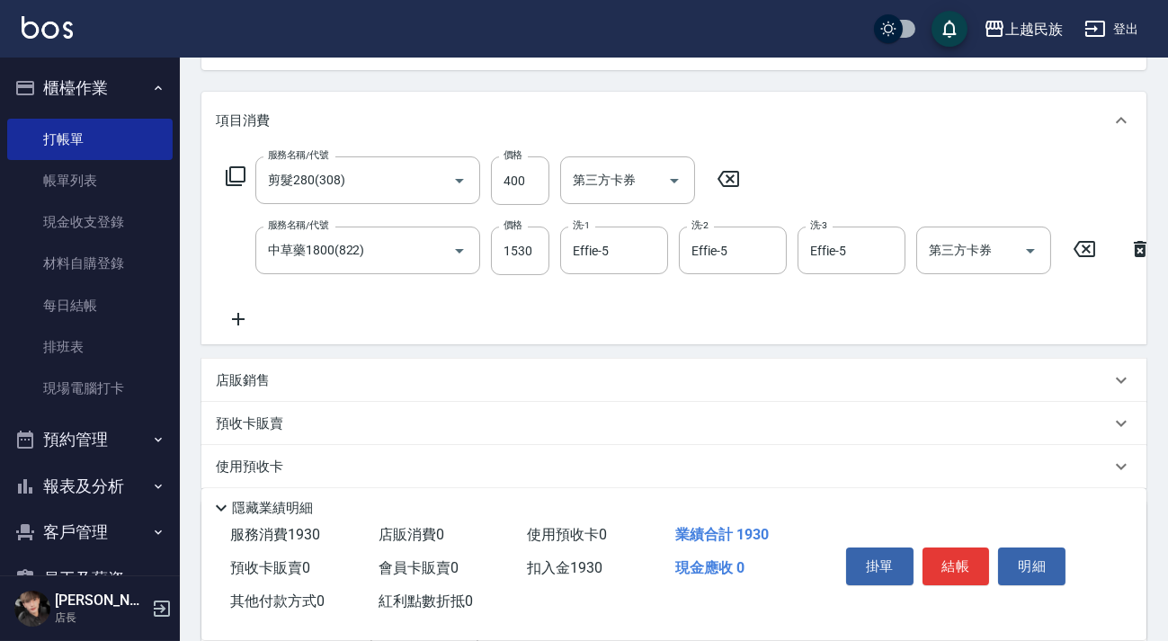
drag, startPoint x: 1028, startPoint y: 368, endPoint x: 902, endPoint y: 315, distance: 136.6
click at [902, 315] on div "服務名稱/代號 剪髮280(308) 服務名稱/代號 價格 400 價格 第三方卡券 第三方卡券 服務名稱/代號 中草藥1800(822) 服務名稱/代號 價…" at bounding box center [689, 243] width 947 height 174
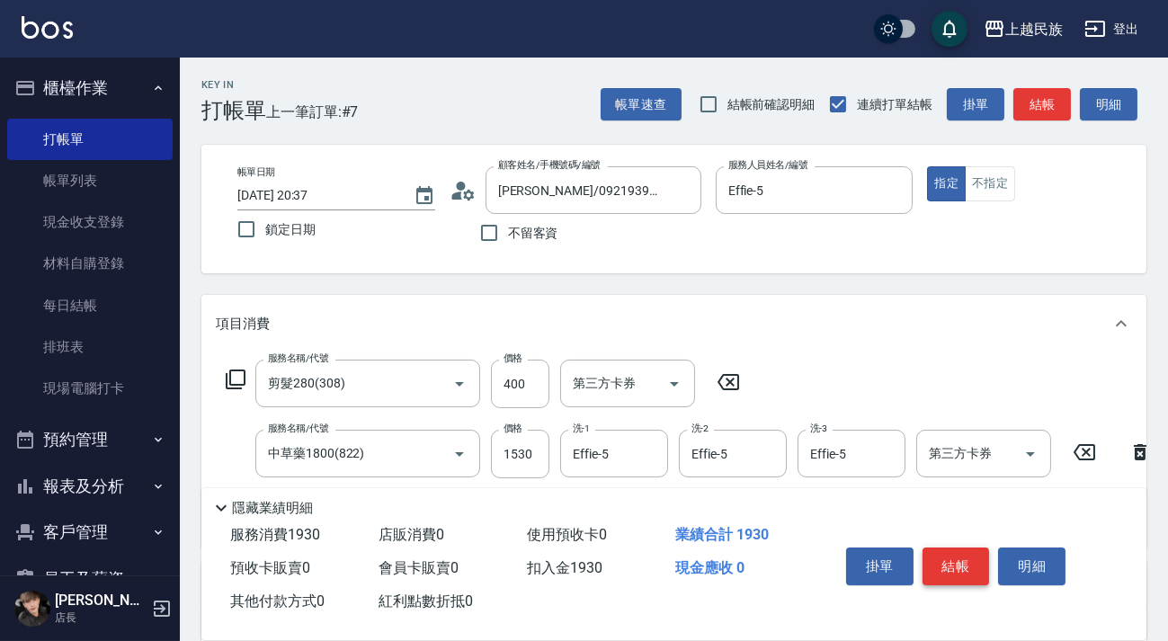
click at [966, 557] on button "結帳" at bounding box center [955, 567] width 67 height 38
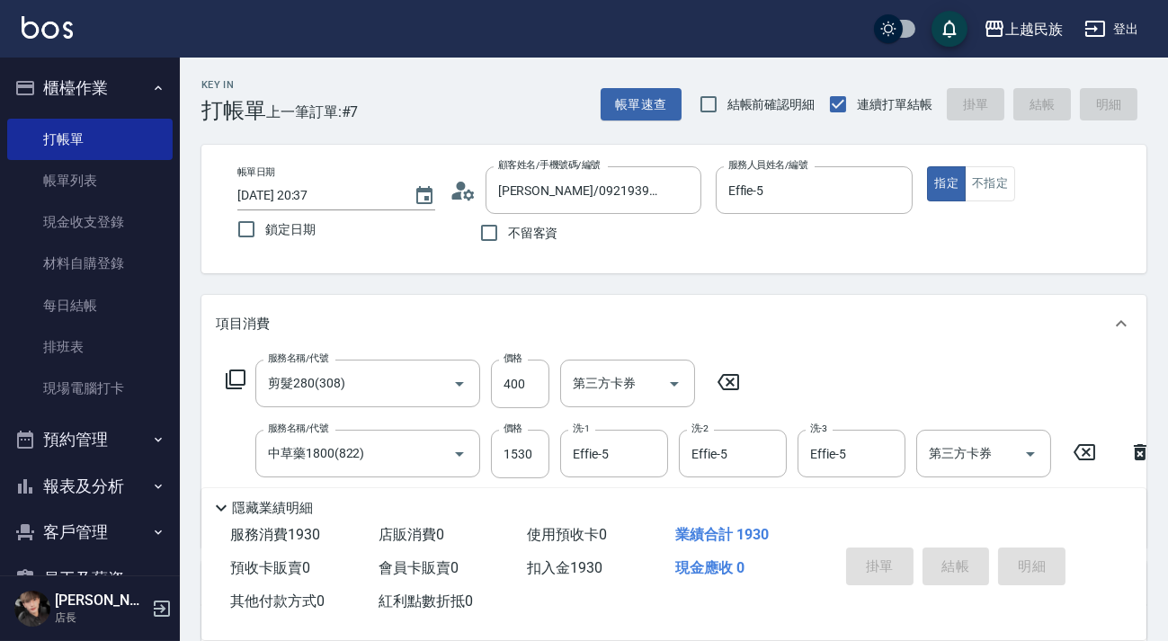
type input "[DATE] 20:39"
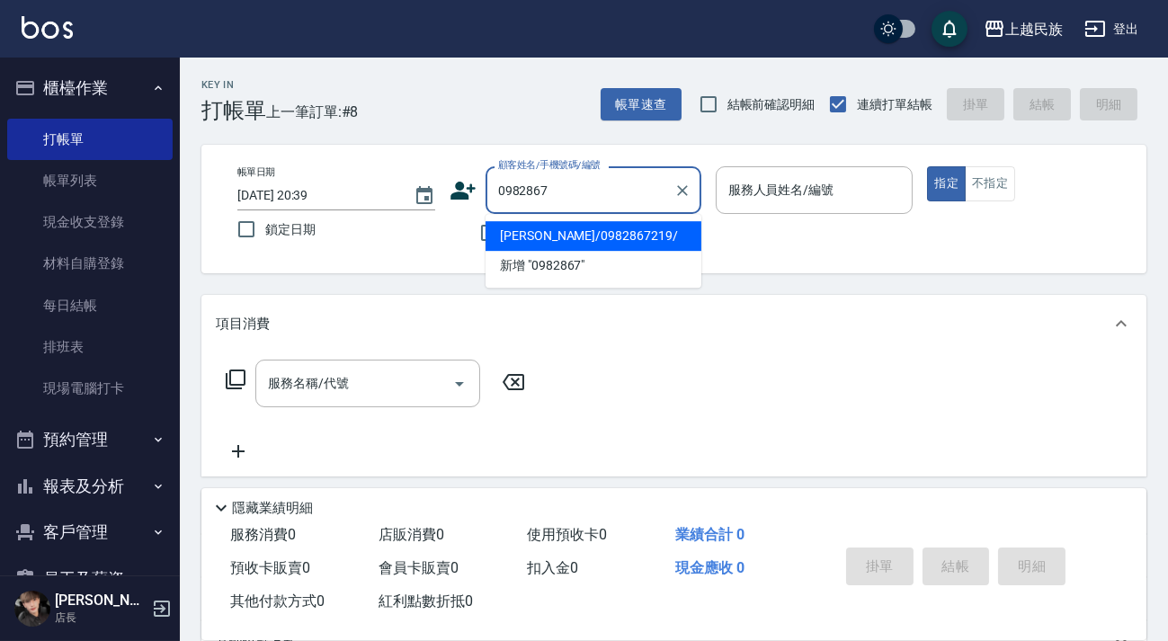
click at [637, 229] on li "[PERSON_NAME]/0982867219/" at bounding box center [593, 236] width 216 height 30
type input "[PERSON_NAME]/0982867219/"
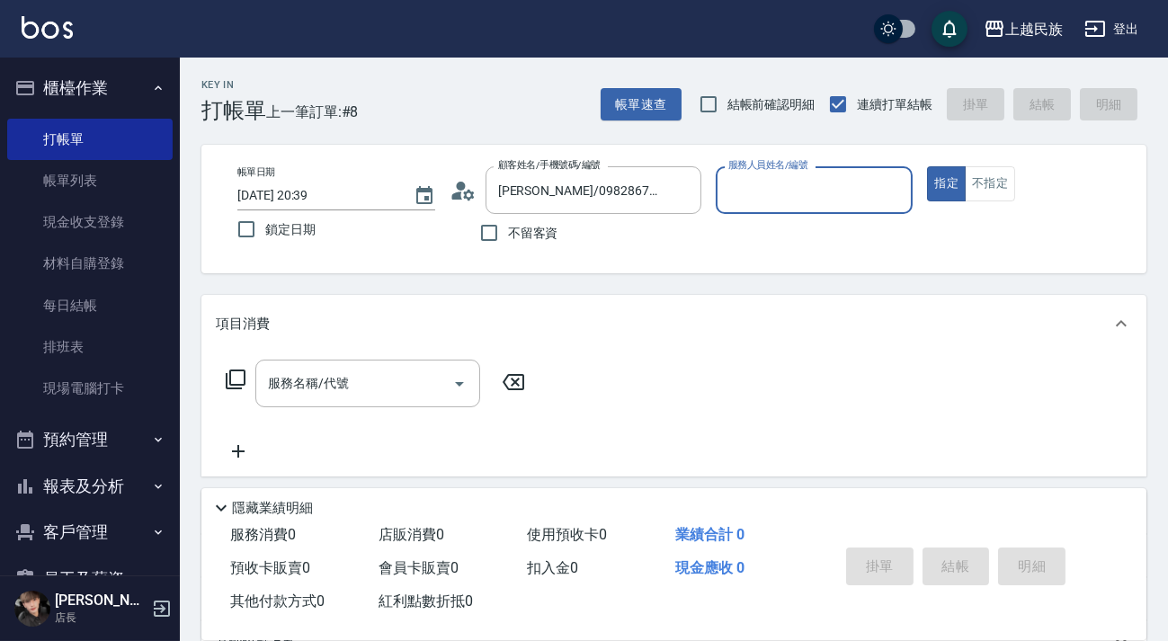
type input "[PERSON_NAME]-2"
click at [362, 389] on input "服務名稱/代號" at bounding box center [354, 383] width 182 height 31
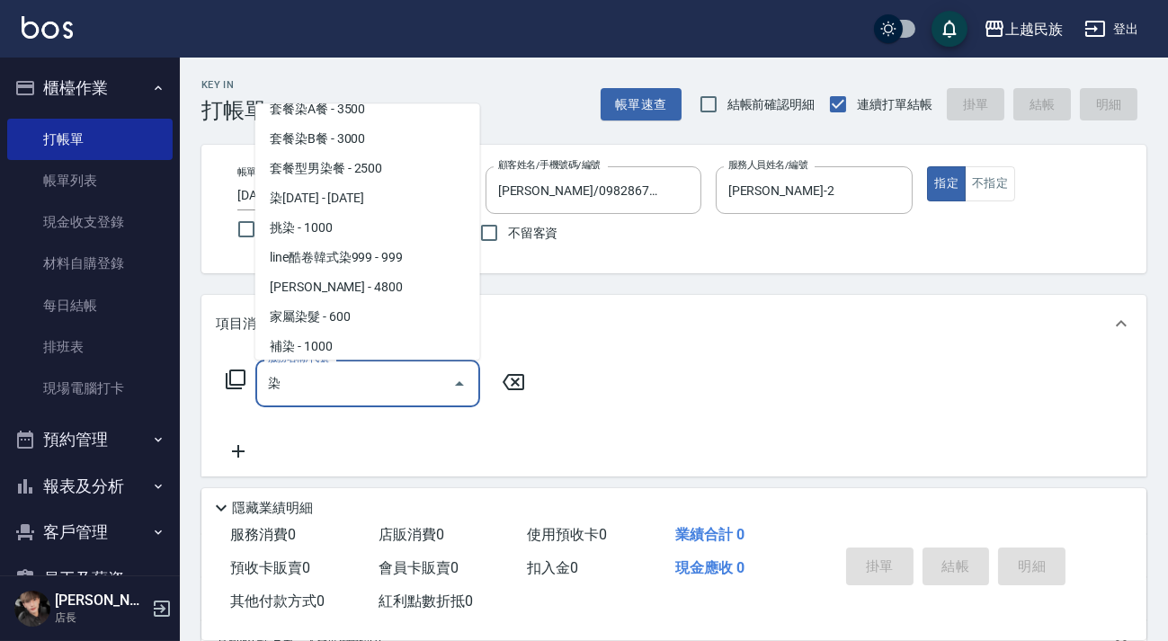
scroll to position [172, 0]
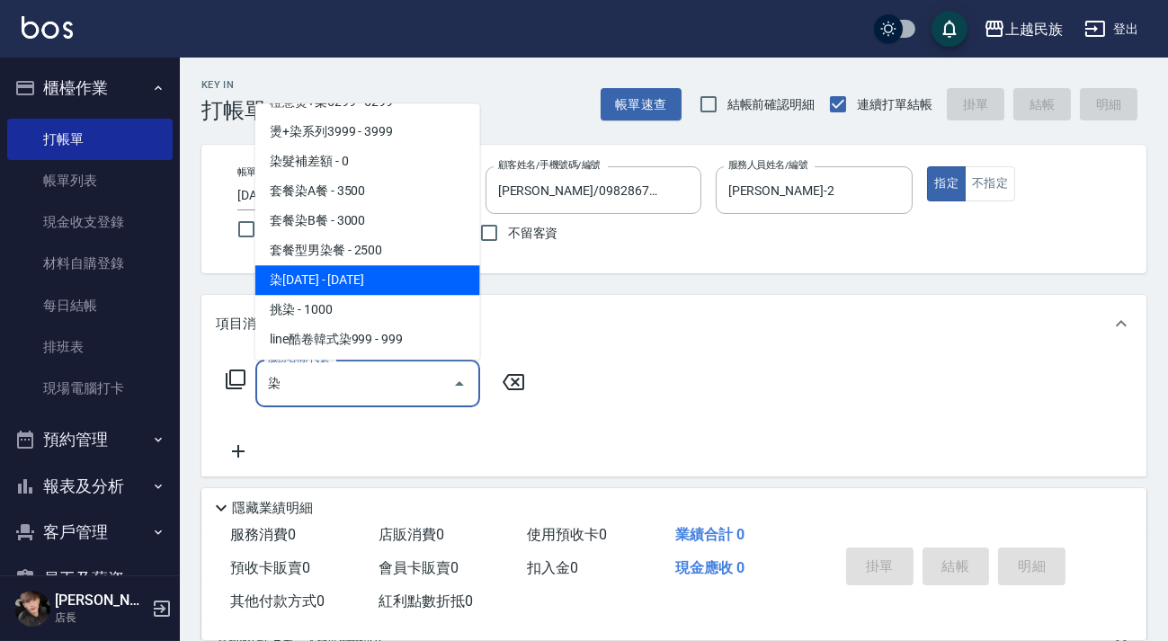
click at [380, 279] on span "染[DATE] - [DATE]" at bounding box center [367, 280] width 225 height 30
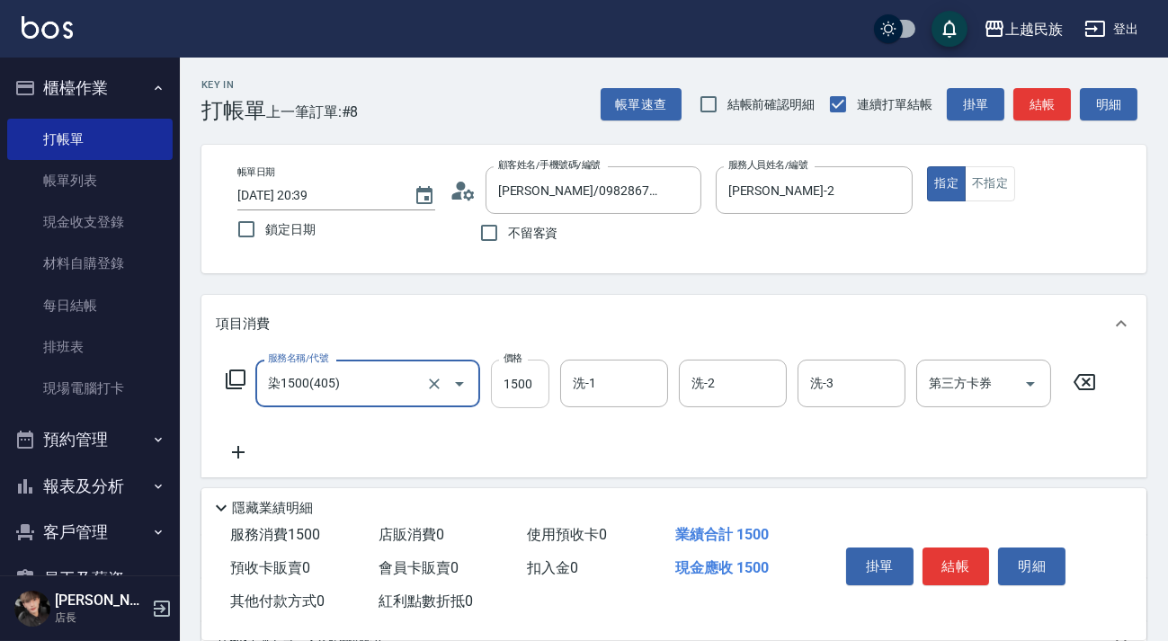
type input "染1500(405)"
click at [543, 396] on input "1500" at bounding box center [520, 384] width 58 height 49
type input "2300"
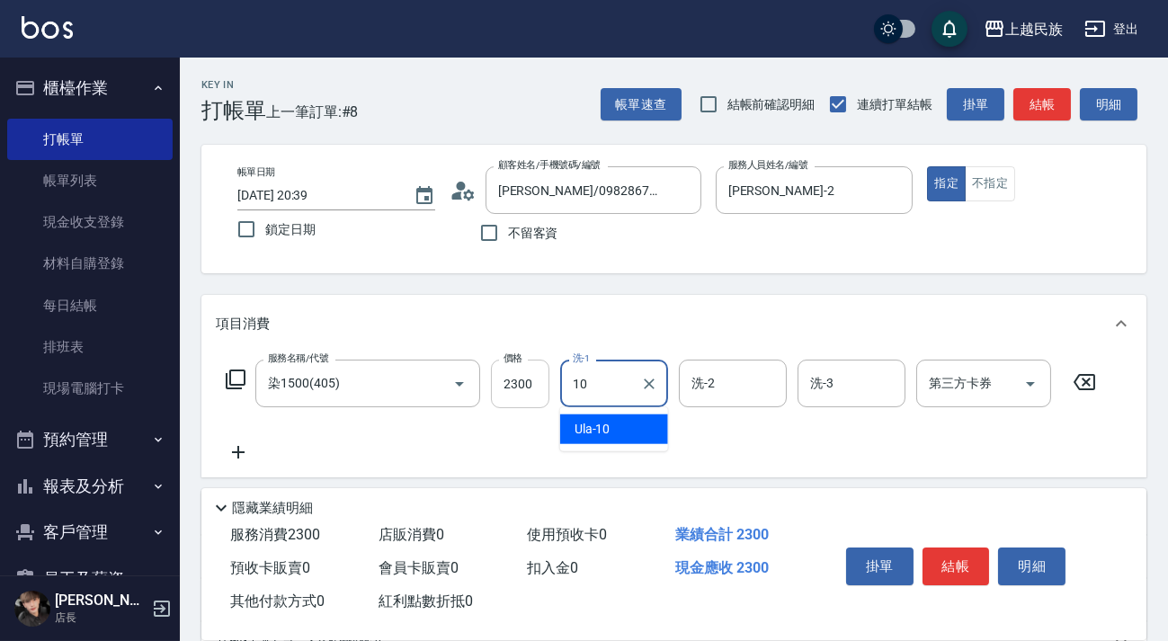
type input "Ula-10"
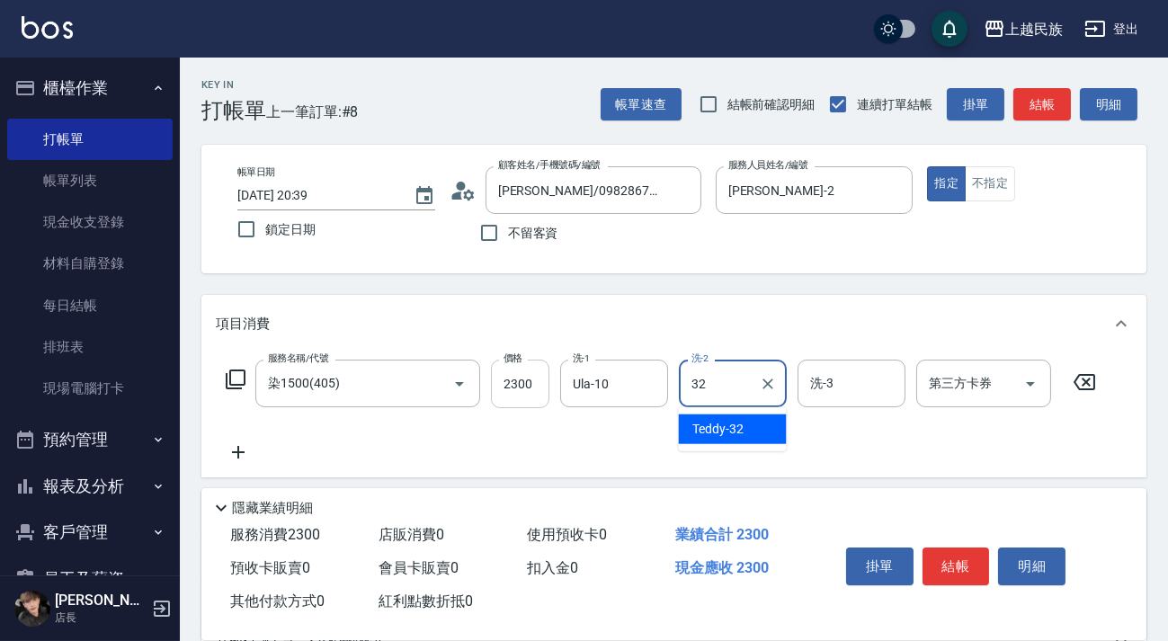
type input "Teddy-32"
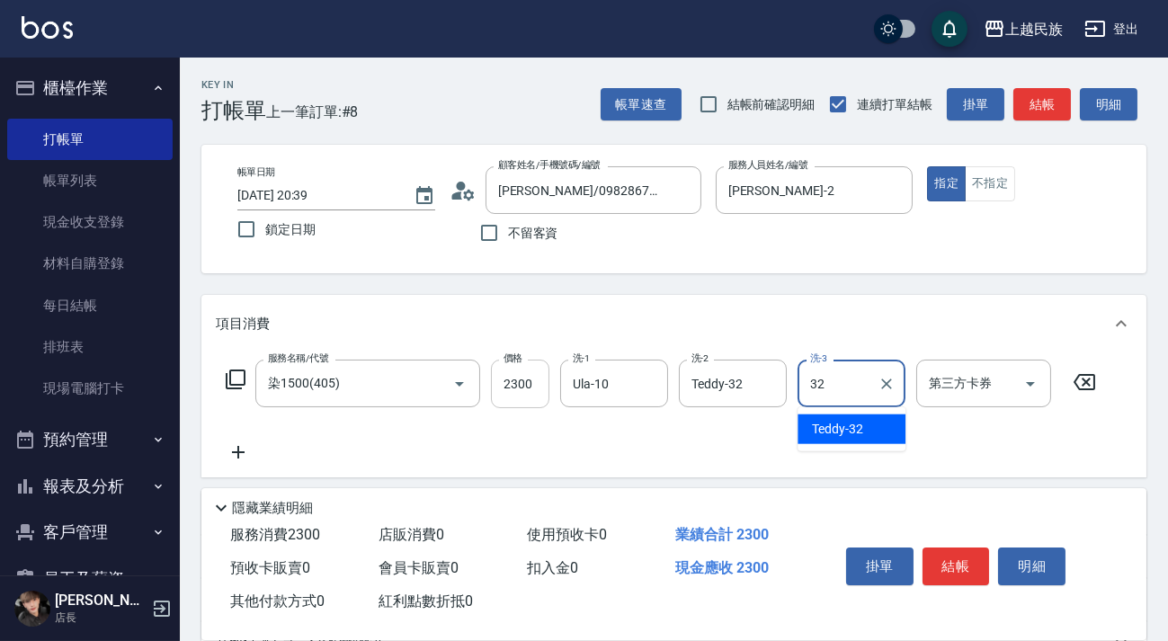
type input "Teddy-32"
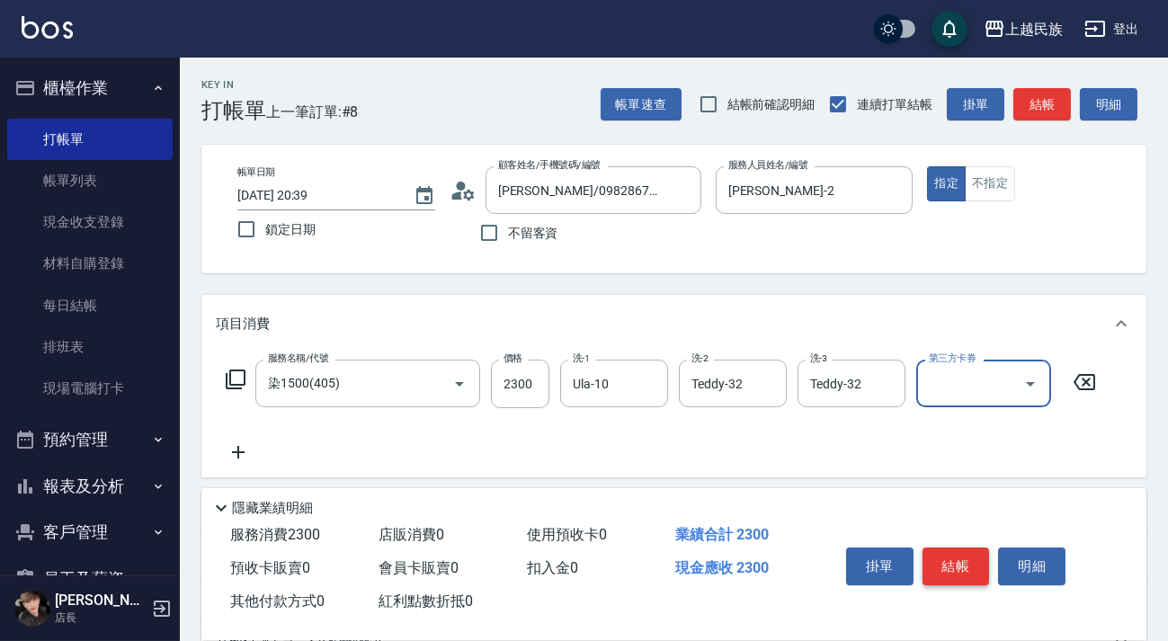
click at [959, 564] on button "結帳" at bounding box center [955, 567] width 67 height 38
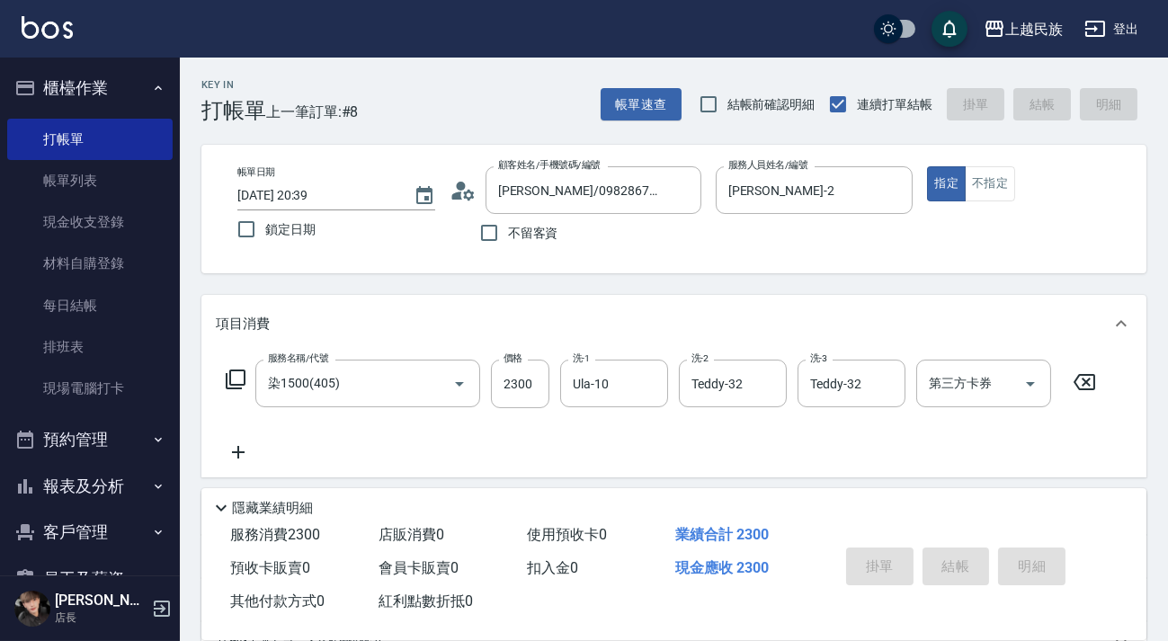
type input "[DATE] 20:40"
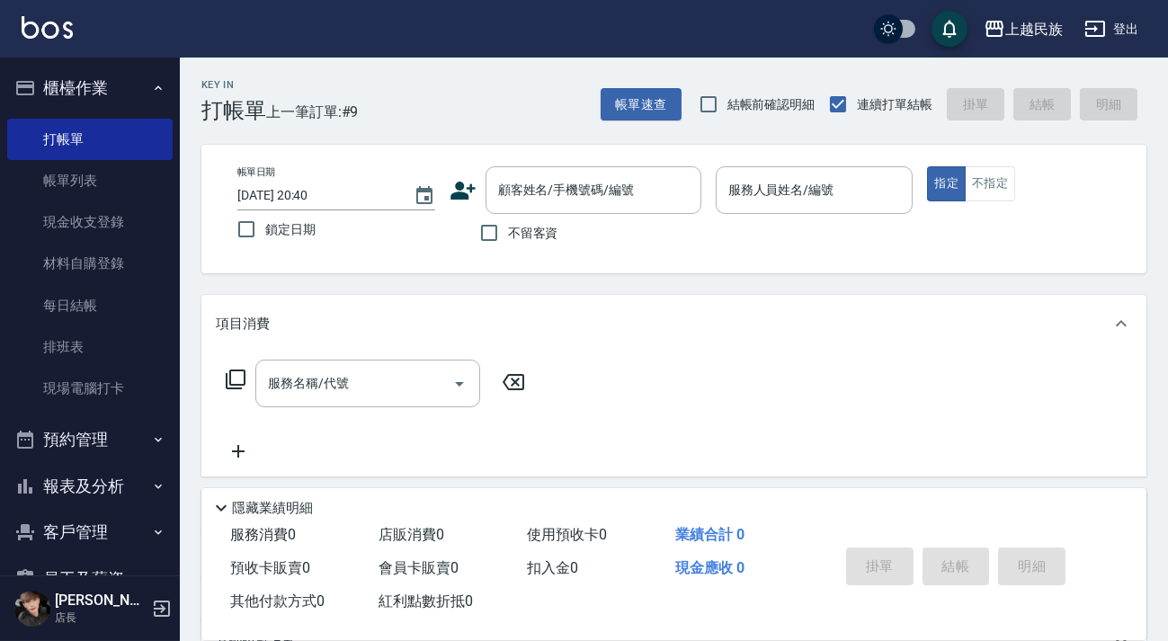
click at [512, 232] on span "不留客資" at bounding box center [533, 233] width 50 height 19
click at [508, 232] on input "不留客資" at bounding box center [489, 233] width 38 height 38
checkbox input "true"
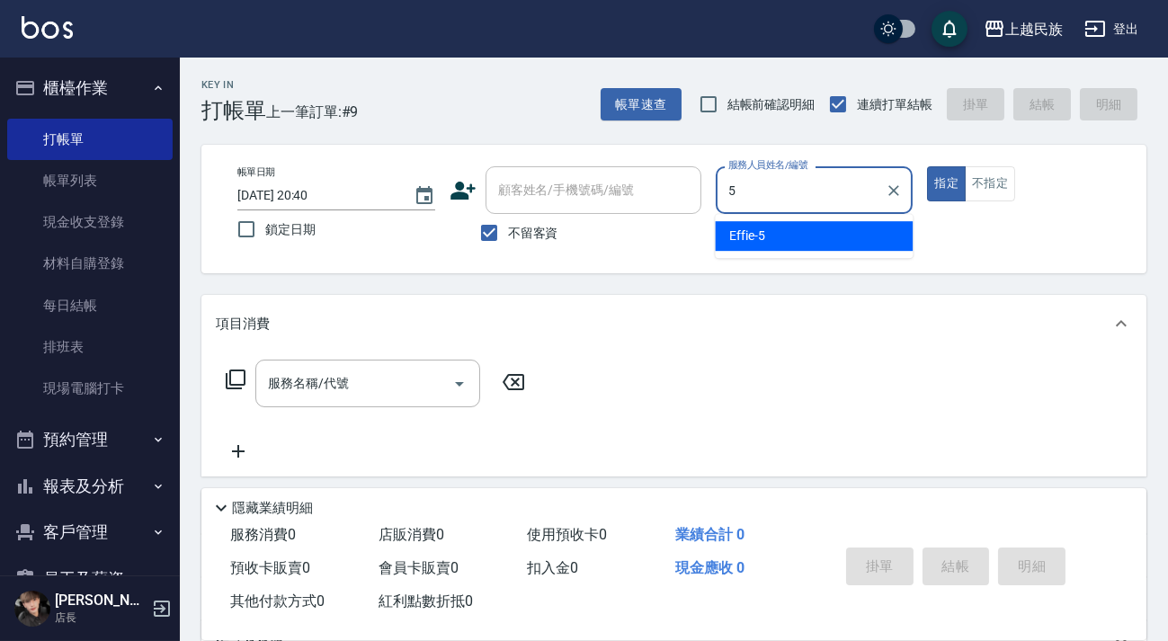
type input "Effie-5"
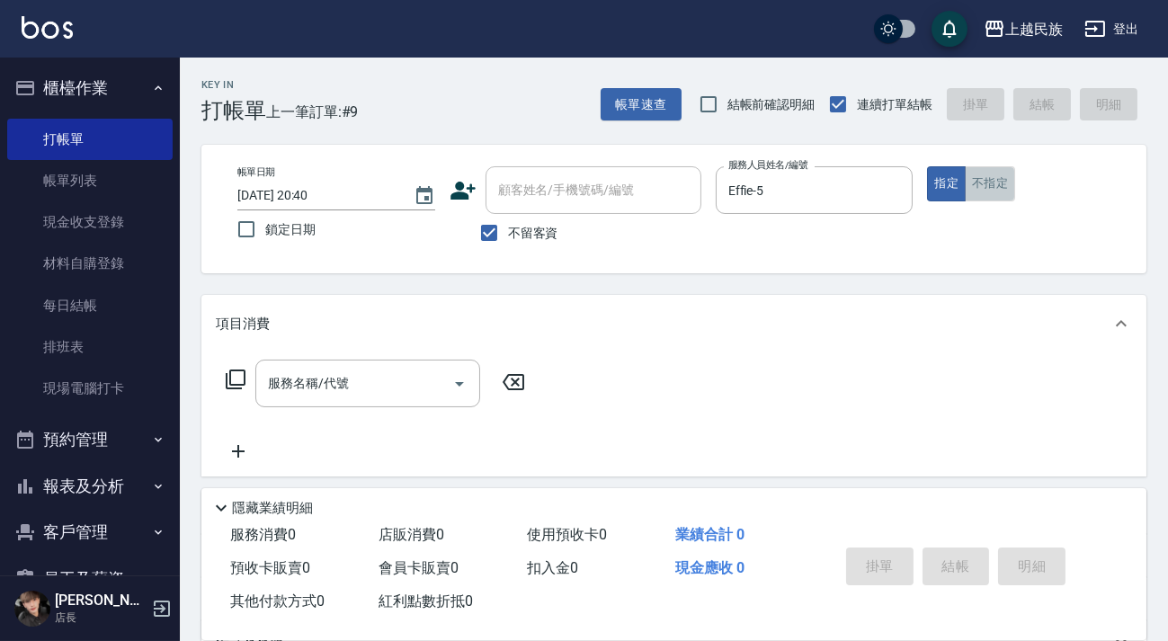
click at [977, 176] on button "不指定" at bounding box center [990, 183] width 50 height 35
click at [396, 399] on div "服務名稱/代號" at bounding box center [367, 384] width 225 height 48
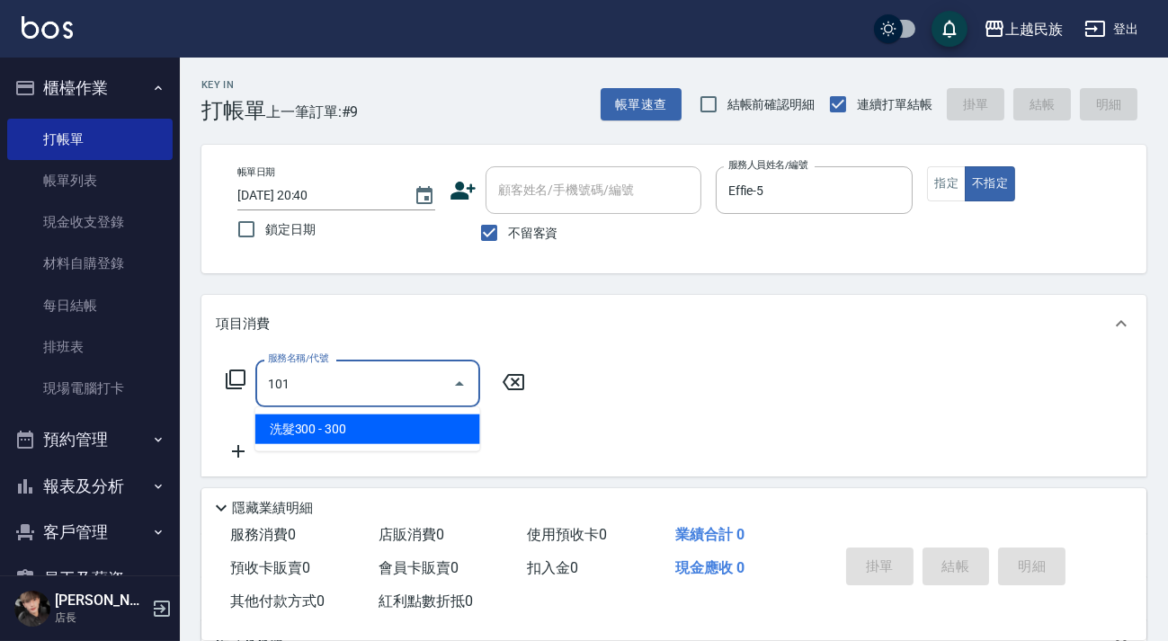
type input "洗髮300(101)"
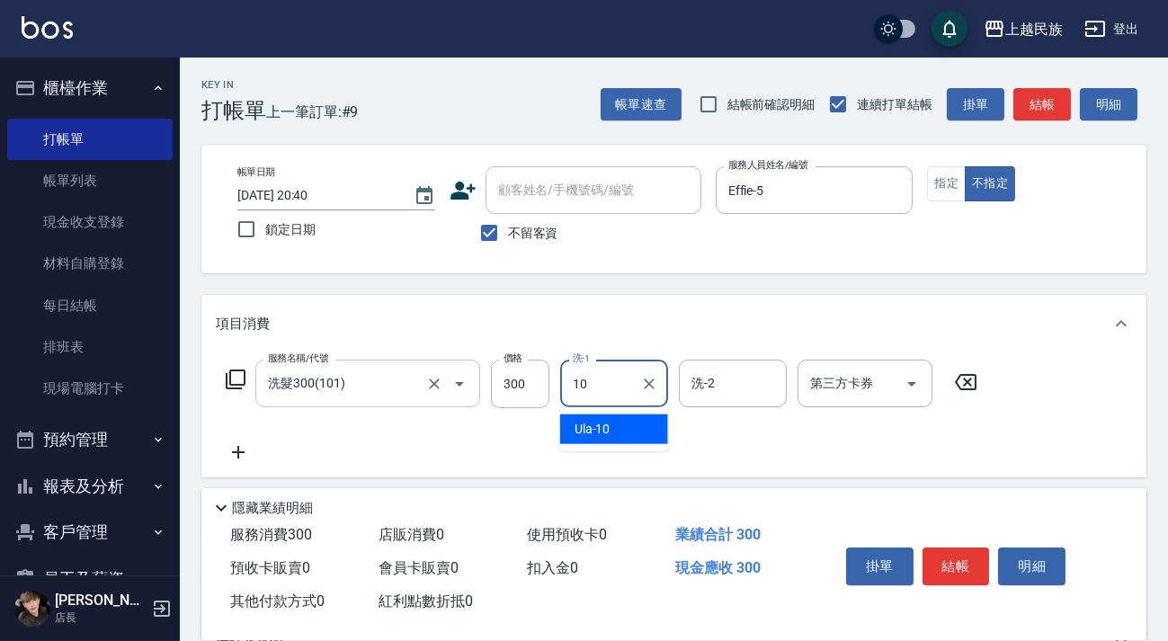
type input "Ula-10"
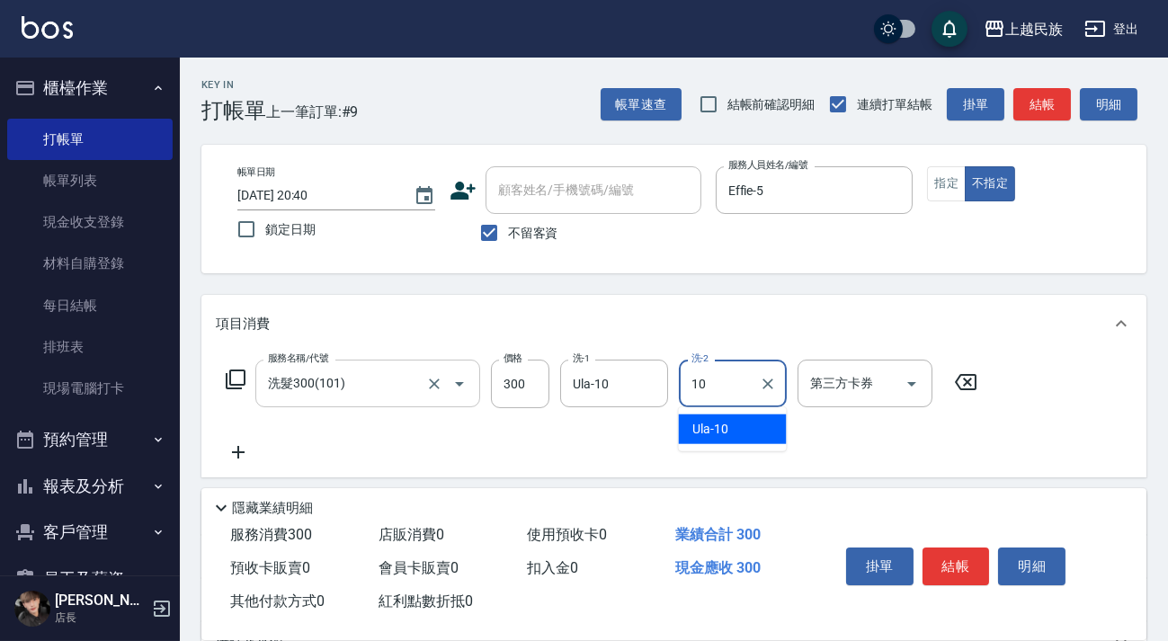
type input "Ula-10"
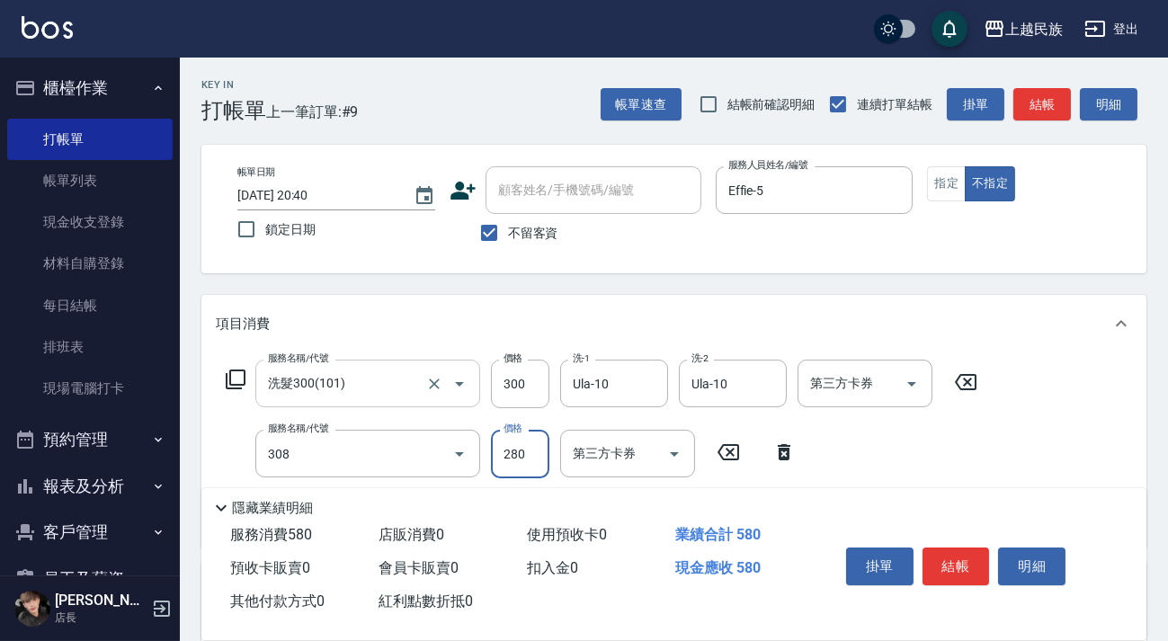
type input "剪髮280(308)"
type input "350"
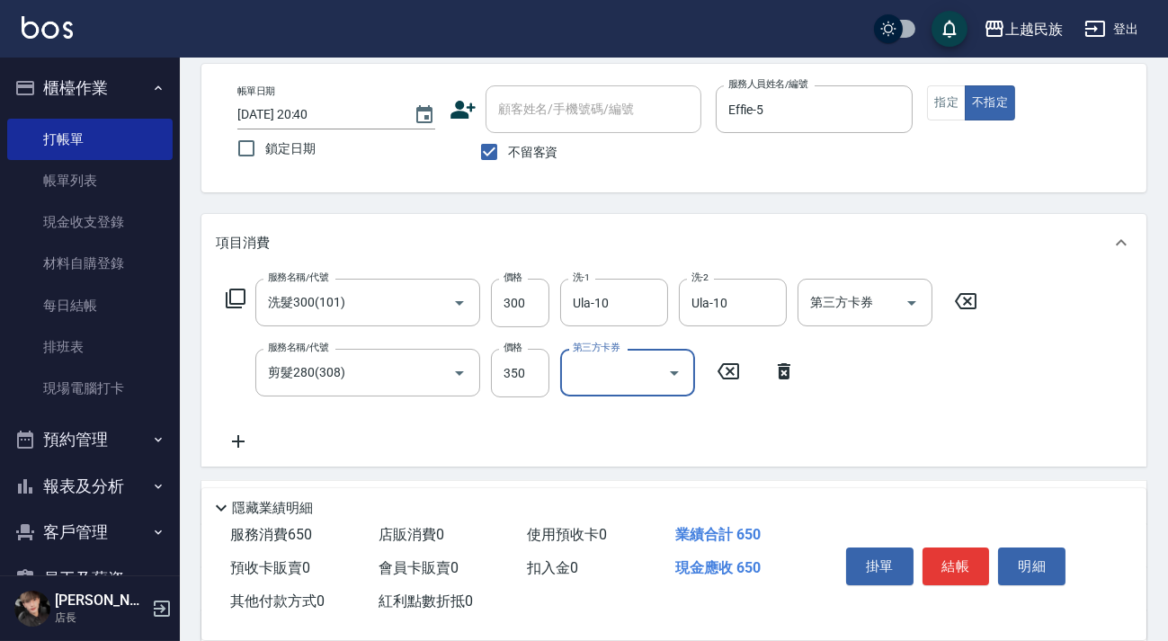
scroll to position [163, 0]
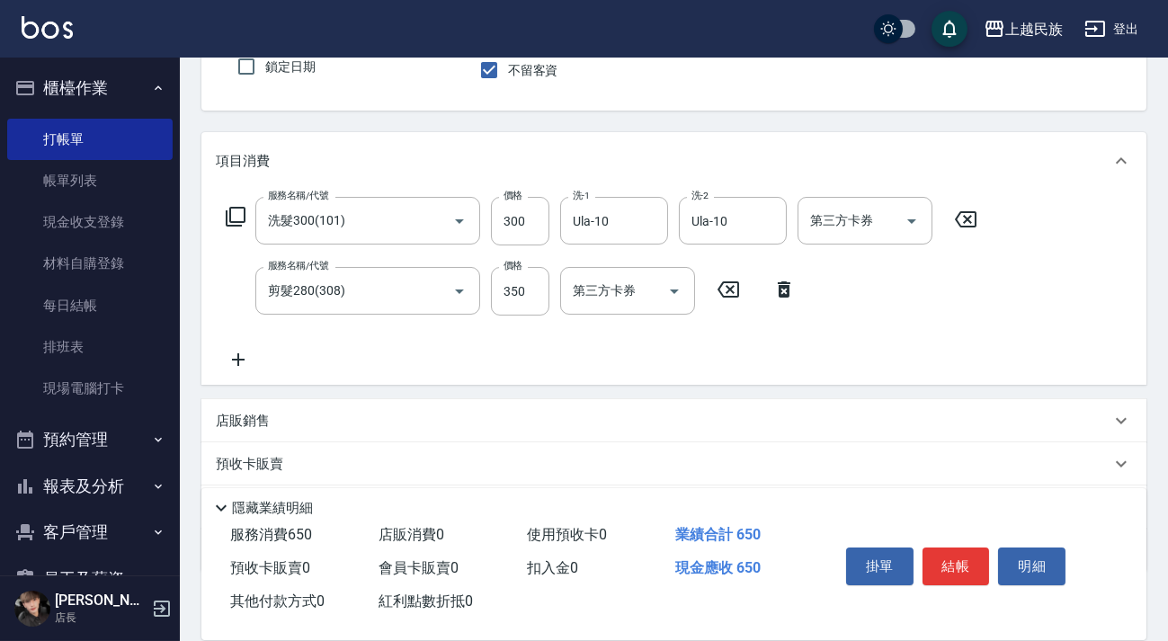
click at [420, 423] on div "店販銷售" at bounding box center [663, 421] width 895 height 19
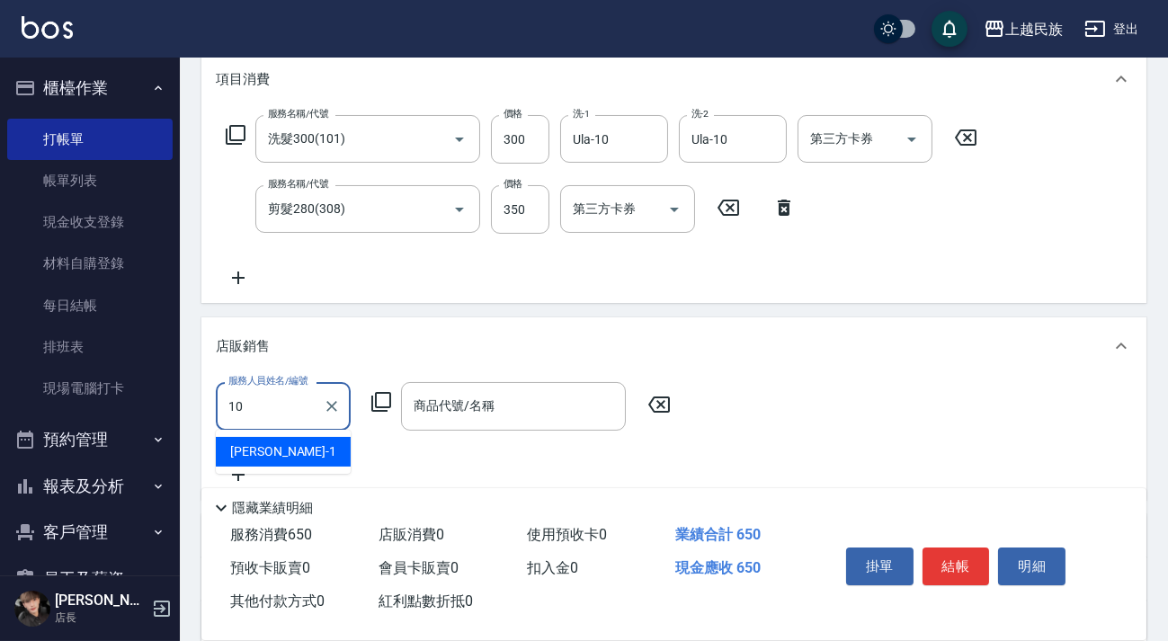
type input "Ula-10"
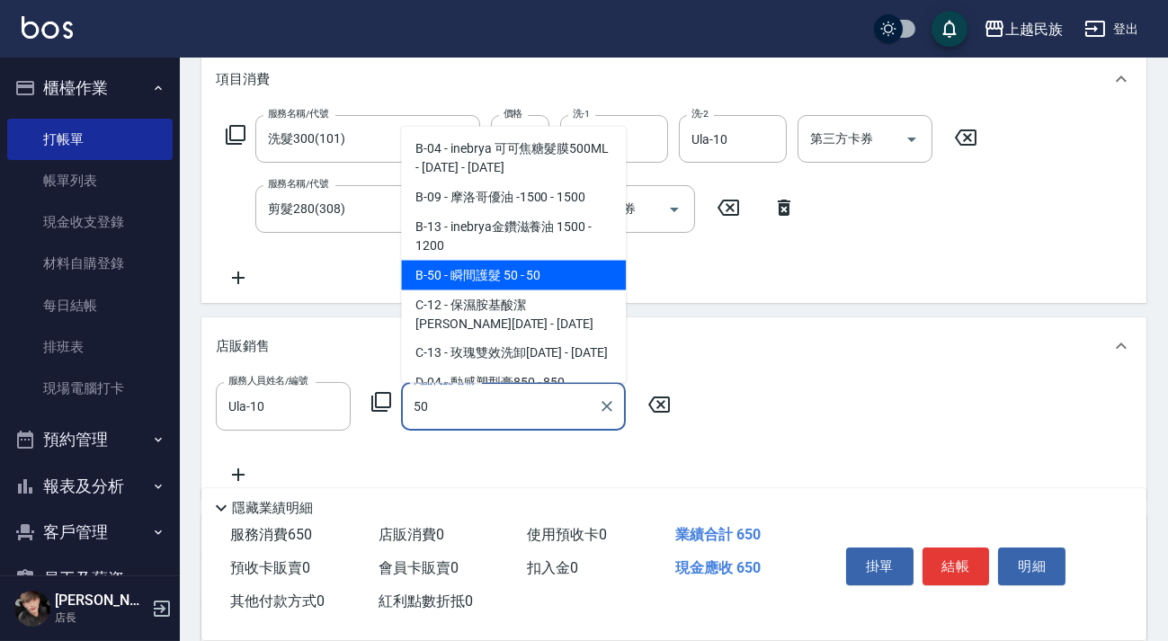
click at [476, 280] on span "B-50 - 瞬間護髮 50 - 50" at bounding box center [513, 275] width 225 height 30
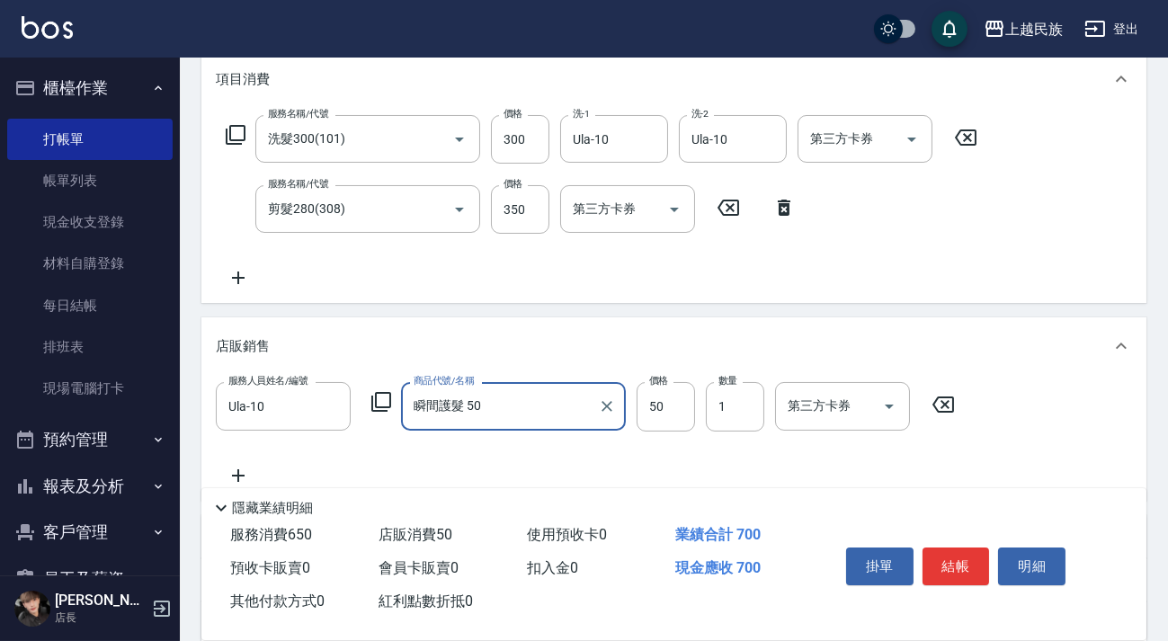
scroll to position [0, 0]
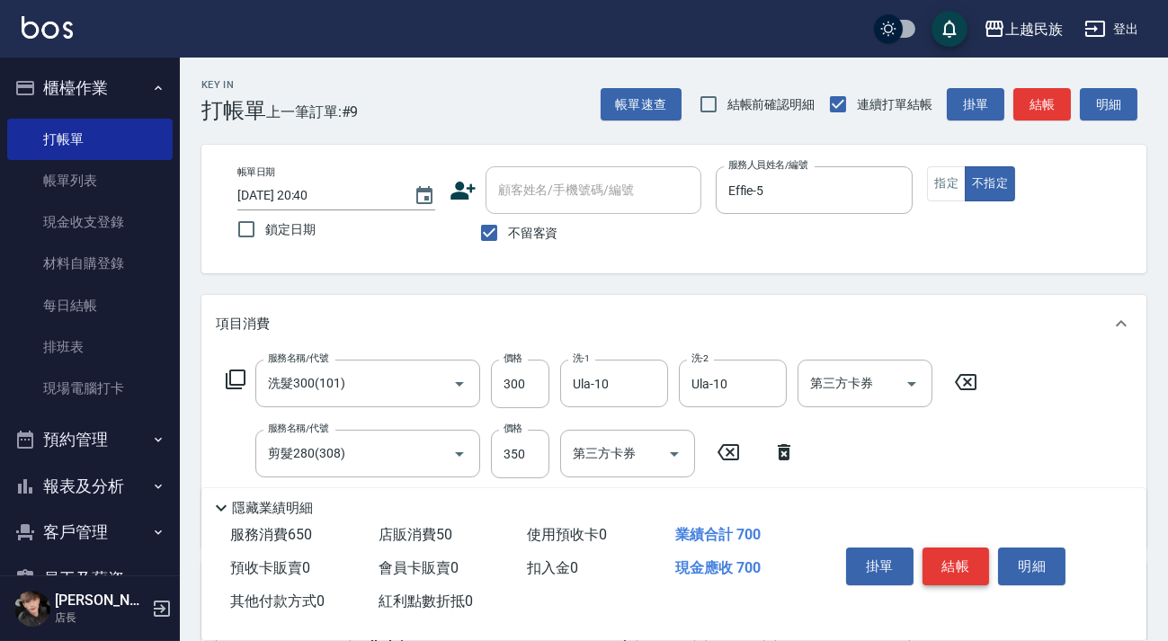
type input "瞬間護髮 50"
click at [962, 565] on button "結帳" at bounding box center [955, 567] width 67 height 38
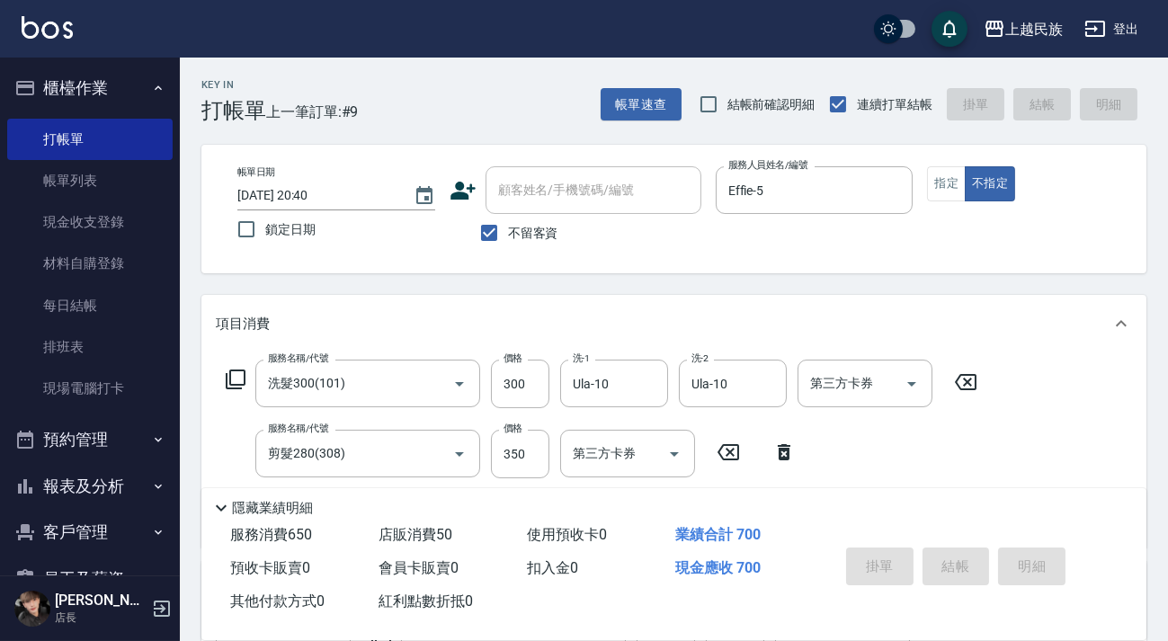
type input "[DATE] 20:41"
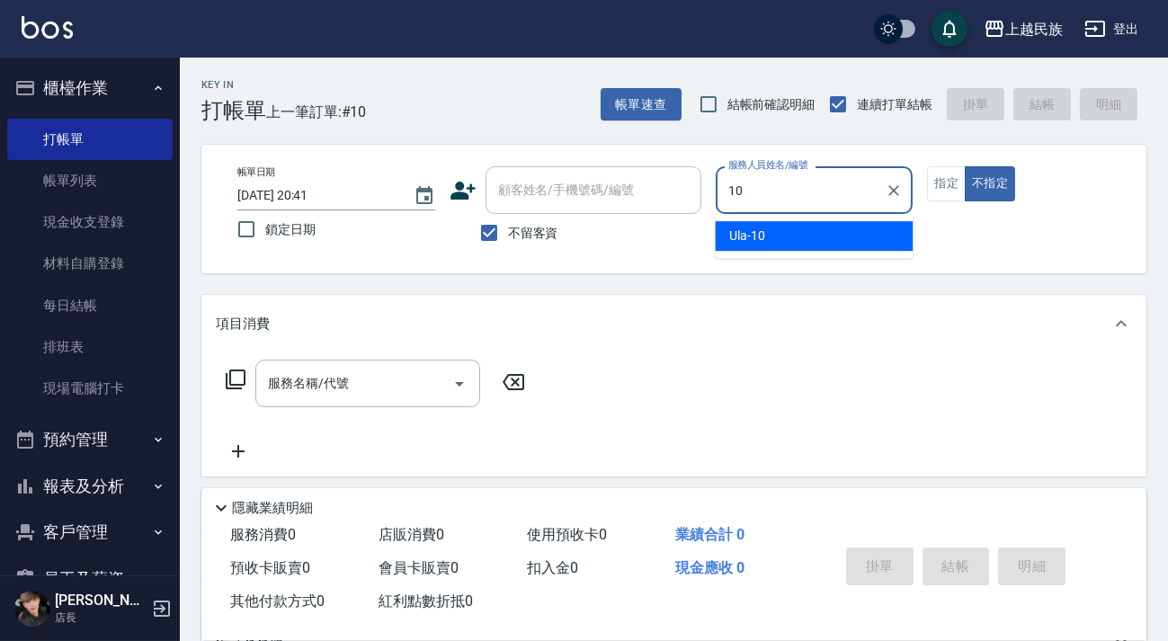
type input "Ula-10"
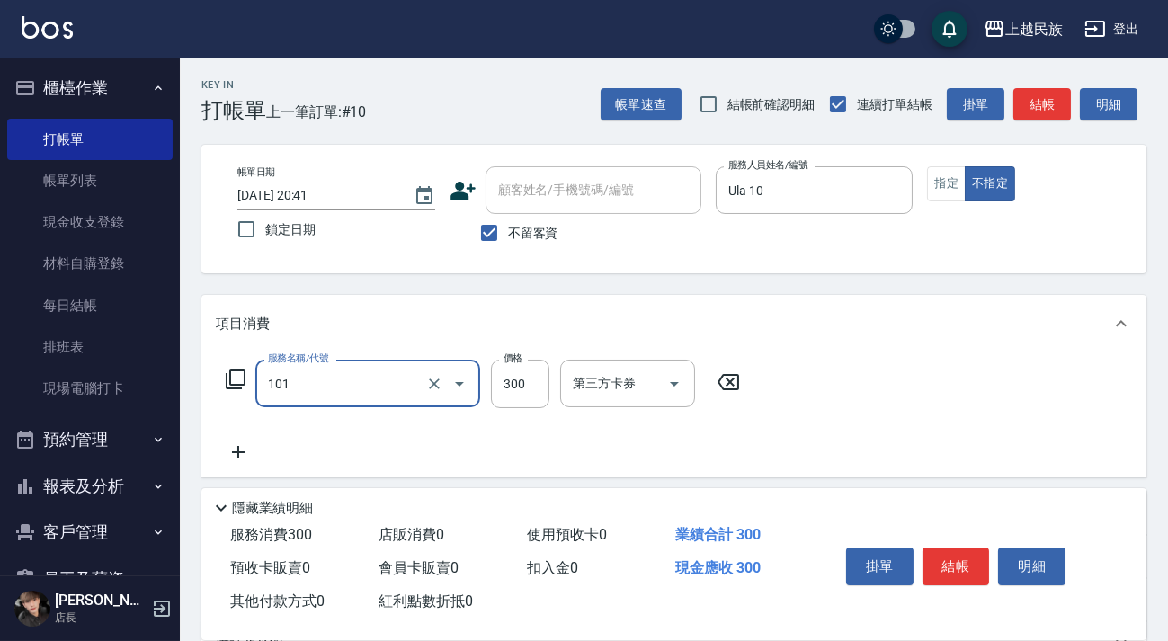
type input "洗髮300(101)"
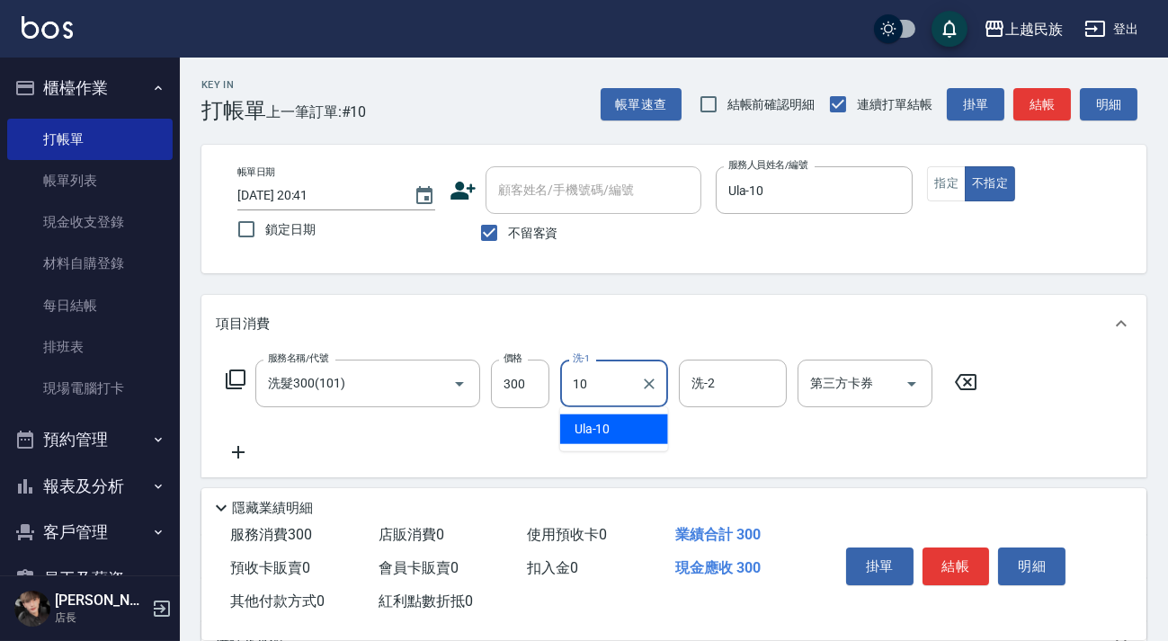
type input "Ula-10"
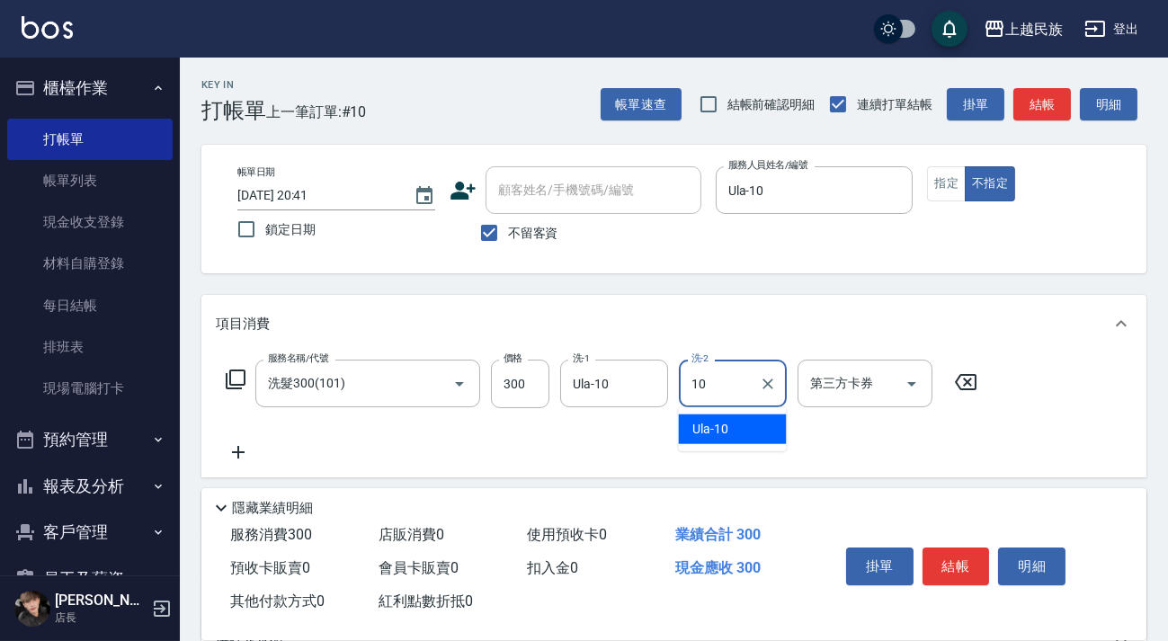
type input "Ula-10"
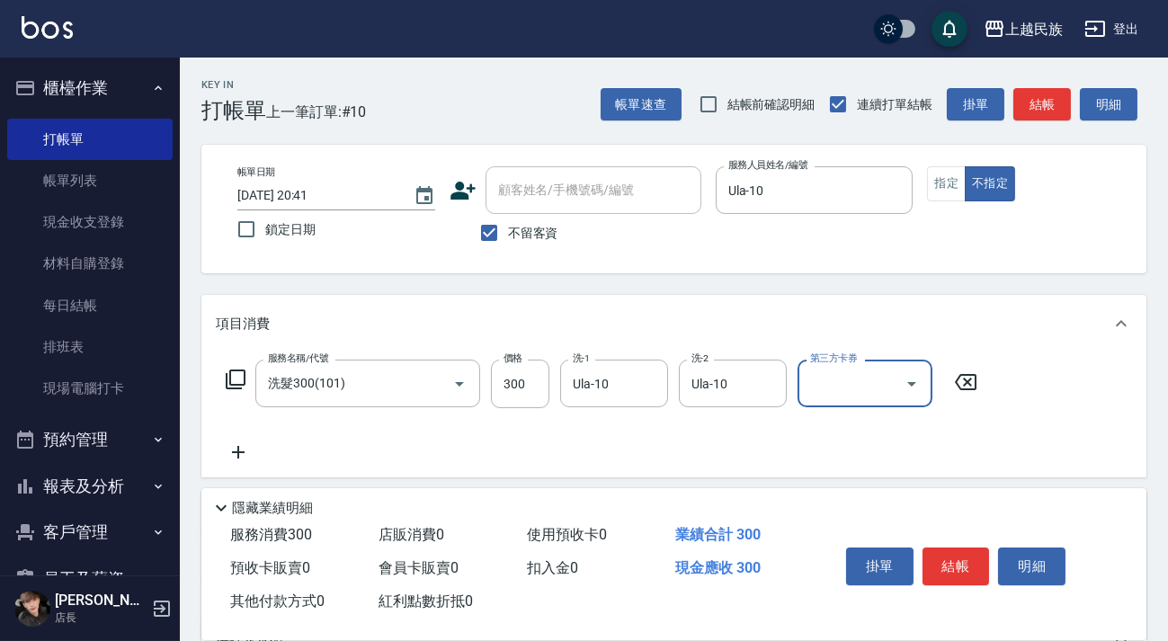
scroll to position [163, 0]
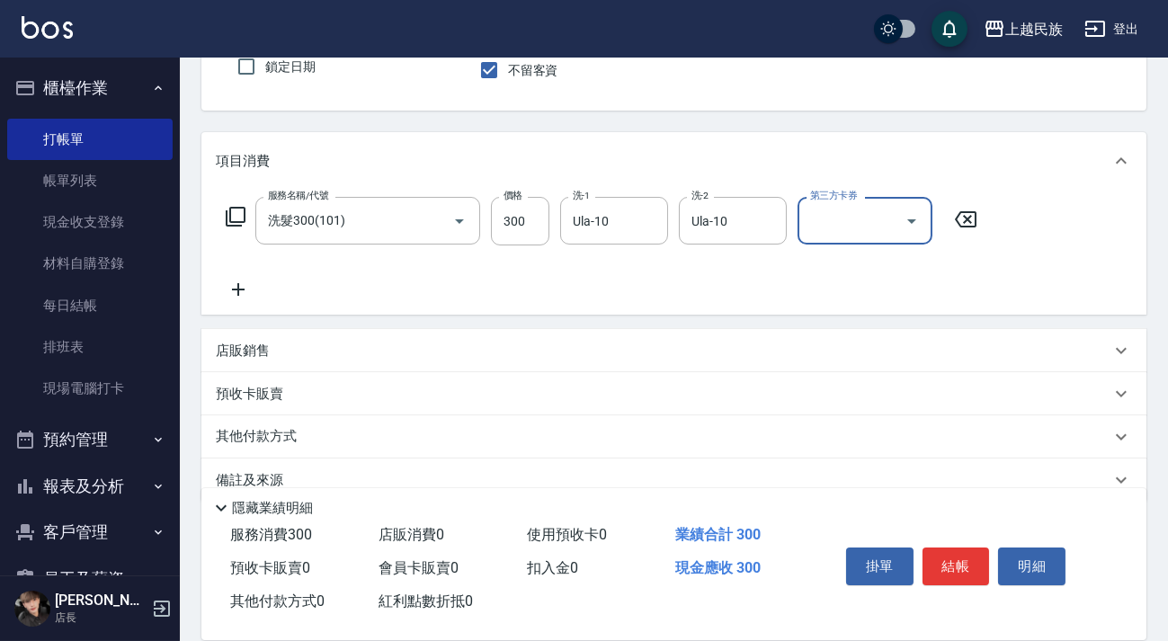
click at [505, 333] on div "店販銷售" at bounding box center [673, 350] width 945 height 43
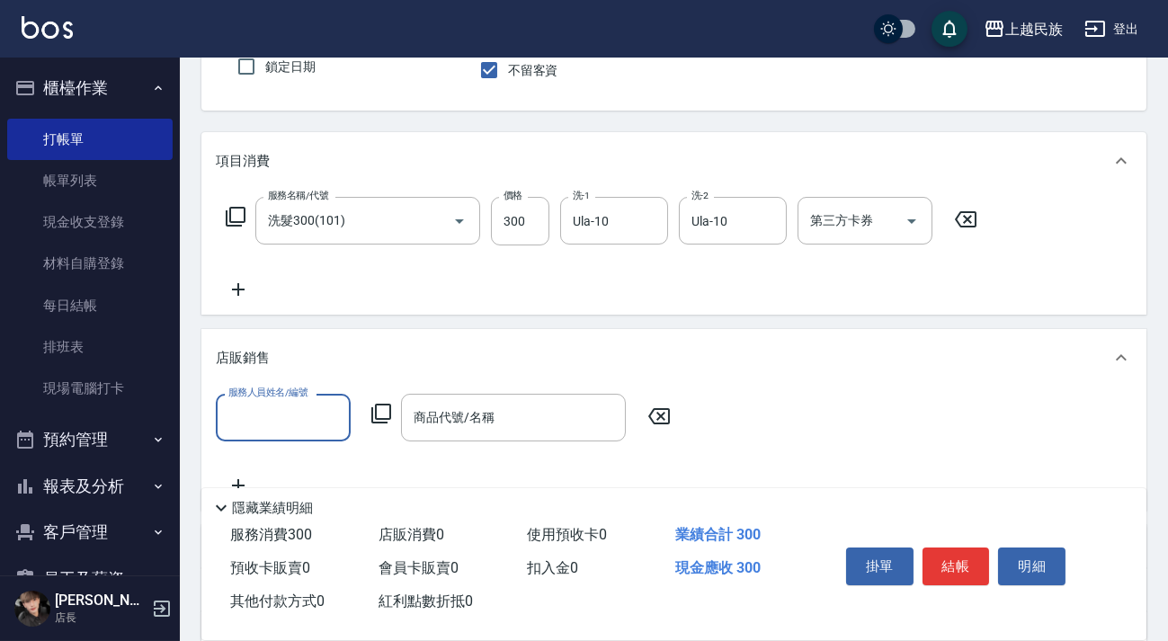
scroll to position [0, 0]
type input "Ula-10"
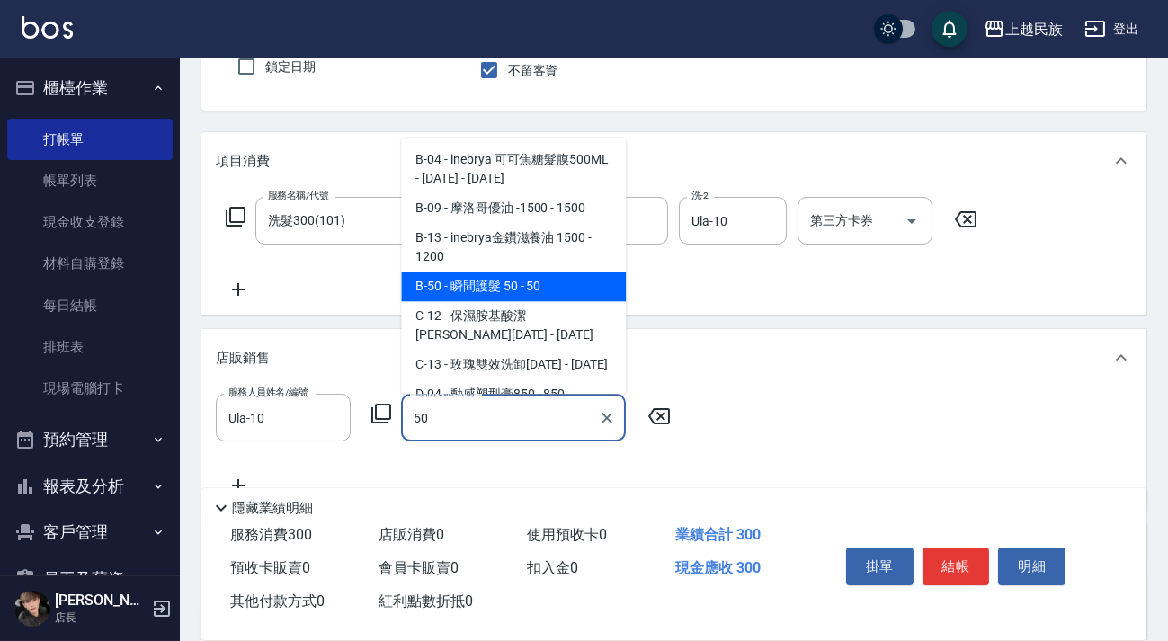
click at [510, 286] on span "B-50 - 瞬間護髮 50 - 50" at bounding box center [513, 287] width 225 height 30
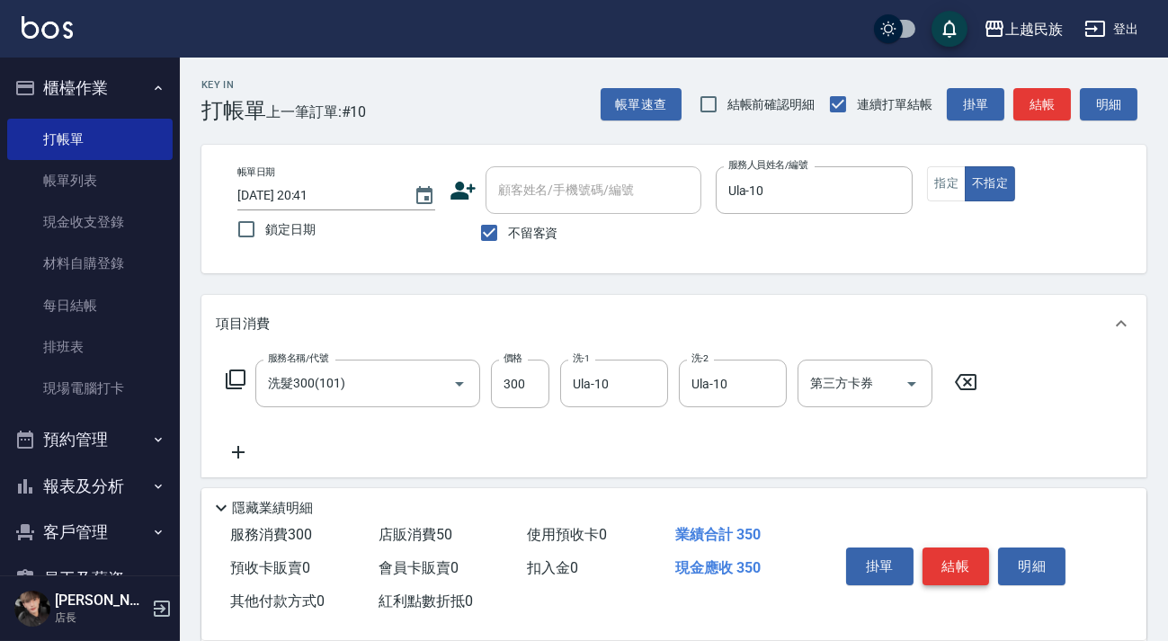
type input "瞬間護髮 50"
click at [948, 567] on button "結帳" at bounding box center [955, 567] width 67 height 38
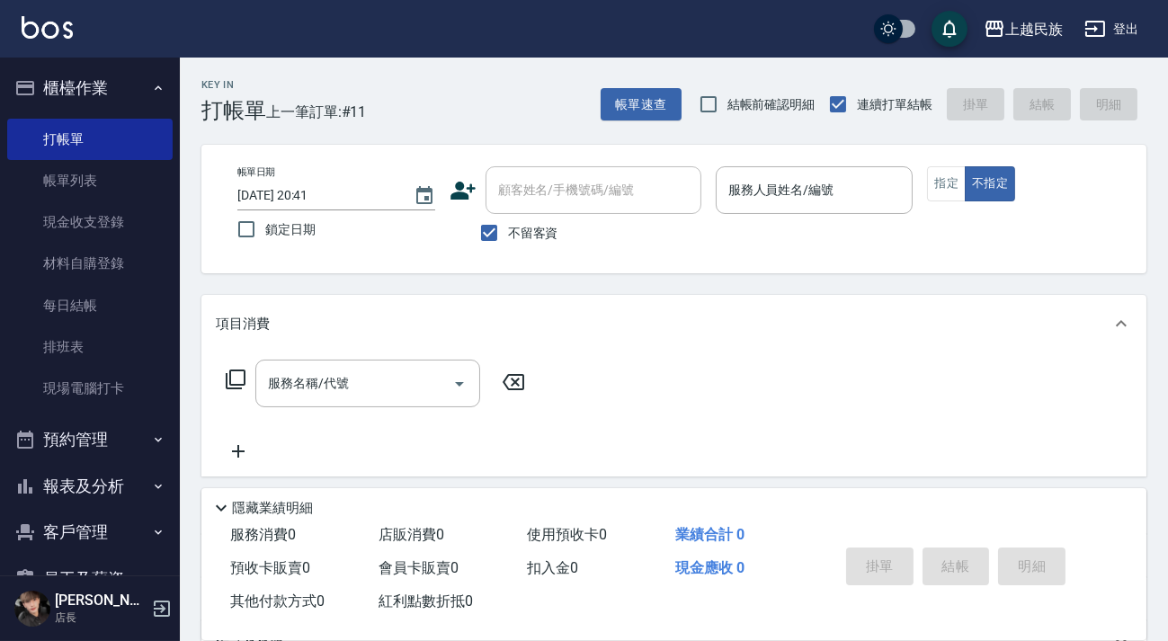
click at [541, 235] on span "不留客資" at bounding box center [533, 233] width 50 height 19
click at [508, 235] on input "不留客資" at bounding box center [489, 233] width 38 height 38
checkbox input "false"
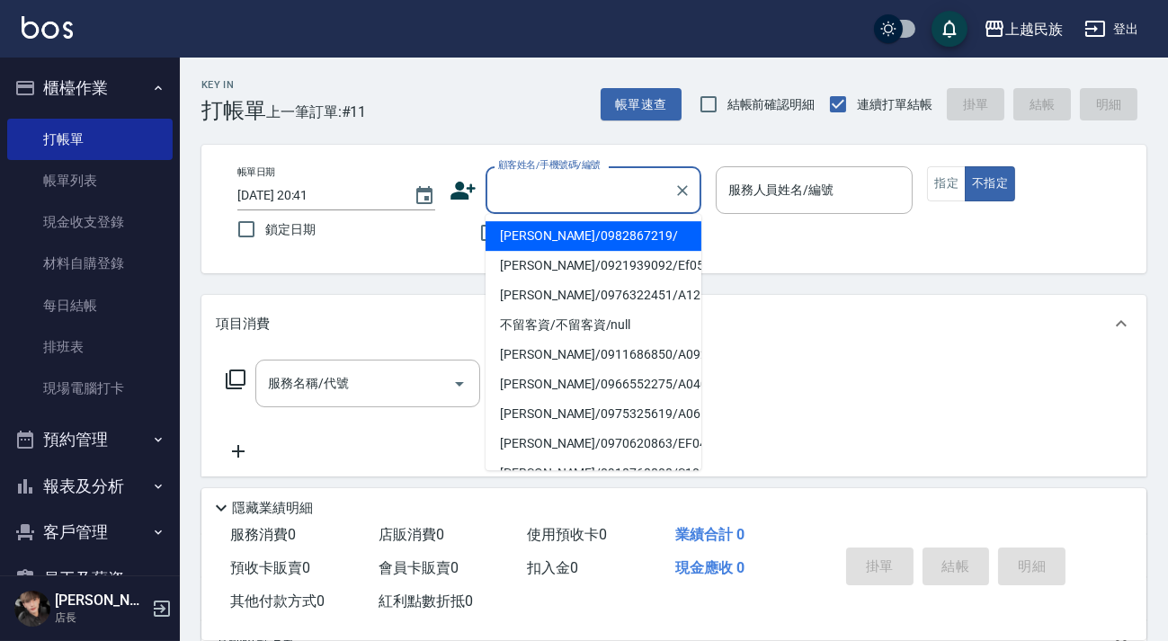
click at [566, 203] on input "顧客姓名/手機號碼/編號" at bounding box center [580, 189] width 173 height 31
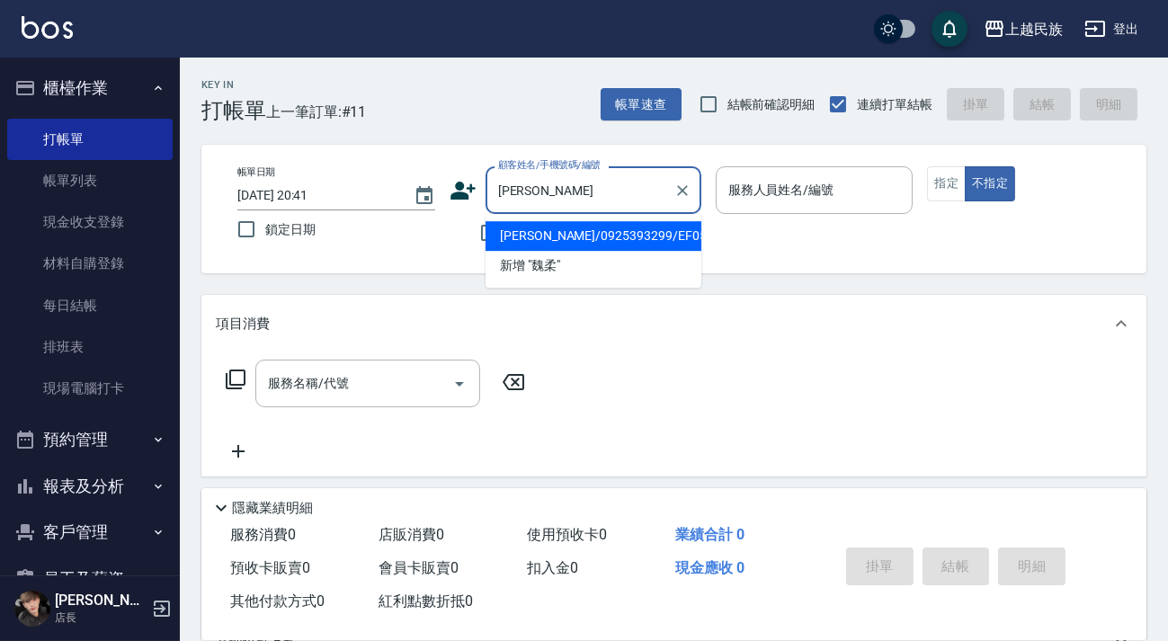
click at [610, 241] on li "[PERSON_NAME]/0925393299/EF052122" at bounding box center [593, 236] width 216 height 30
type input "[PERSON_NAME]/0925393299/EF052122"
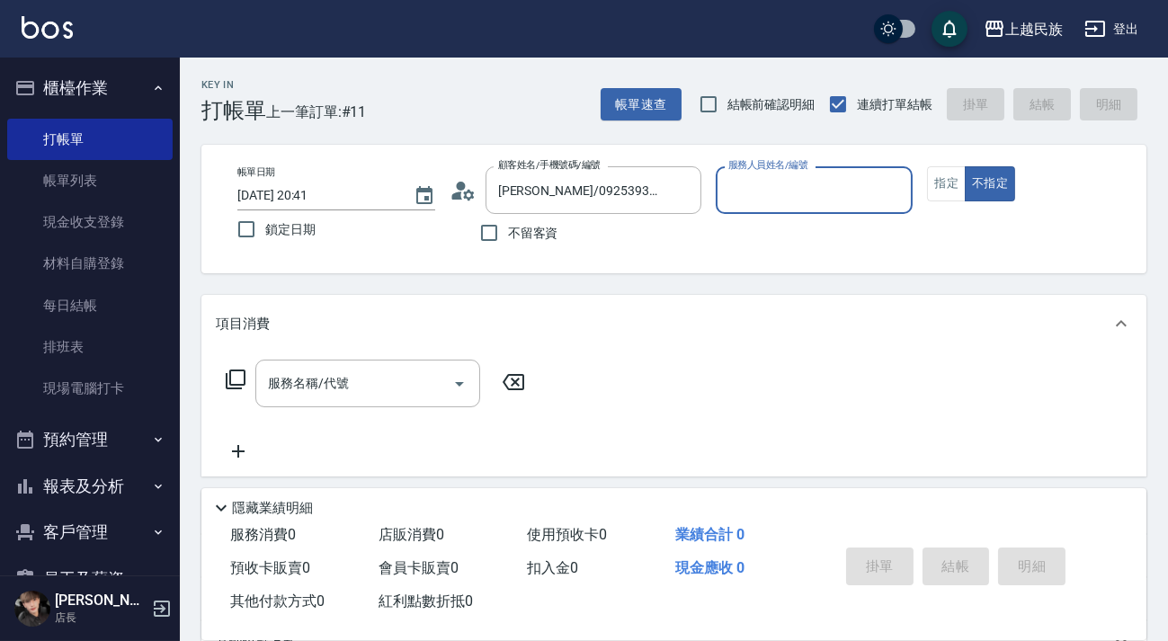
type input "Effie-5"
click at [950, 197] on button "指定" at bounding box center [946, 183] width 39 height 35
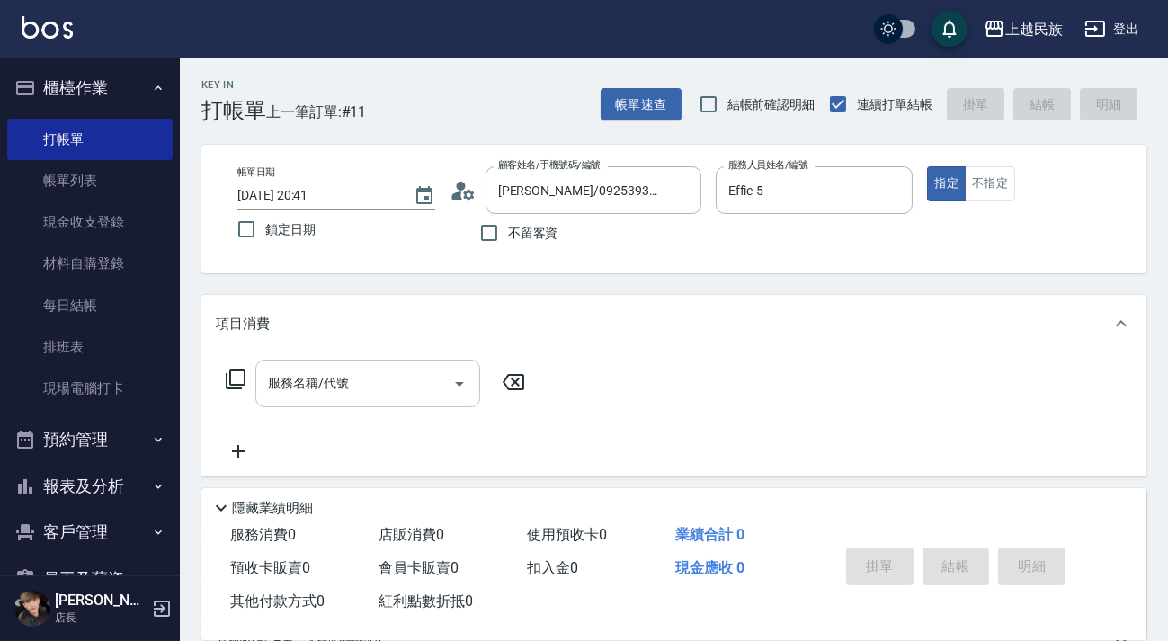
click at [375, 364] on div "服務名稱/代號" at bounding box center [367, 384] width 225 height 48
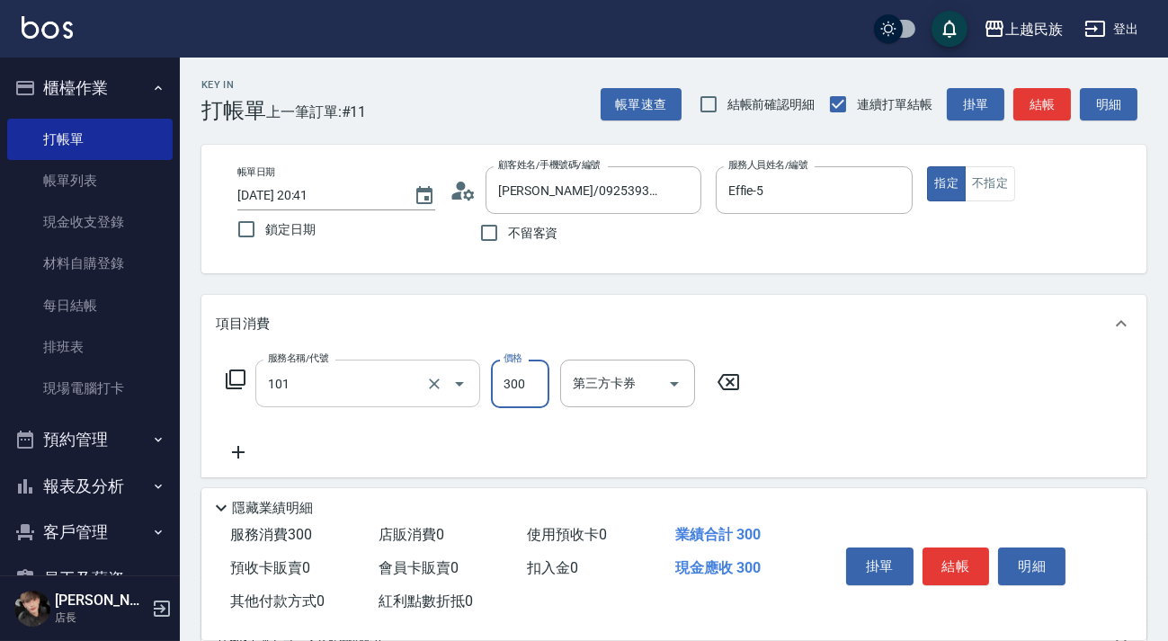
type input "洗髮300(101)"
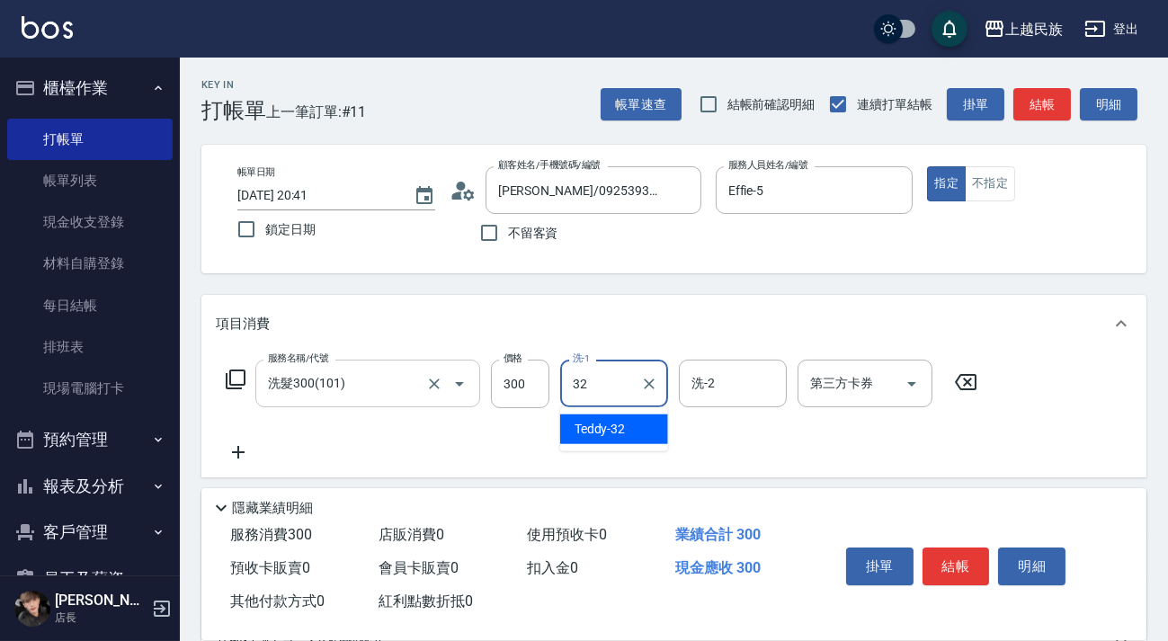
type input "Teddy-32"
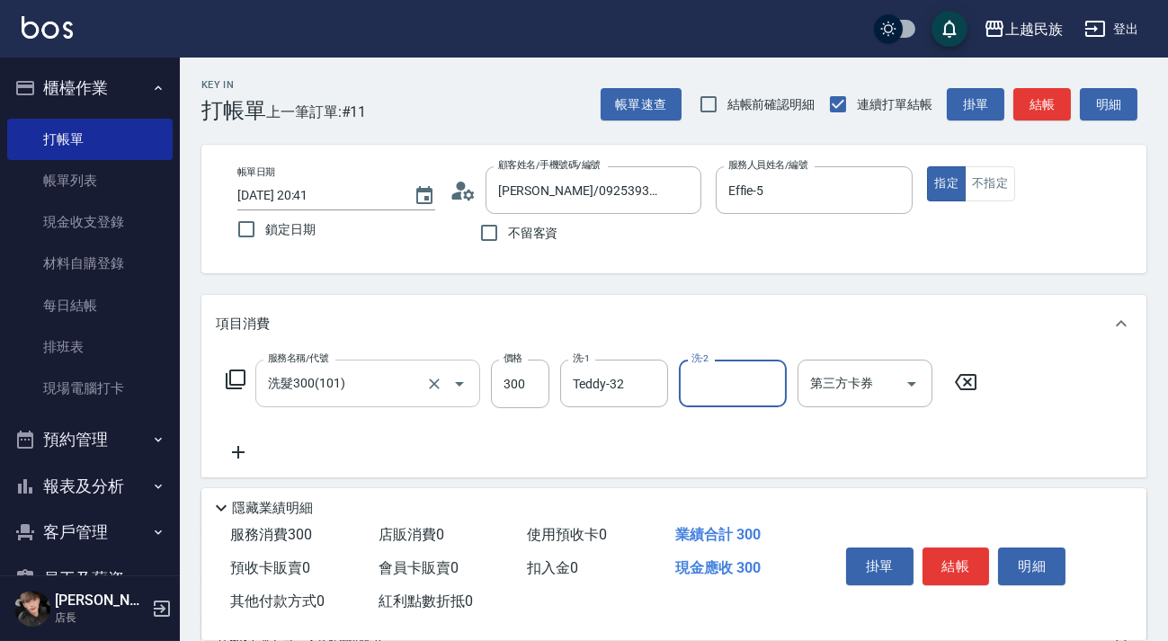
type input "2"
type input "Teddy-32"
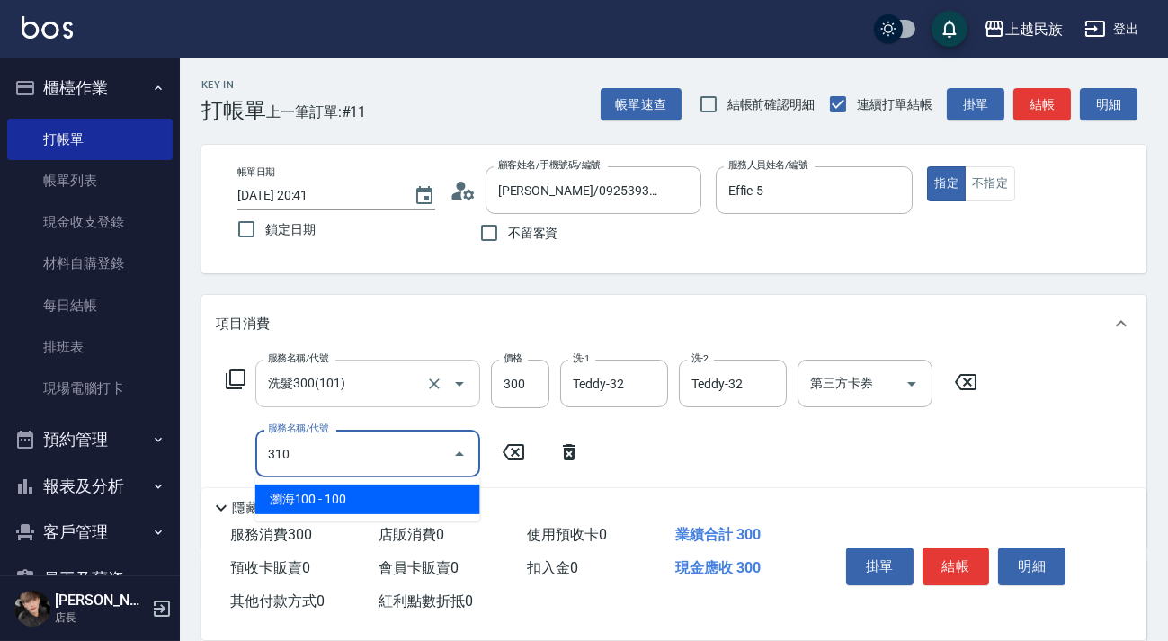
type input "瀏海100(310)"
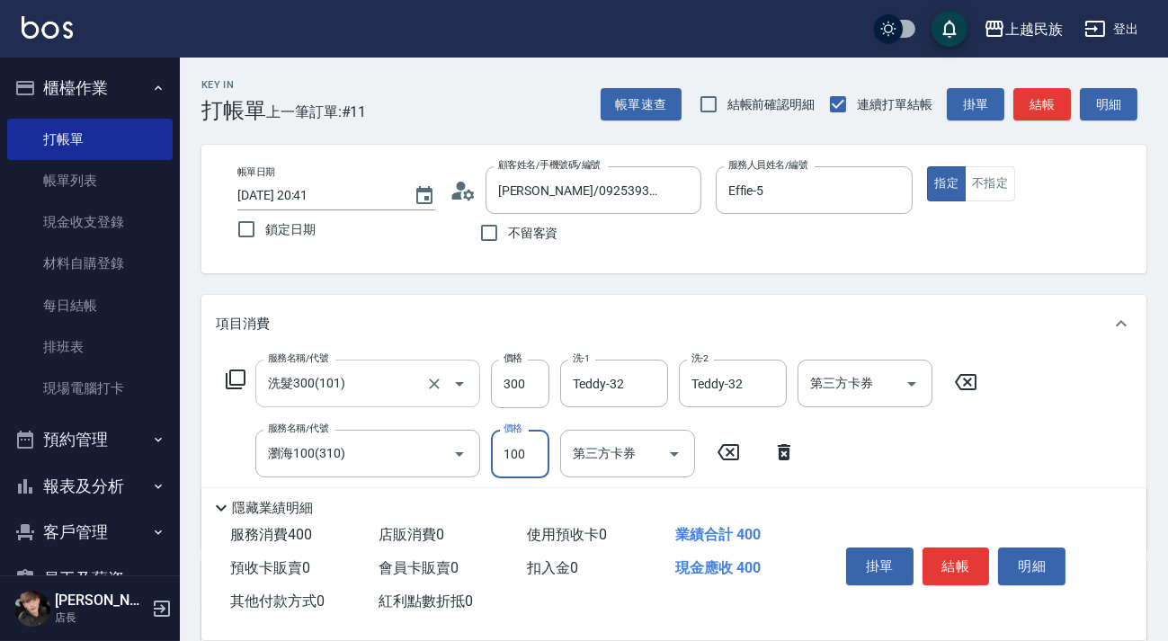
scroll to position [245, 0]
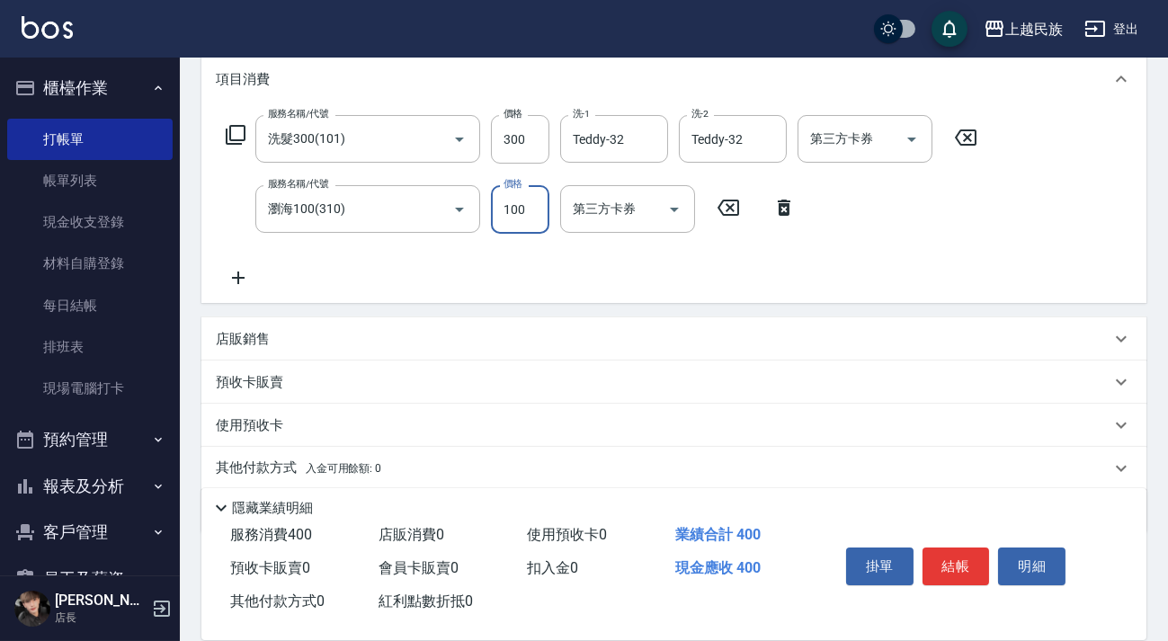
click at [414, 356] on div "店販銷售" at bounding box center [673, 338] width 945 height 43
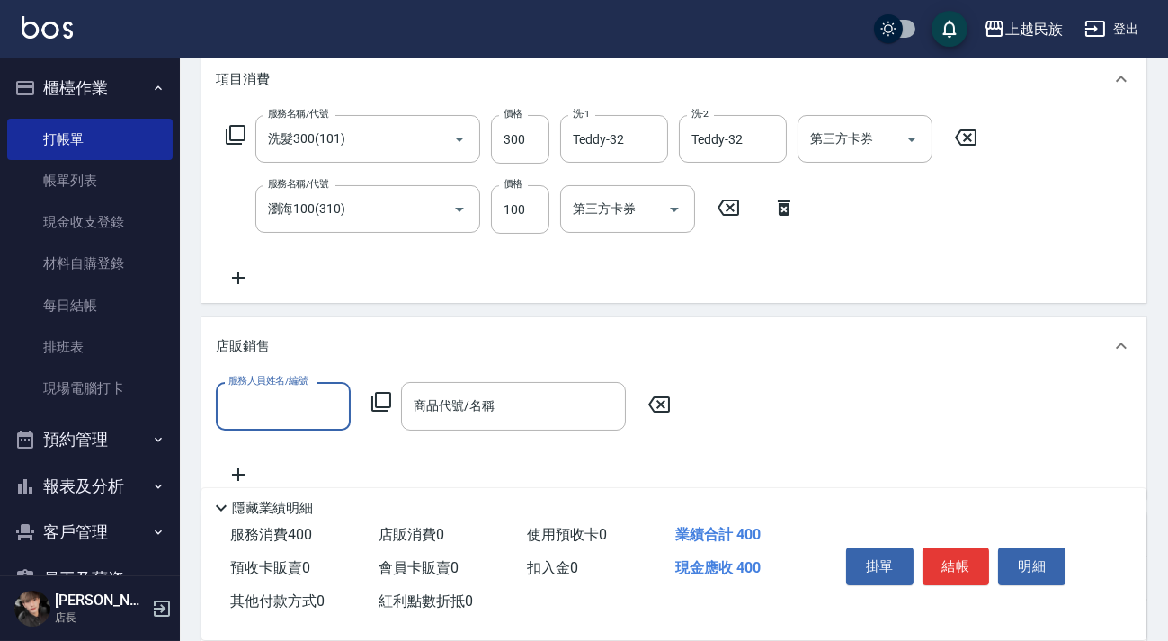
scroll to position [0, 0]
type input "Teddy-32"
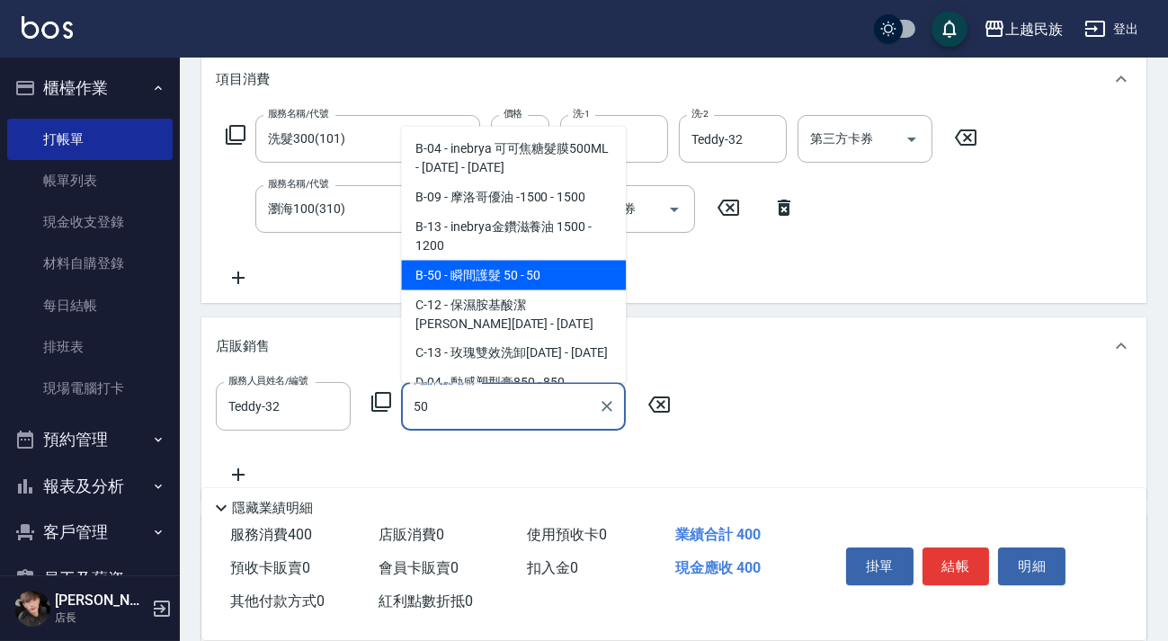
click at [460, 276] on span "B-50 - 瞬間護髮 50 - 50" at bounding box center [513, 275] width 225 height 30
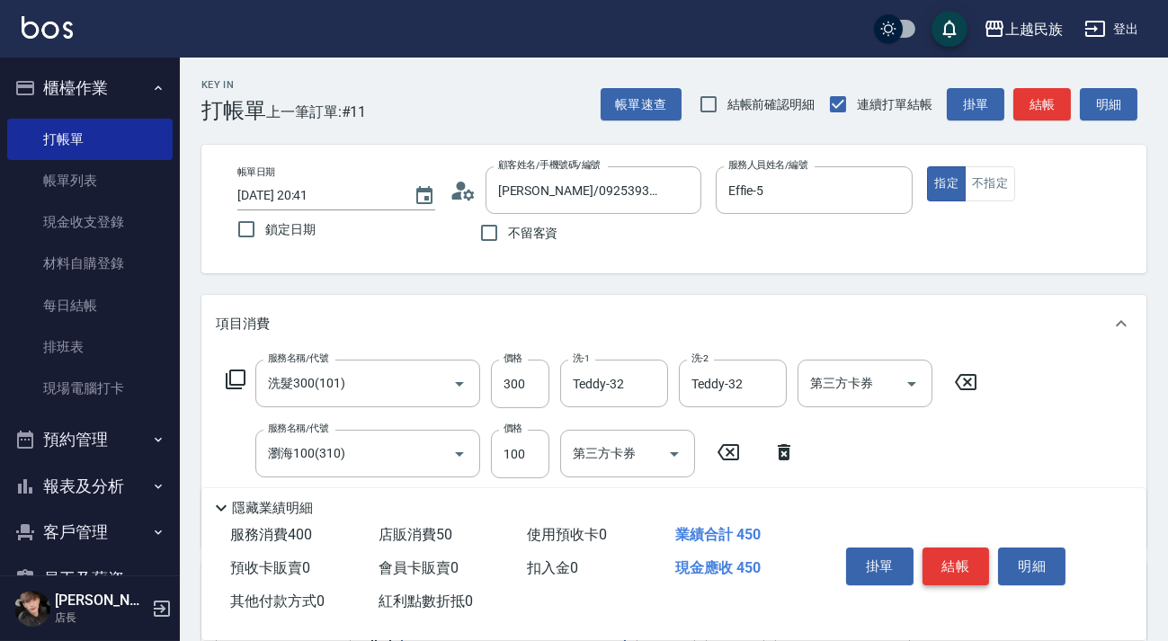
type input "瞬間護髮 50"
click at [969, 566] on button "結帳" at bounding box center [955, 567] width 67 height 38
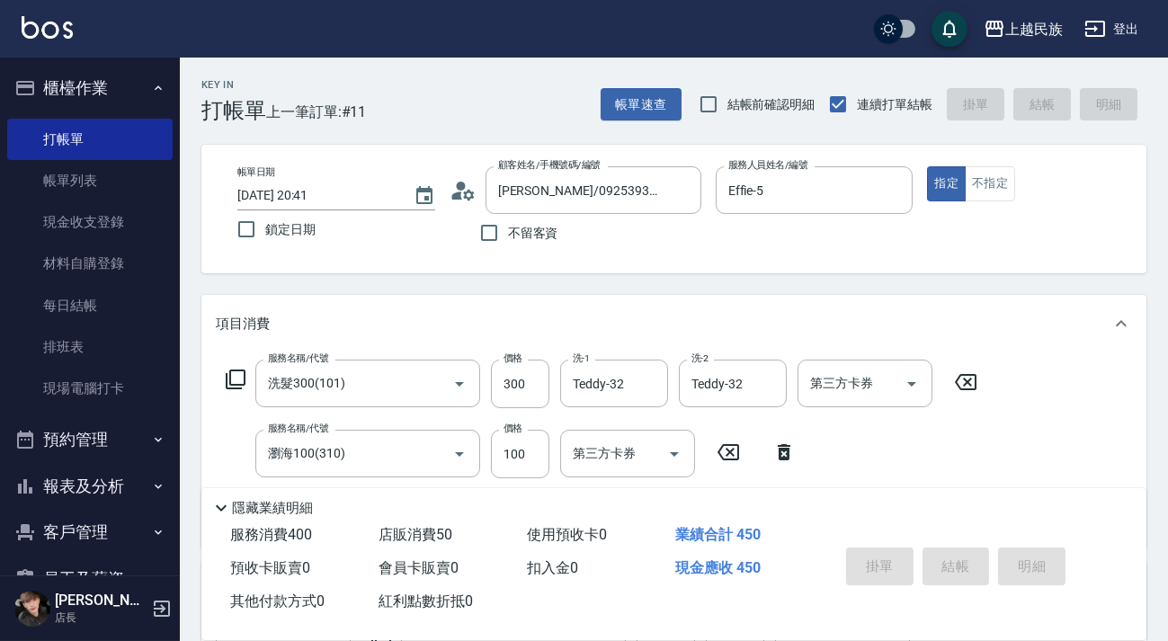
type input "[DATE] 20:42"
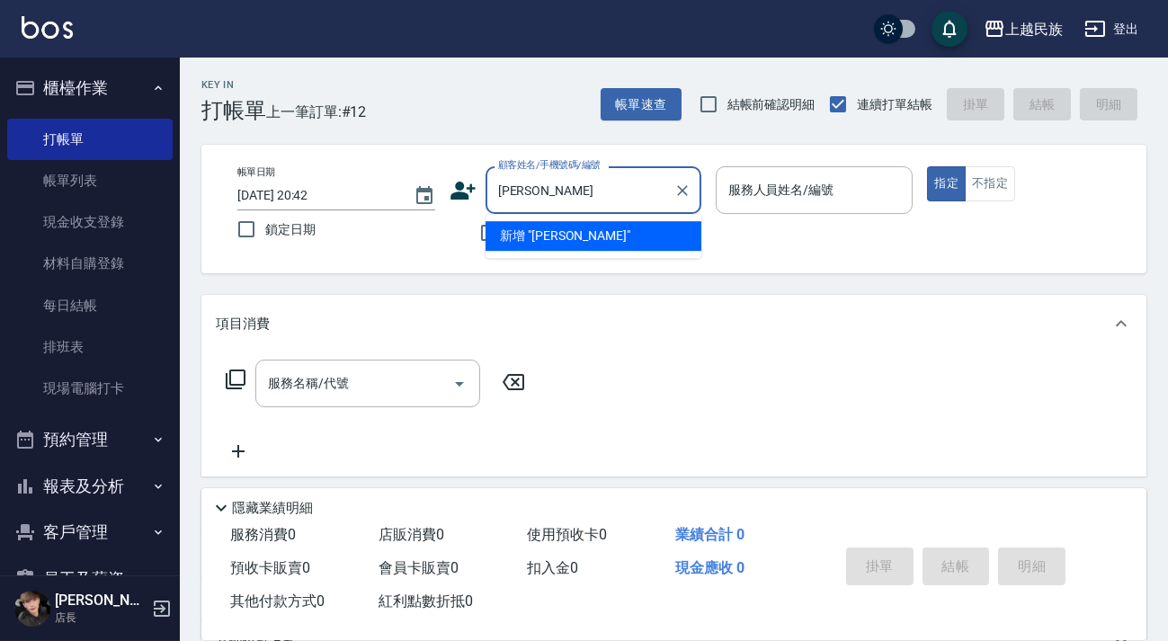
type input "[PERSON_NAME]"
click at [603, 233] on li "新增 "[PERSON_NAME]"" at bounding box center [593, 236] width 216 height 30
type input "[PERSON_NAME]"
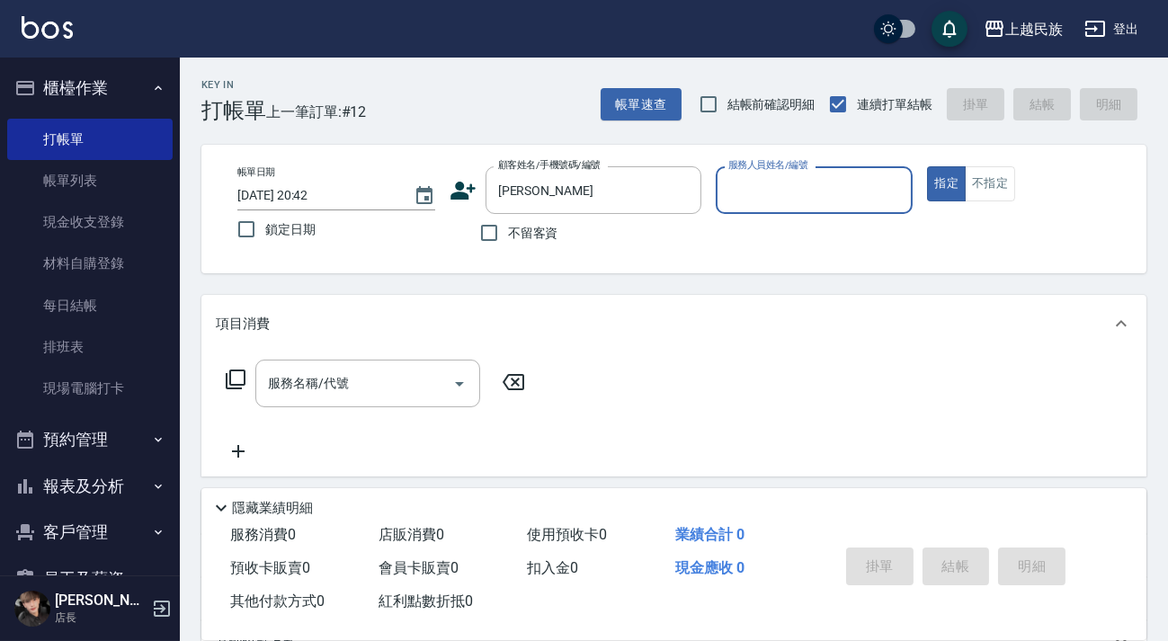
click at [854, 198] on input "服務人員姓名/編號" at bounding box center [815, 189] width 182 height 31
type input "Effie-5"
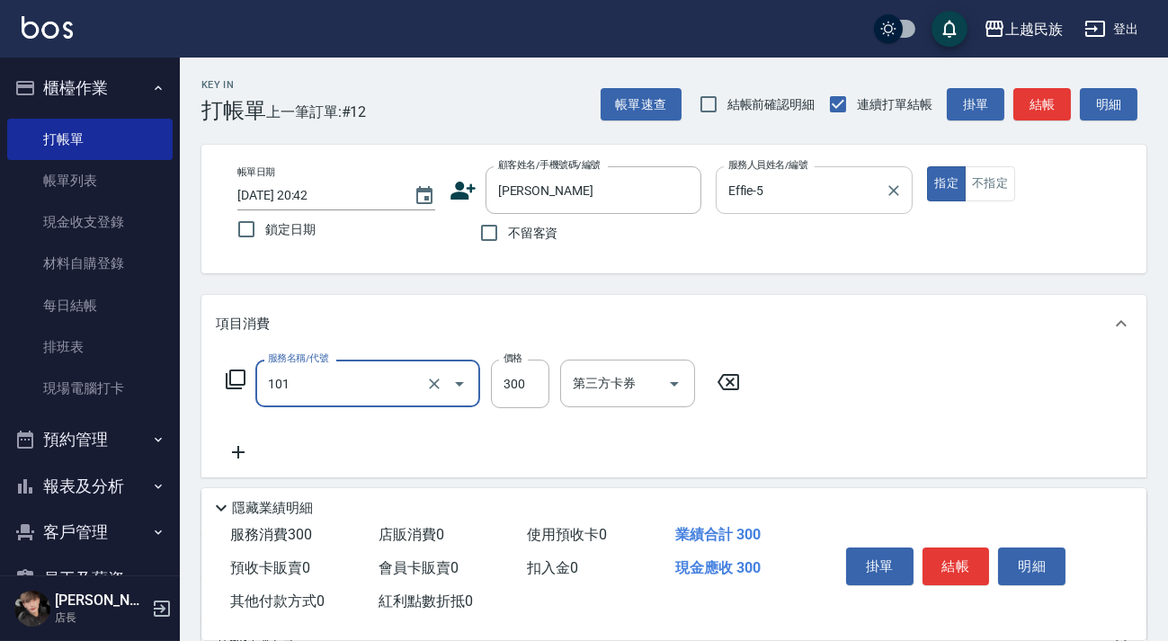
type input "洗髮300(101)"
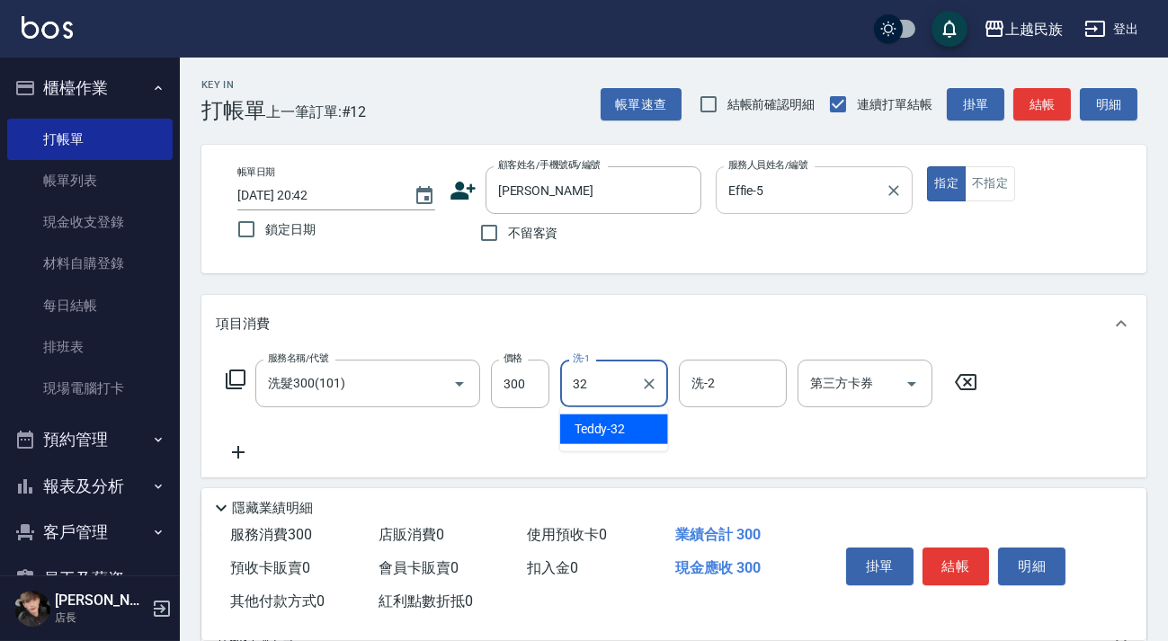
type input "Teddy-32"
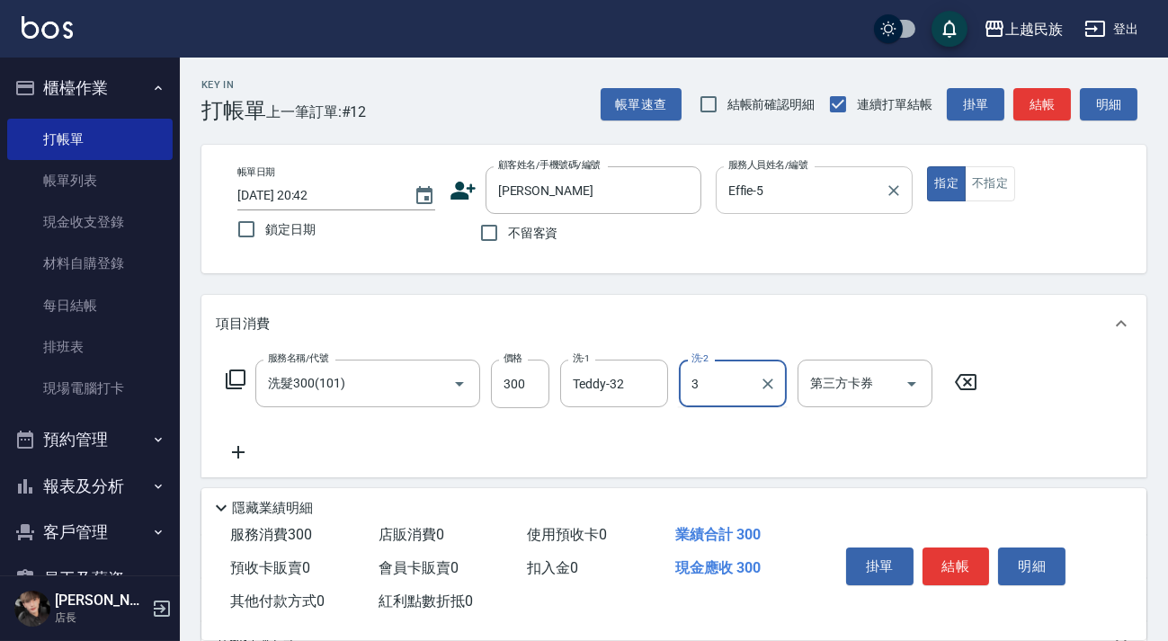
type input "3"
drag, startPoint x: 680, startPoint y: 406, endPoint x: 706, endPoint y: 407, distance: 26.1
click at [706, 407] on div "洗-2 洗-2" at bounding box center [738, 384] width 119 height 49
click at [718, 396] on input "洗-2" at bounding box center [733, 383] width 92 height 31
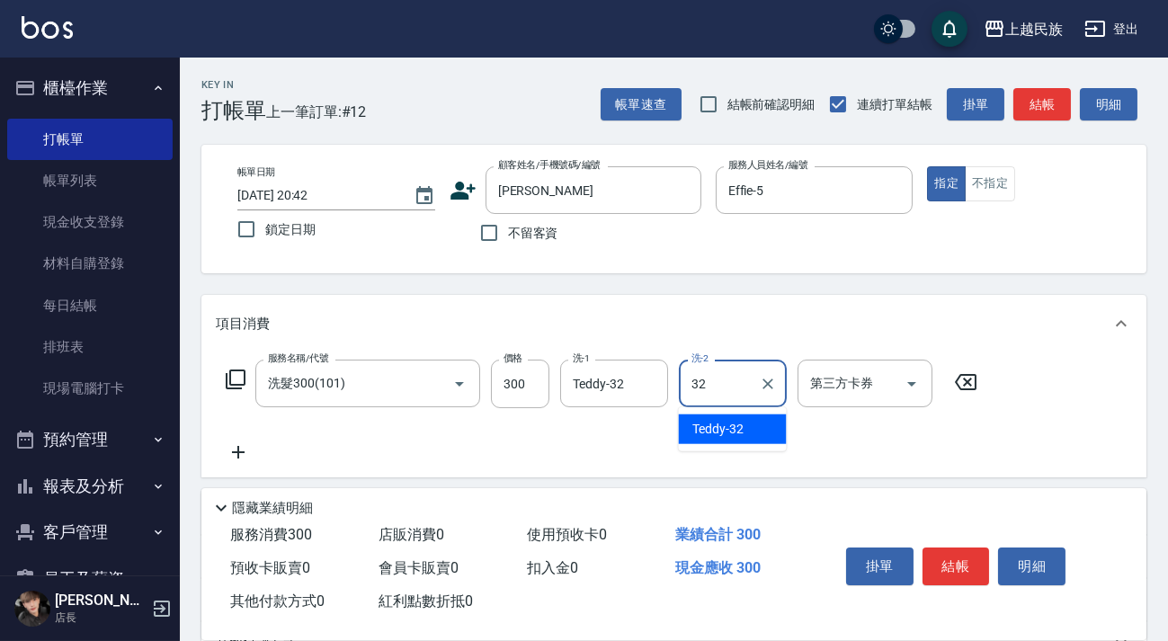
type input "Teddy-32"
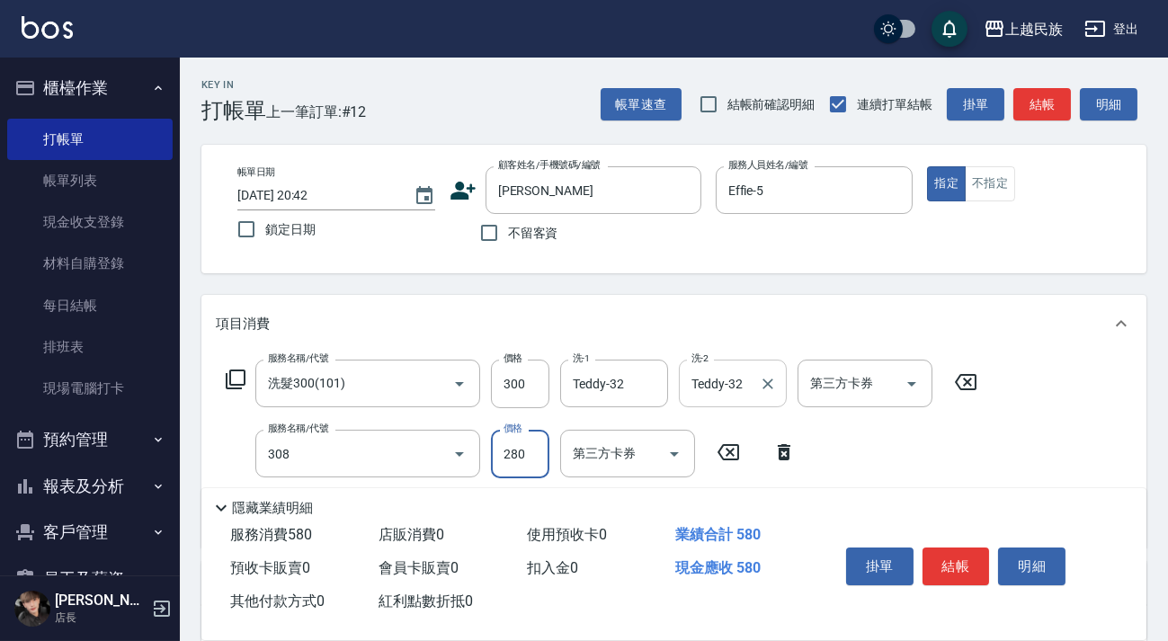
type input "剪髮280(308)"
type input "400"
click at [953, 559] on button "結帳" at bounding box center [955, 567] width 67 height 38
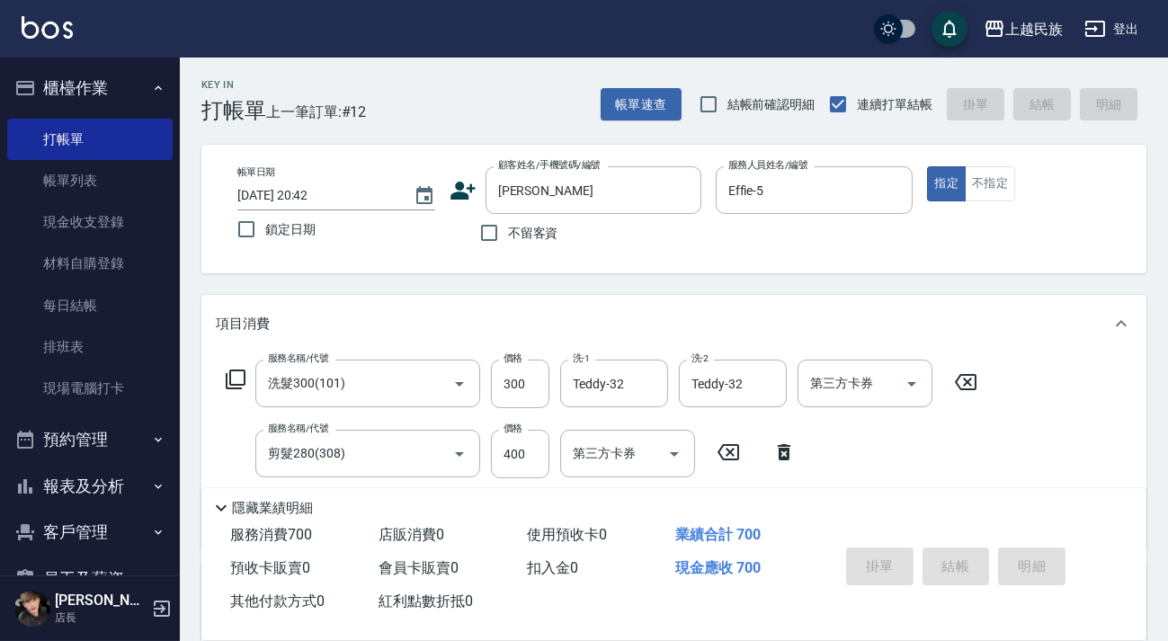
type input "[DATE] 20:43"
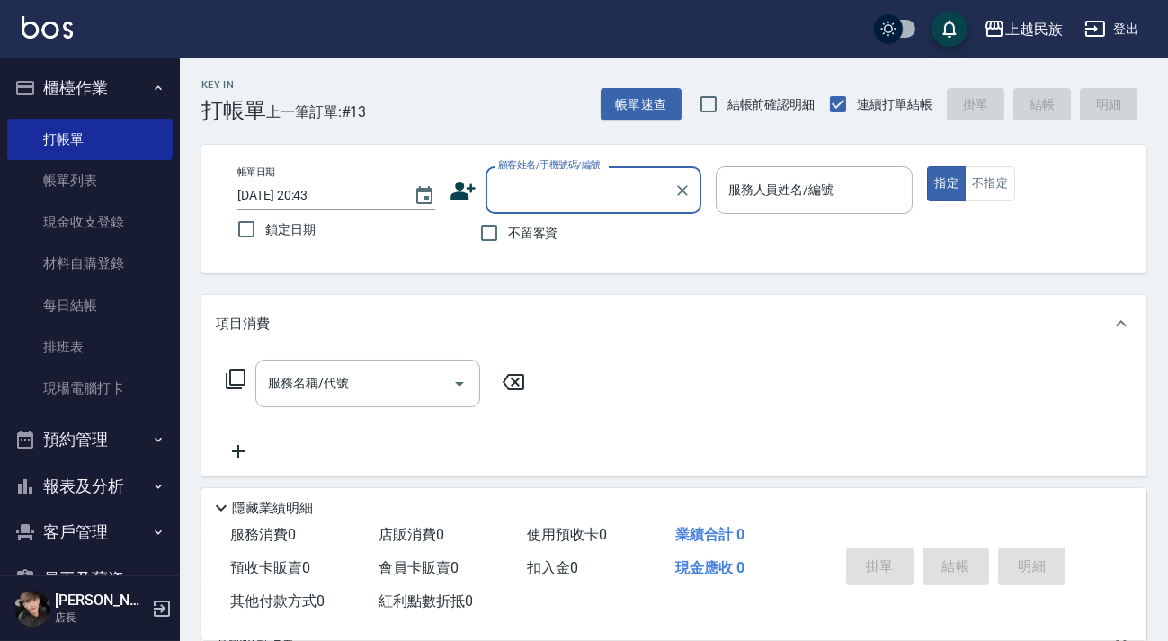
type input "＿"
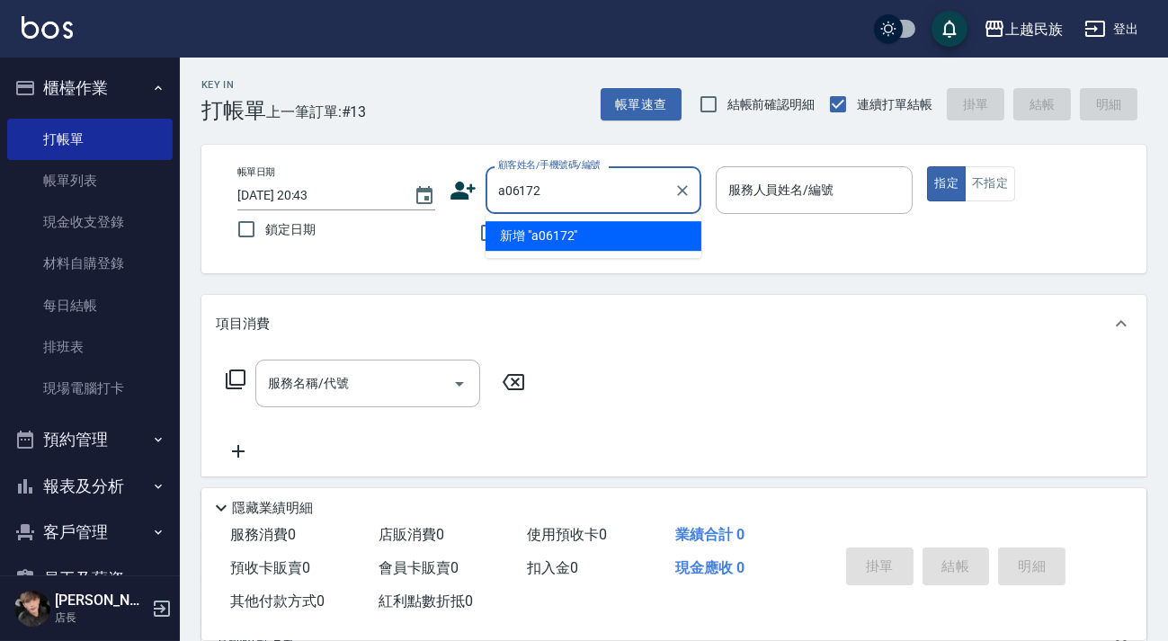
type input "a061722"
click at [583, 234] on li "[PERSON_NAME]/0910183489/A061722" at bounding box center [593, 236] width 216 height 30
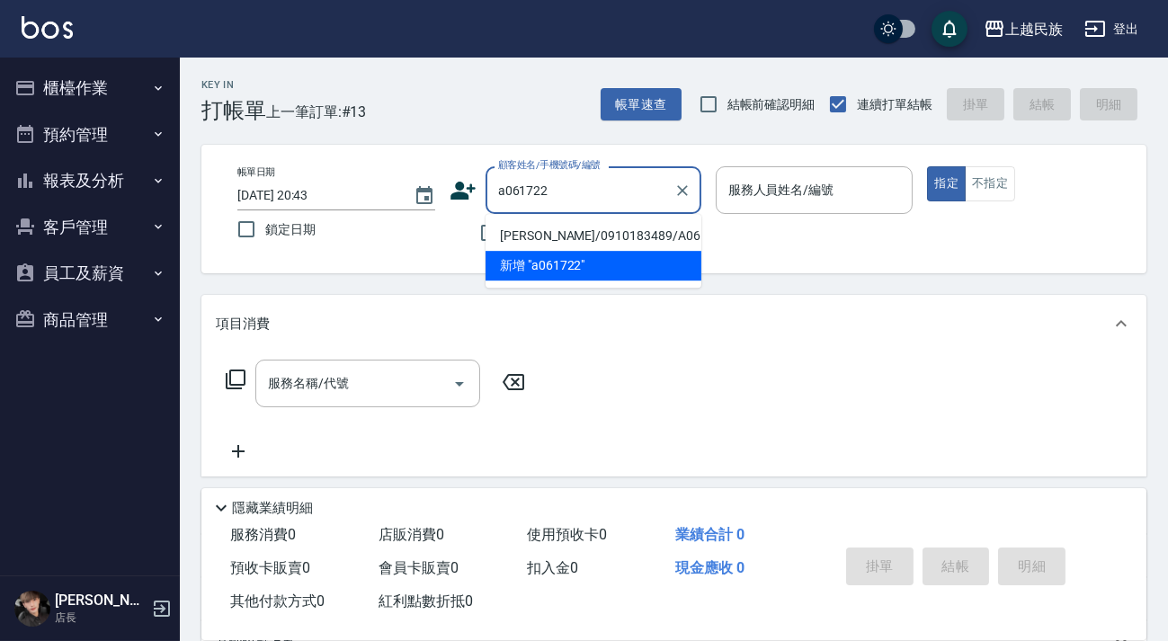
click at [653, 235] on li "[PERSON_NAME]/0910183489/A061722" at bounding box center [593, 236] width 216 height 30
type input "[PERSON_NAME]/0910183489/A061722"
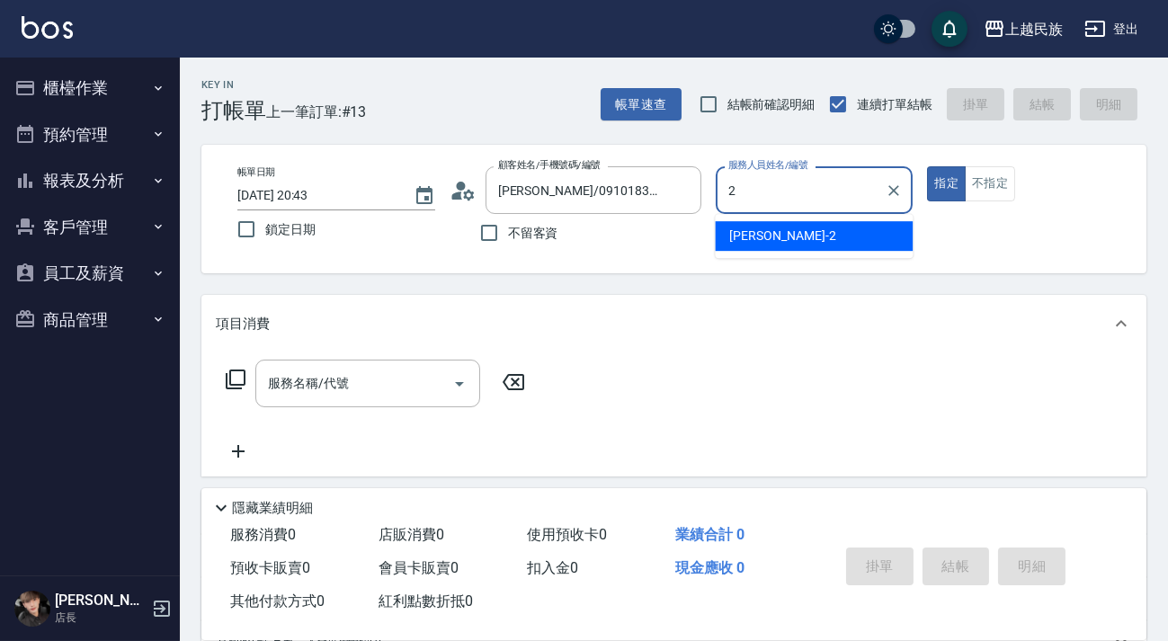
type input "2"
type button "true"
type input "[PERSON_NAME]-2"
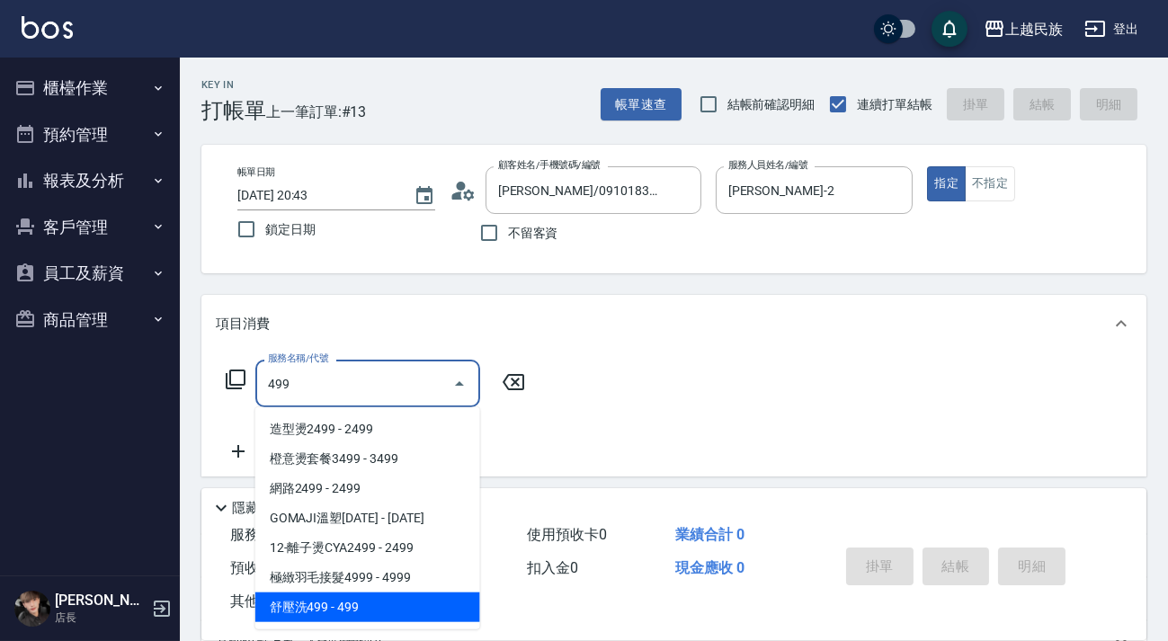
click at [384, 600] on span "舒壓洗499 - 499" at bounding box center [367, 607] width 225 height 30
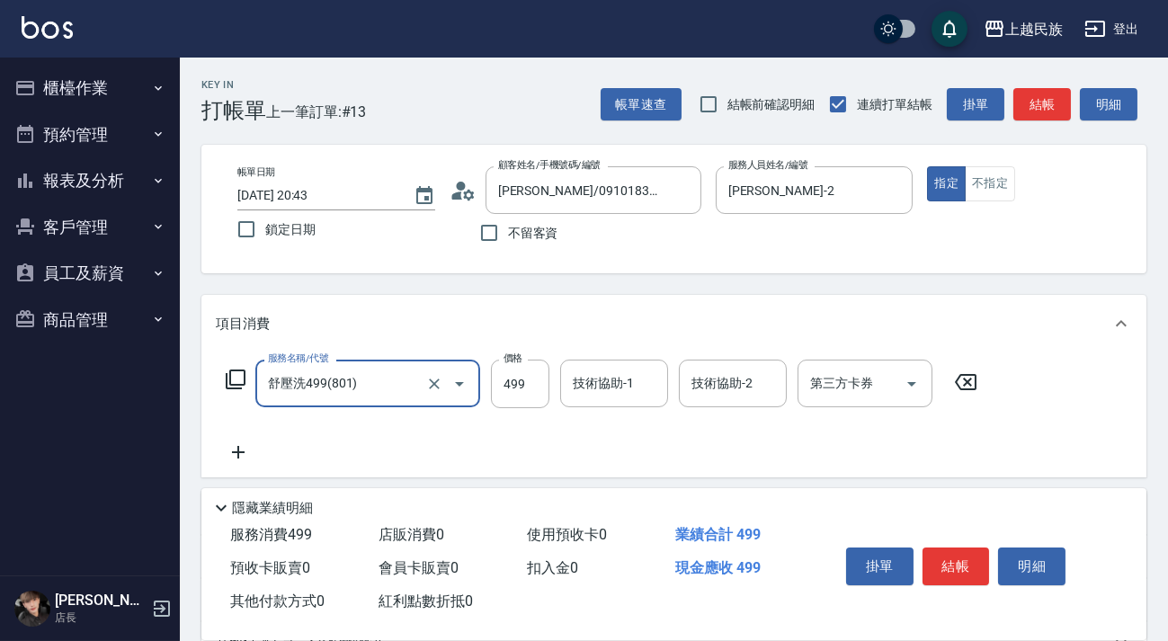
type input "舒壓洗499(801)"
click at [558, 396] on div "服務名稱/代號 舒壓洗499(801) 服務名稱/代號 價格 499 價格 技術協助-1 技術協助-1 技術協助-2 技術協助-2 第三方卡券 第三方卡券" at bounding box center [602, 384] width 772 height 49
click at [565, 399] on div "技術協助-1" at bounding box center [614, 384] width 108 height 48
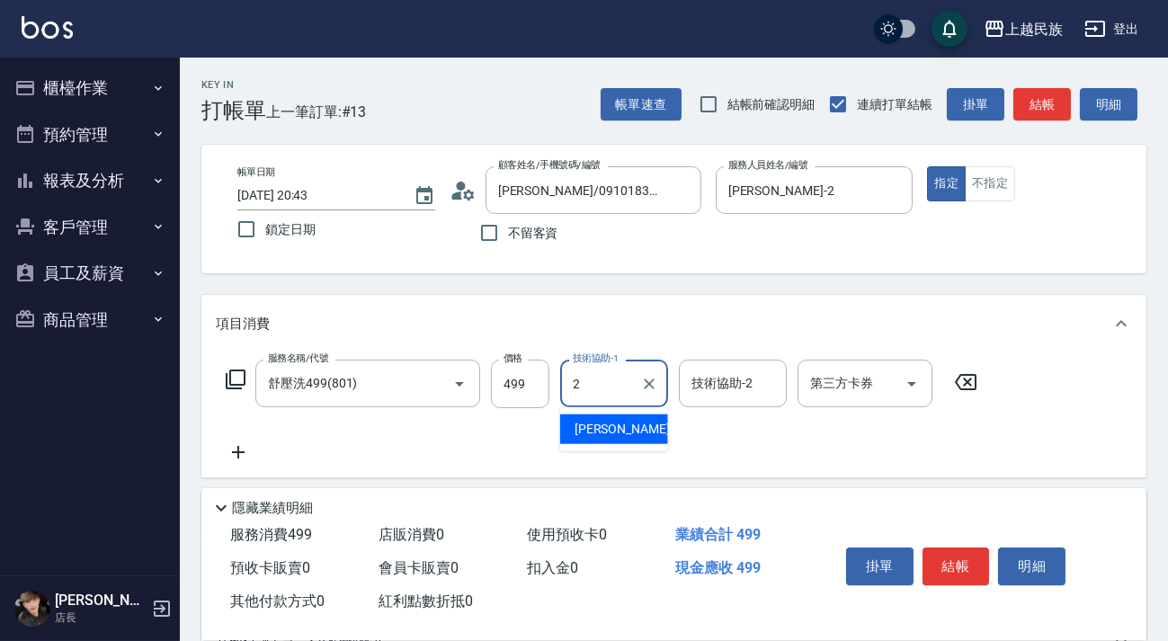
type input "[PERSON_NAME]-2"
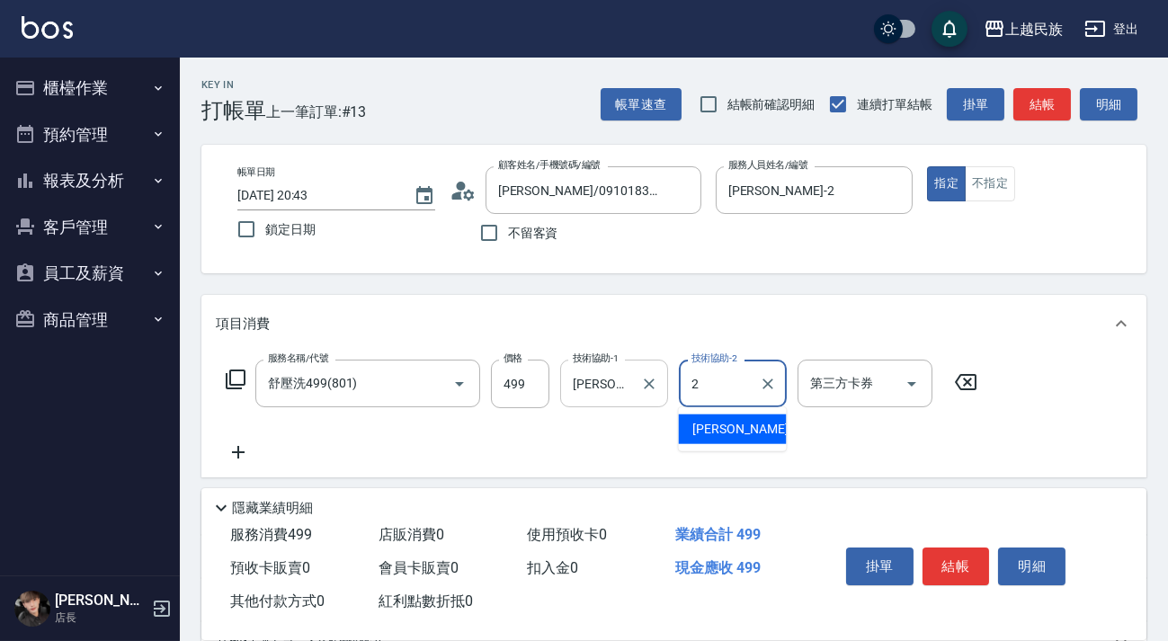
type input "[PERSON_NAME]-2"
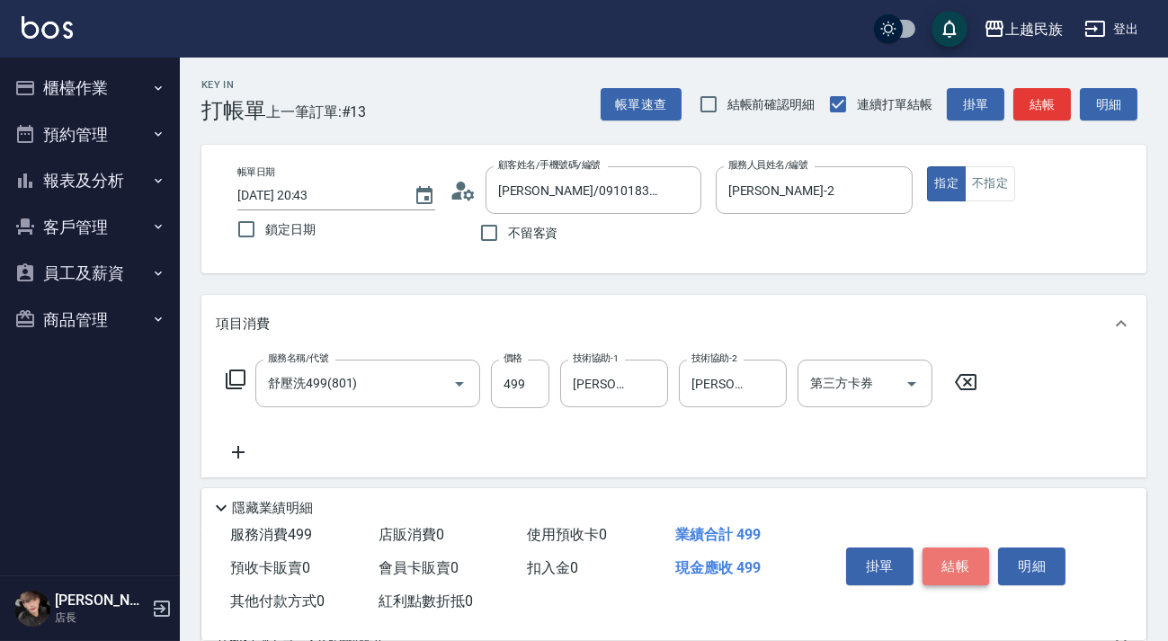
click at [980, 558] on button "結帳" at bounding box center [955, 567] width 67 height 38
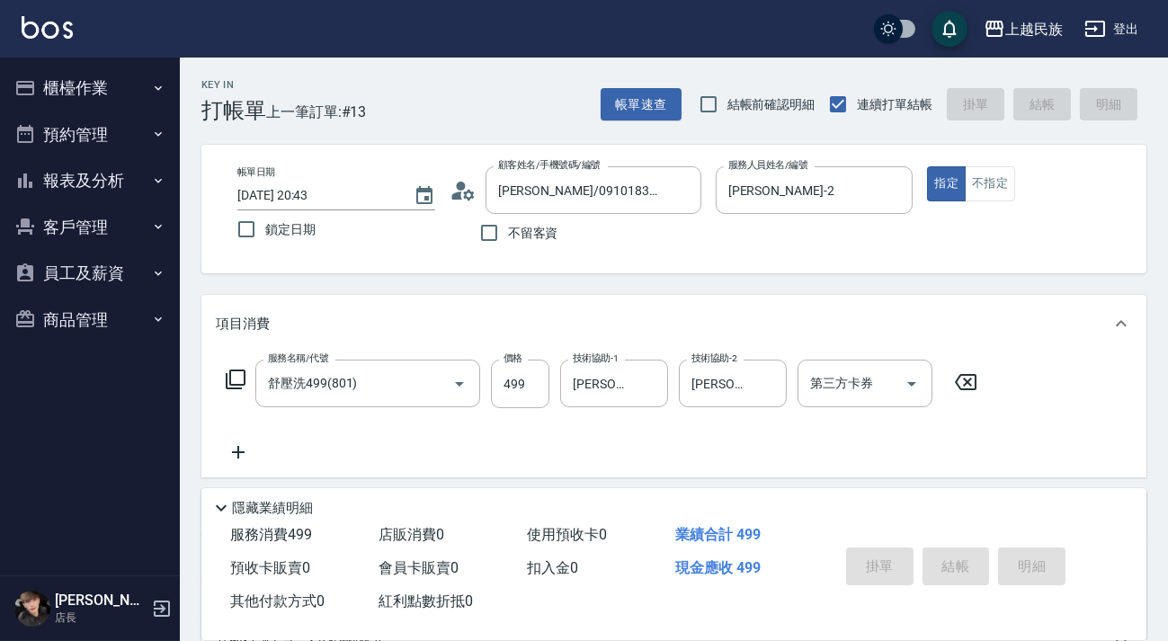
type input "2025/09/08 20:44"
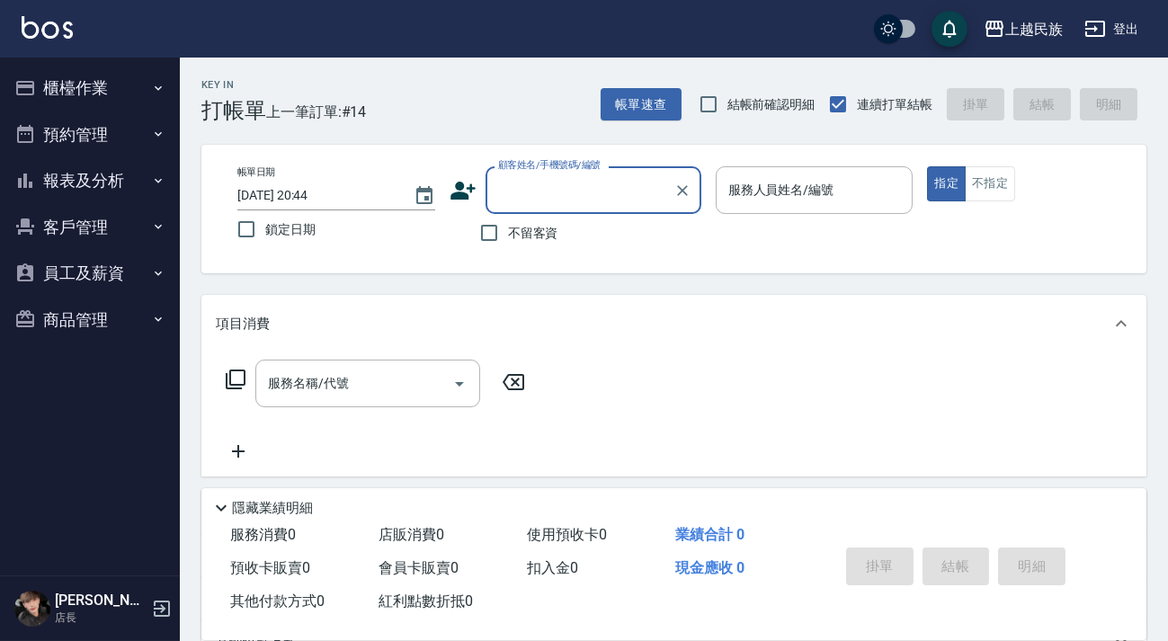
click at [98, 84] on button "櫃檯作業" at bounding box center [89, 88] width 165 height 47
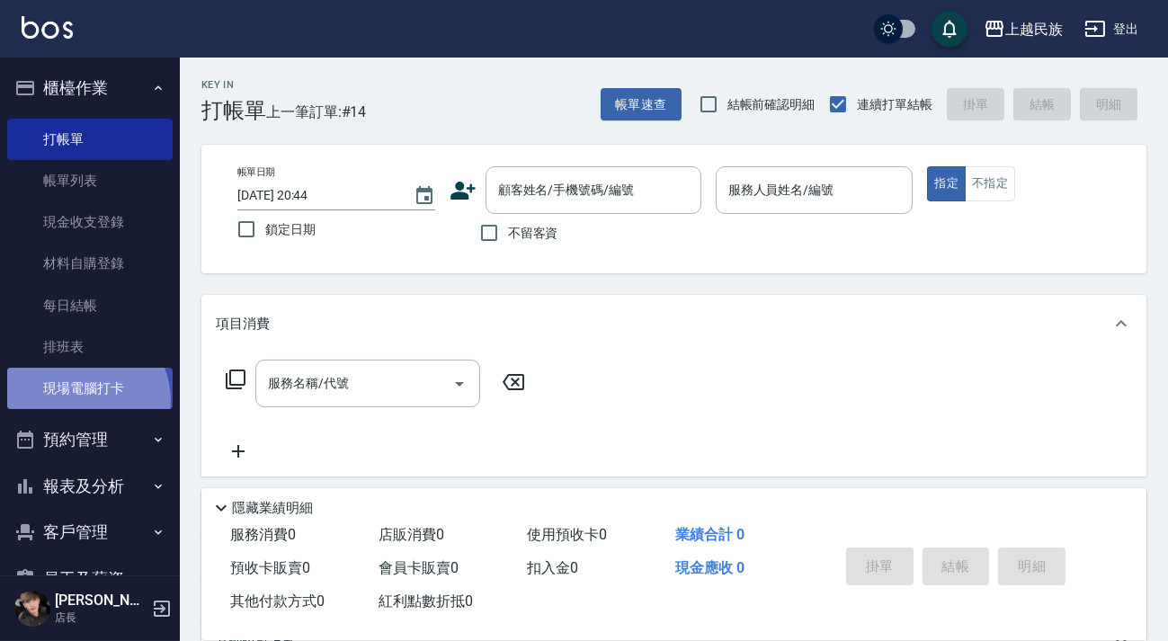
click at [78, 401] on link "現場電腦打卡" at bounding box center [89, 388] width 165 height 41
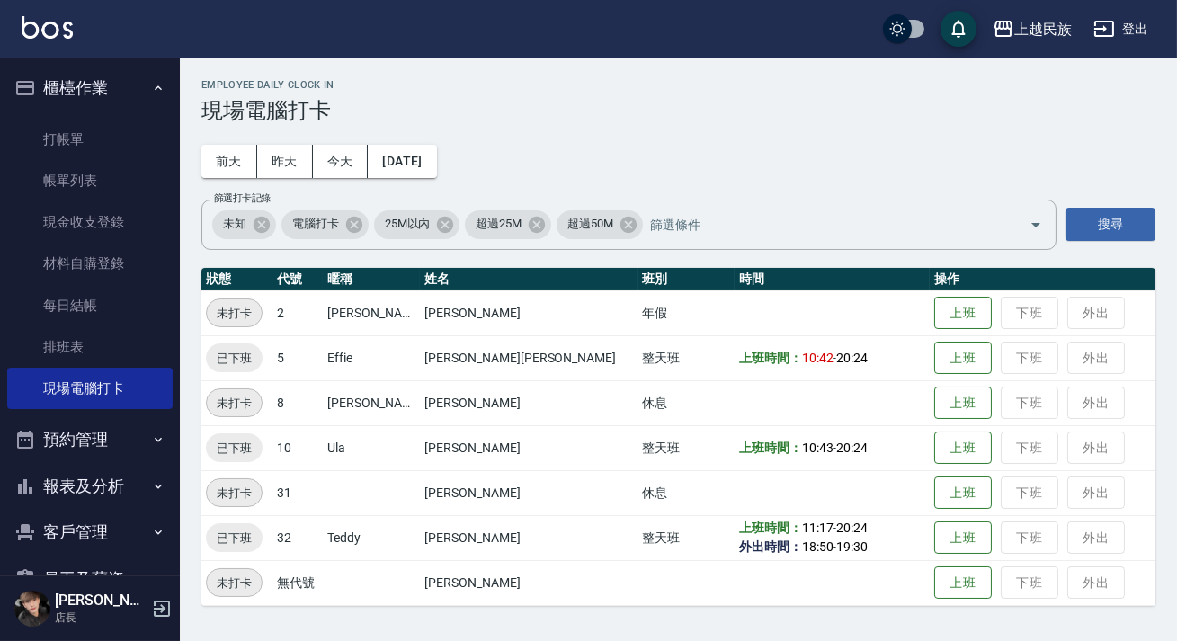
scroll to position [94, 0]
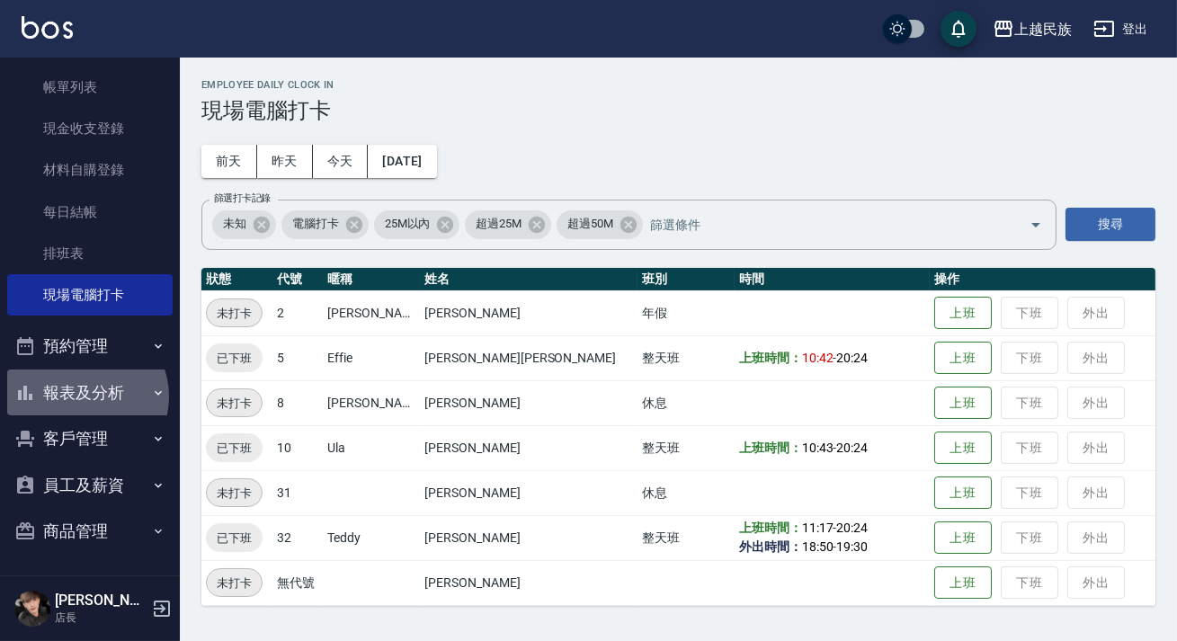
click at [84, 396] on button "報表及分析" at bounding box center [89, 393] width 165 height 47
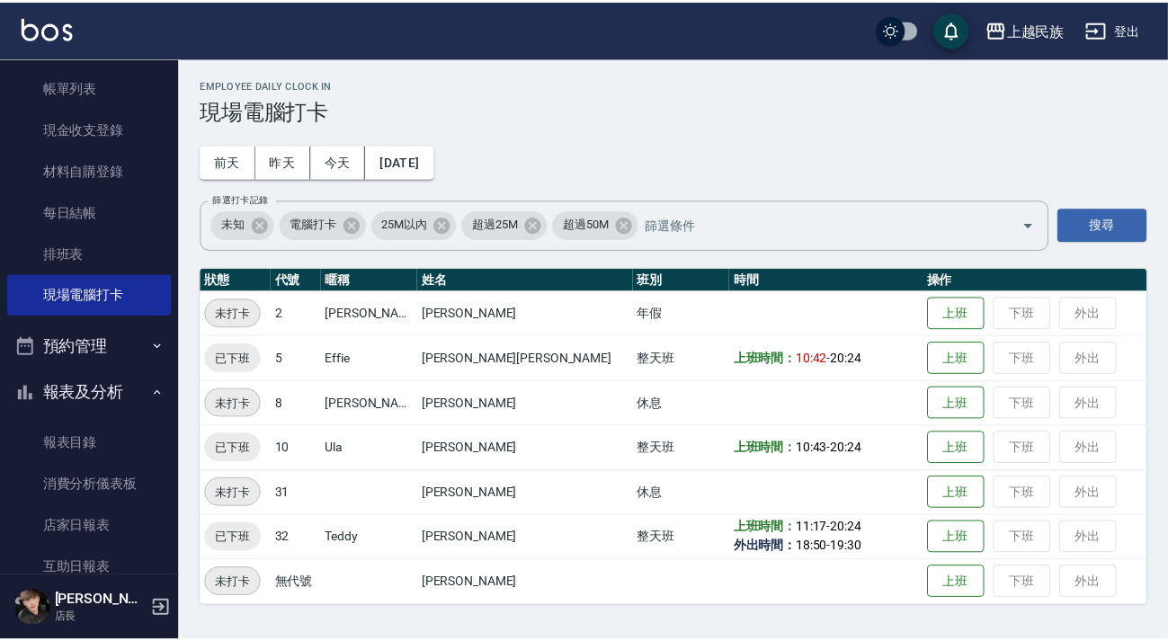
scroll to position [257, 0]
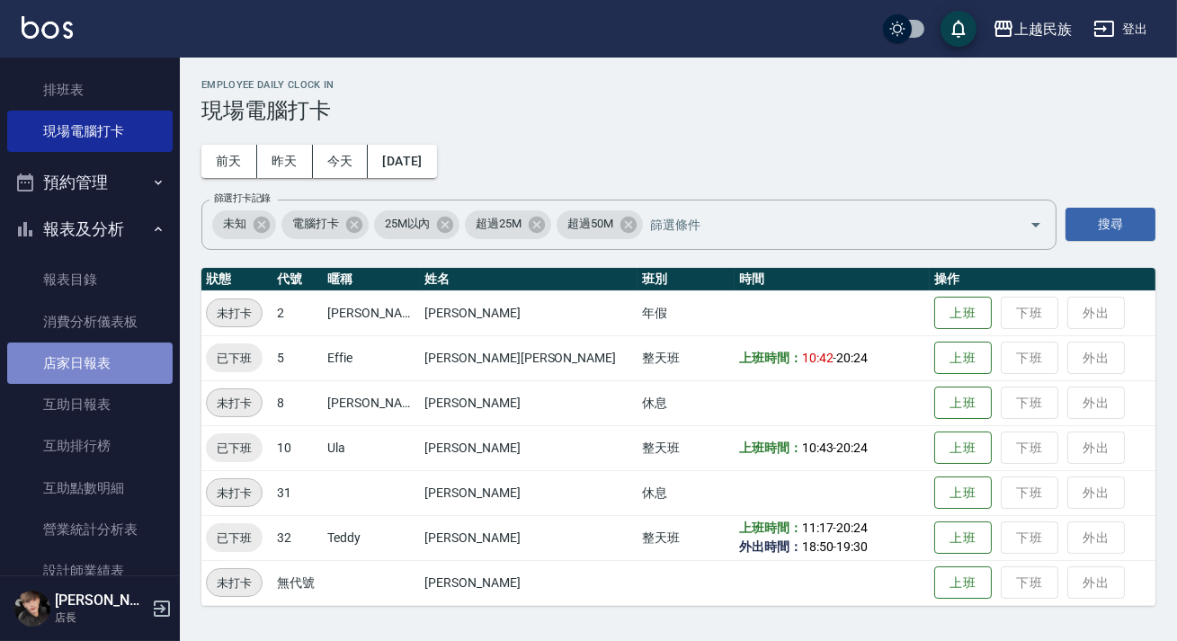
click at [135, 363] on link "店家日報表" at bounding box center [89, 363] width 165 height 41
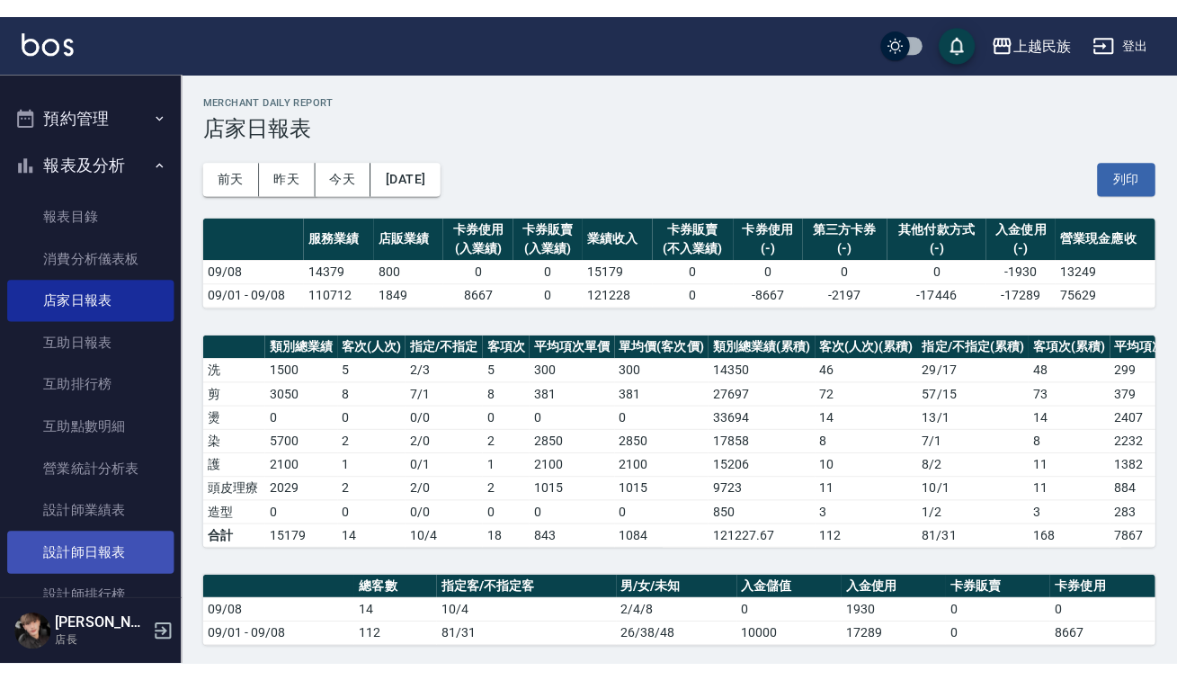
scroll to position [503, 0]
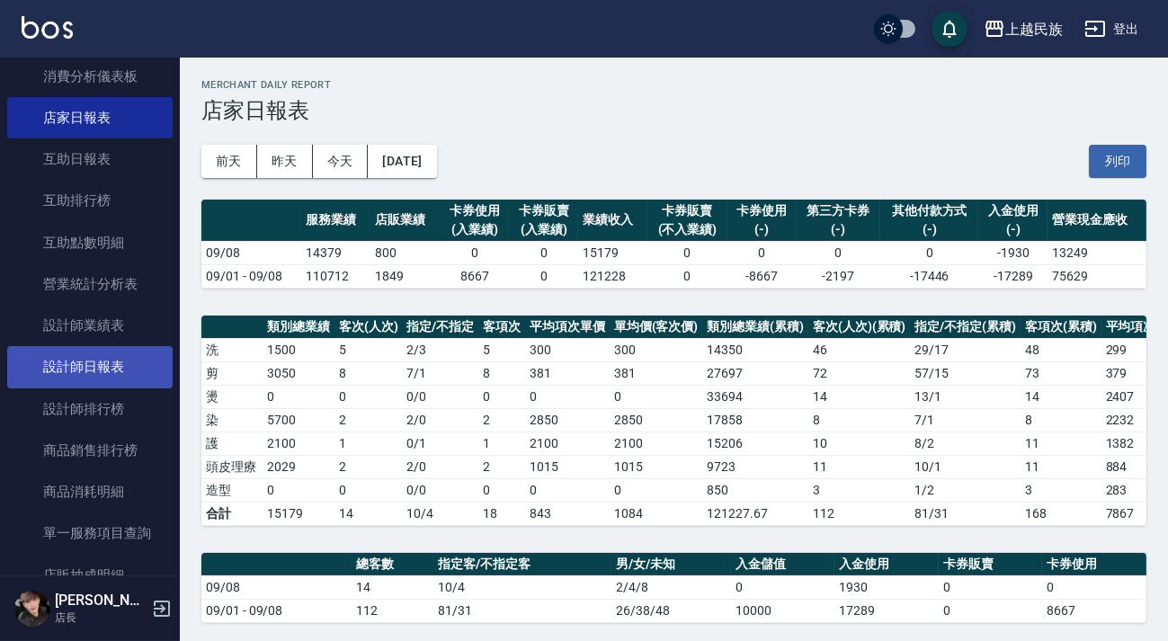
click at [128, 366] on link "設計師日報表" at bounding box center [89, 366] width 165 height 41
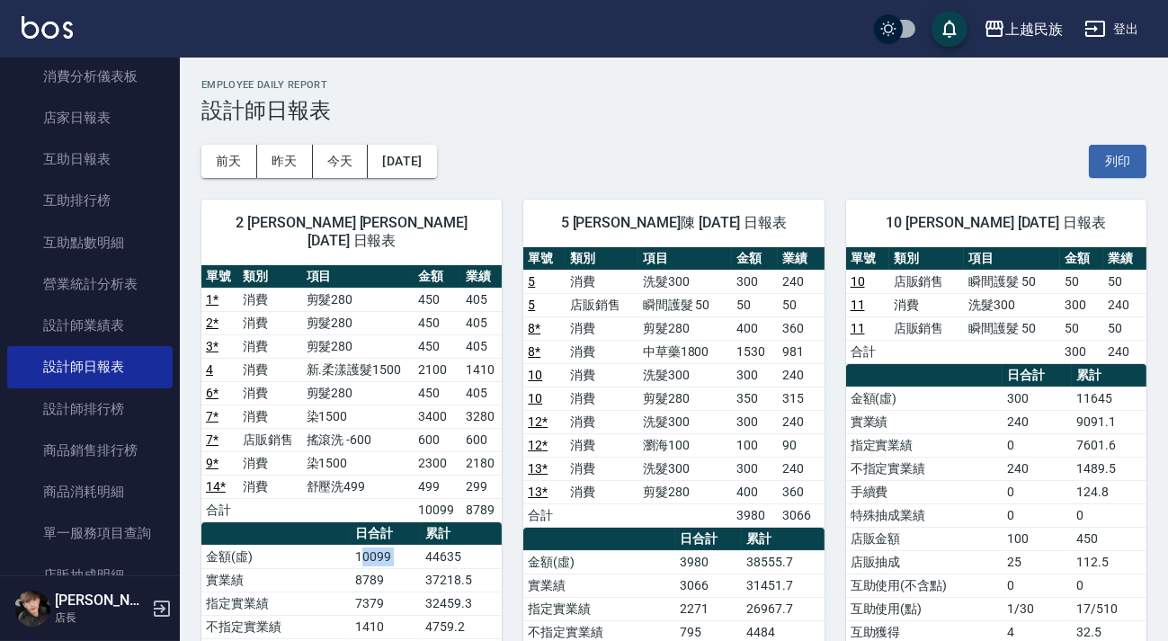
drag, startPoint x: 361, startPoint y: 538, endPoint x: 425, endPoint y: 535, distance: 63.9
click at [425, 545] on tr "金額(虛) 10099 44635" at bounding box center [351, 556] width 300 height 23
click at [426, 568] on td "37218.5" at bounding box center [461, 579] width 81 height 23
click at [1112, 25] on button "登出" at bounding box center [1111, 29] width 69 height 33
